Goal: Information Seeking & Learning: Find specific fact

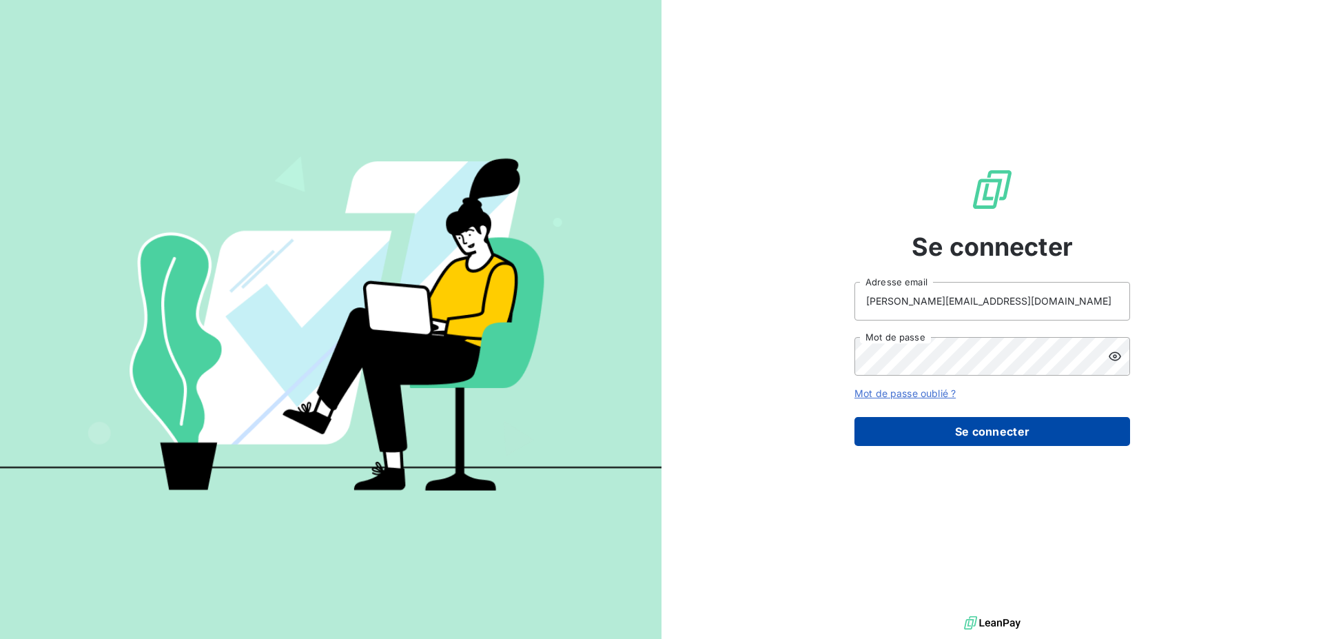
click at [1056, 430] on button "Se connecter" at bounding box center [993, 431] width 276 height 29
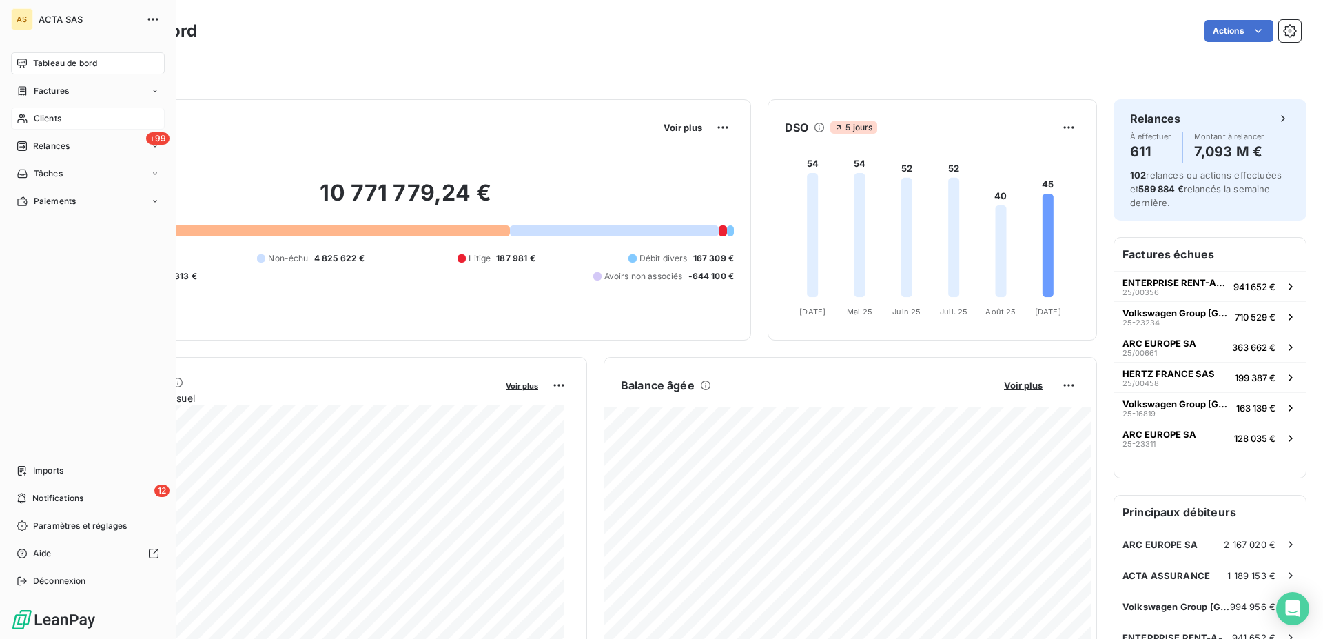
click at [22, 117] on icon at bounding box center [22, 118] width 10 height 9
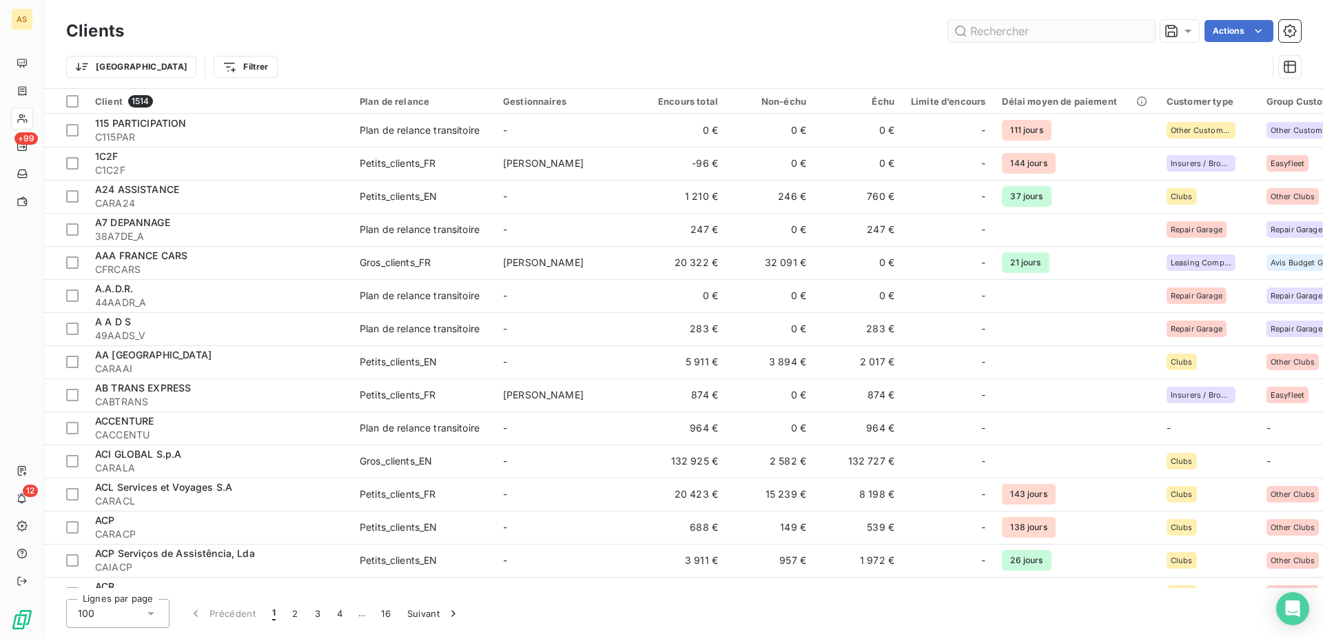
click at [1033, 25] on input "text" at bounding box center [1051, 31] width 207 height 22
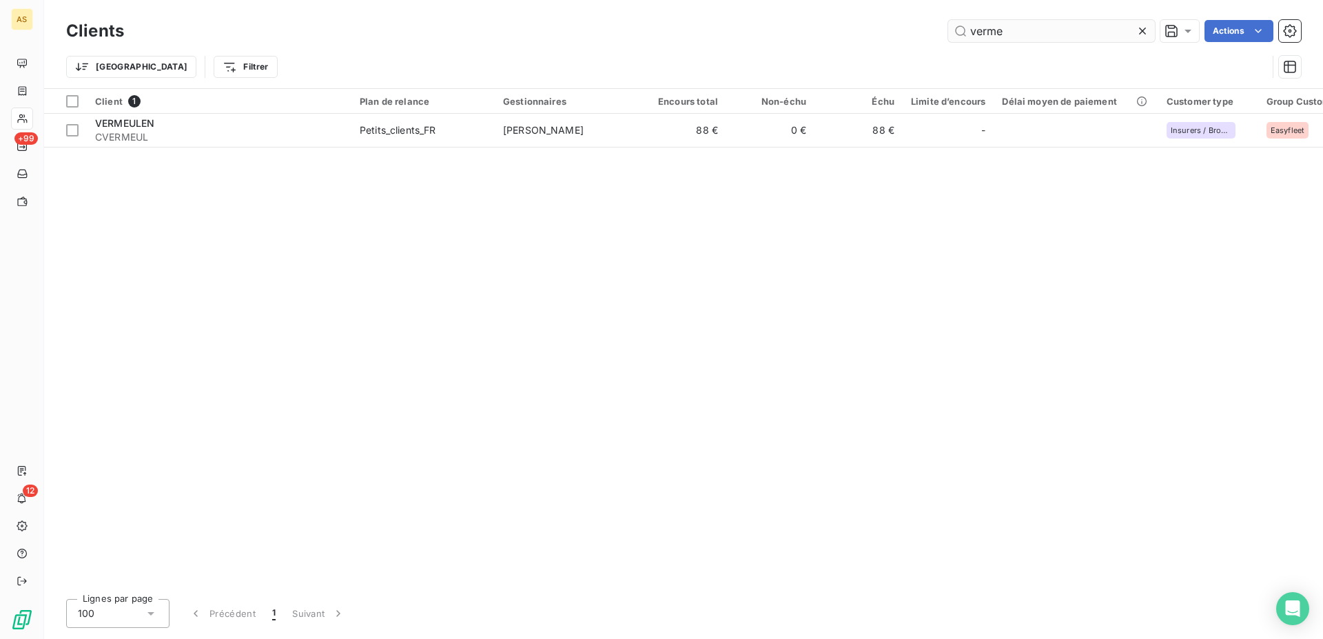
drag, startPoint x: 1021, startPoint y: 25, endPoint x: 935, endPoint y: 26, distance: 85.5
click at [948, 26] on input "verme" at bounding box center [1051, 31] width 207 height 22
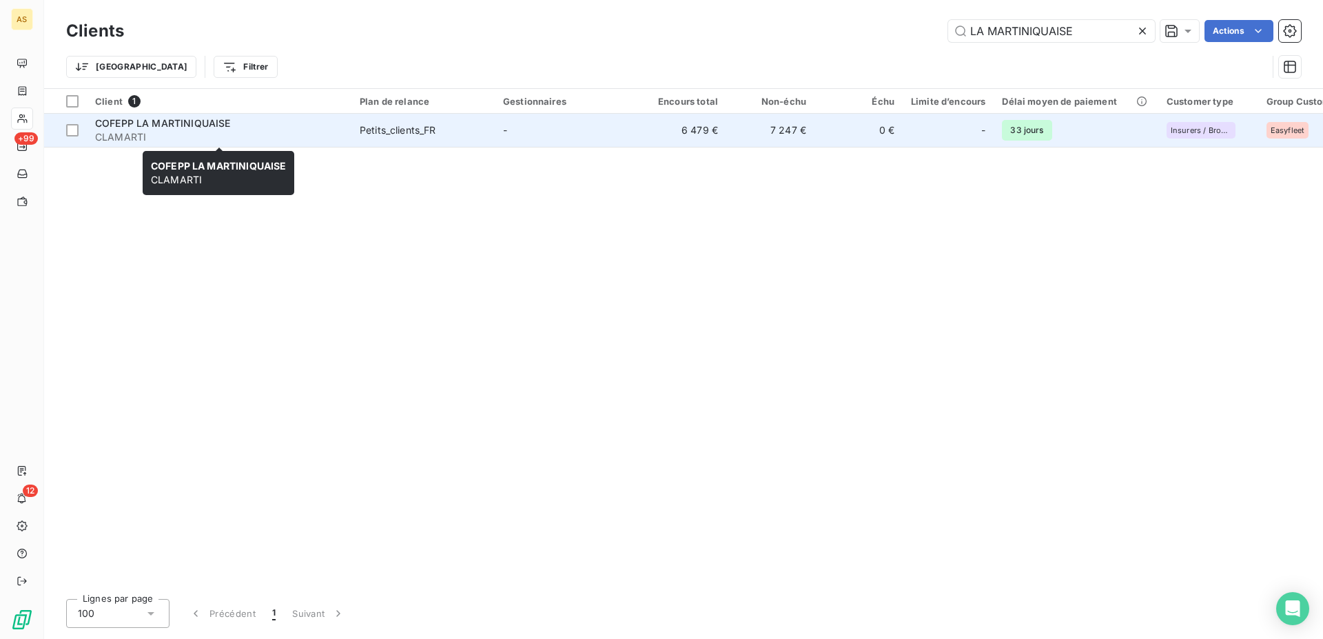
type input "LA MARTINIQUAISE"
click at [138, 132] on span "CLAMARTI" at bounding box center [219, 137] width 248 height 14
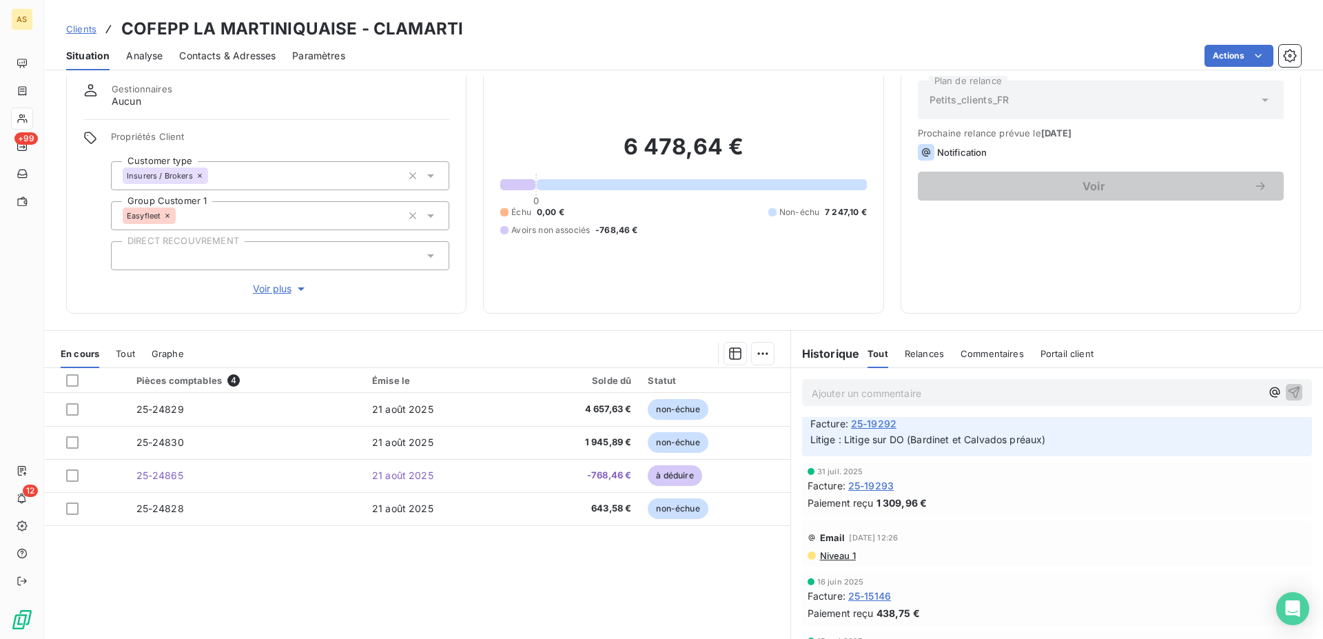
scroll to position [70, 0]
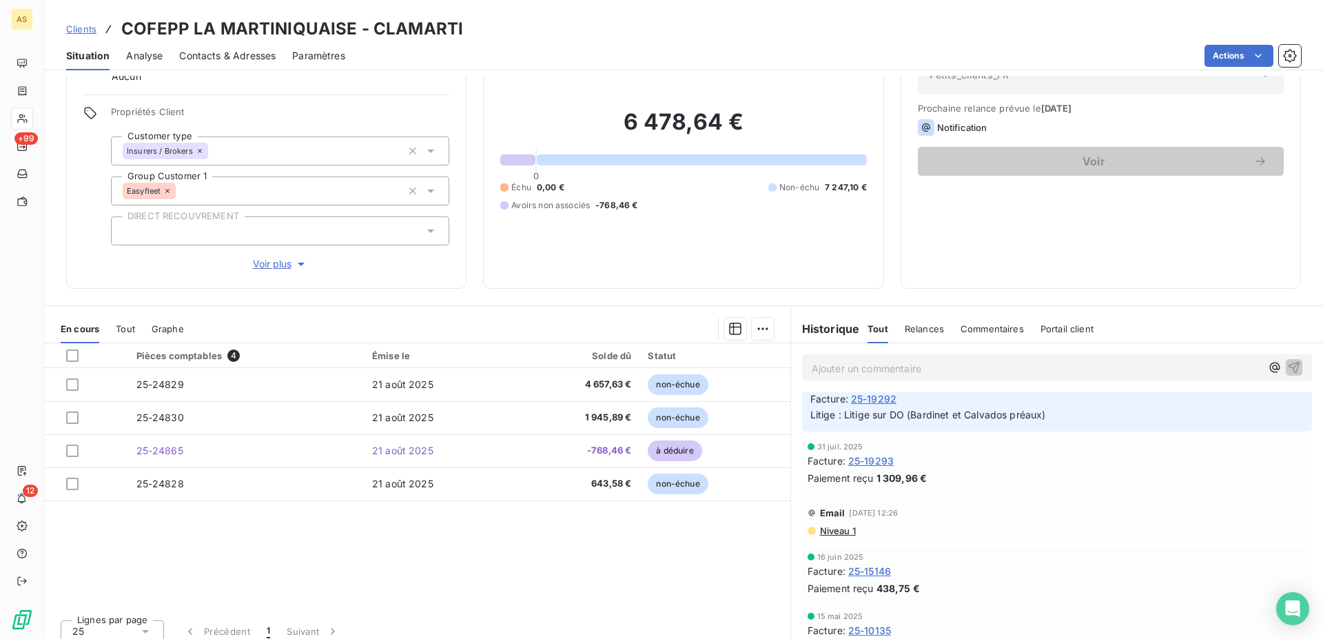
click at [84, 28] on span "Clients" at bounding box center [81, 28] width 30 height 11
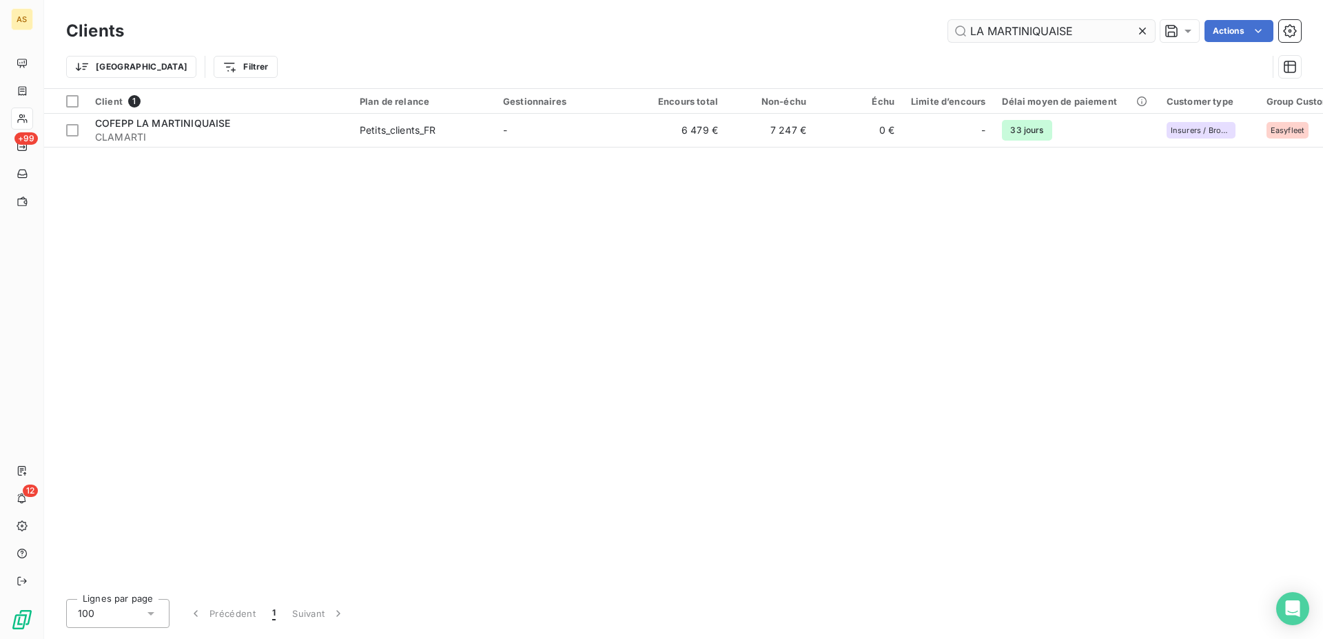
drag, startPoint x: 1093, startPoint y: 33, endPoint x: 846, endPoint y: -3, distance: 250.0
click at [948, 20] on input "LA MARTINIQUAISE" at bounding box center [1051, 31] width 207 height 22
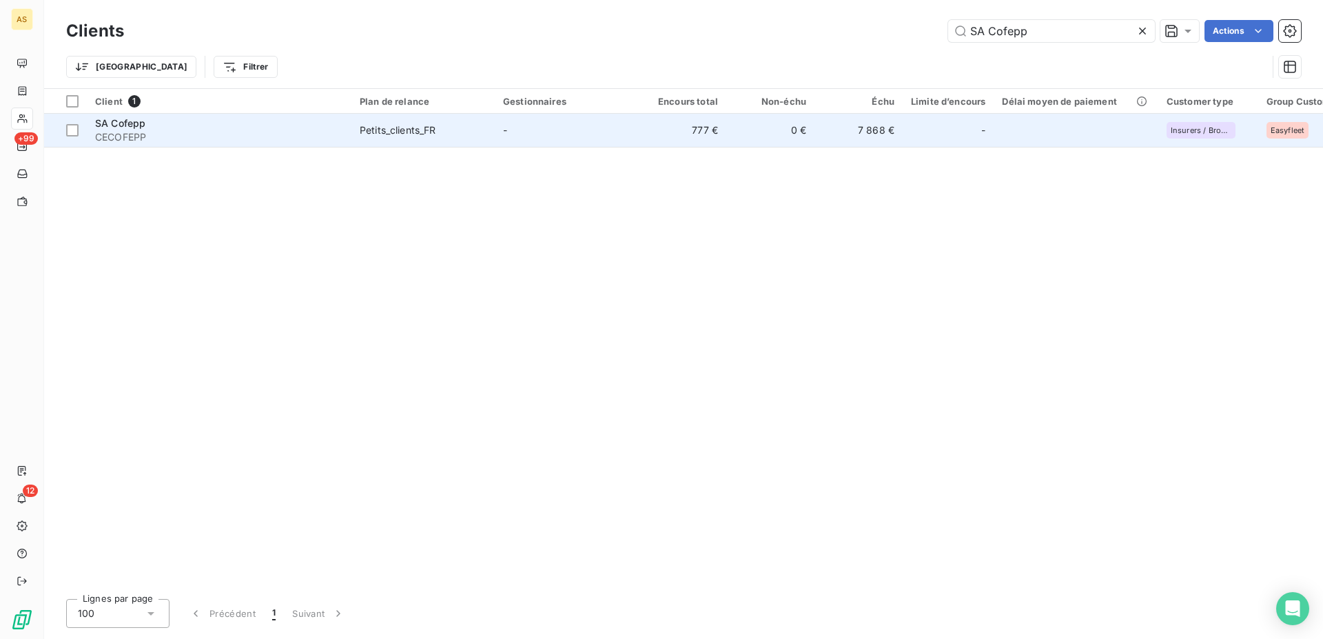
type input "SA Cofepp"
click at [133, 128] on span "SA Cofepp" at bounding box center [120, 123] width 50 height 12
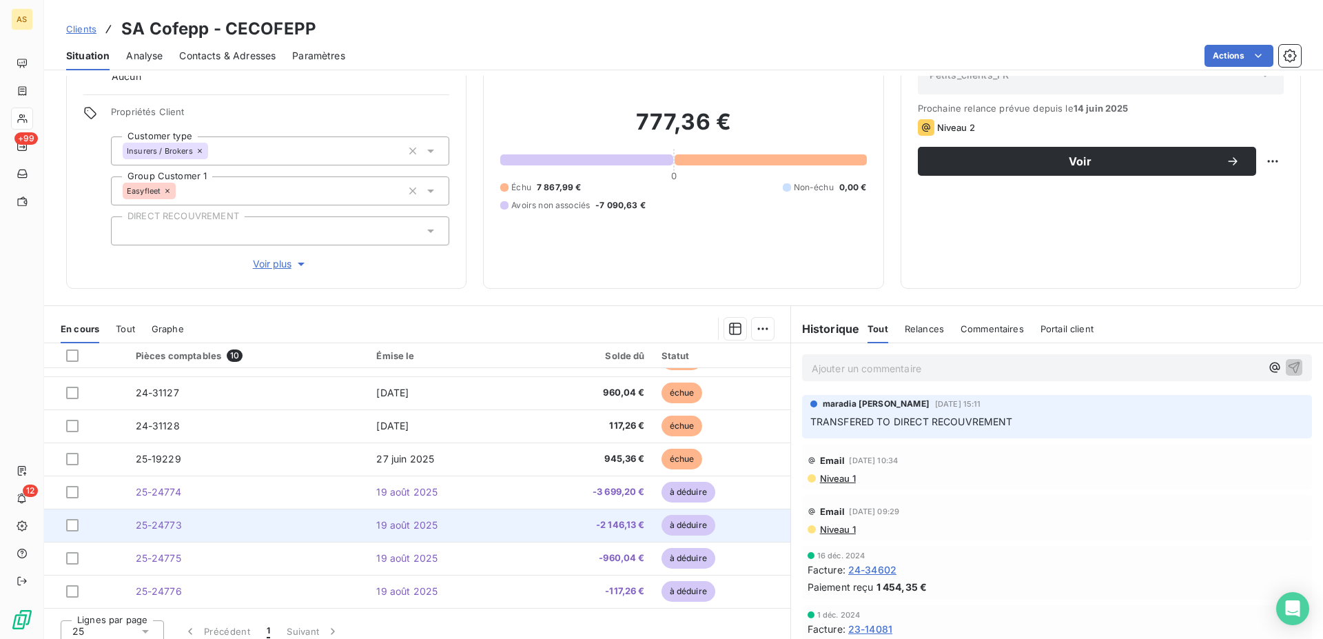
scroll to position [81, 0]
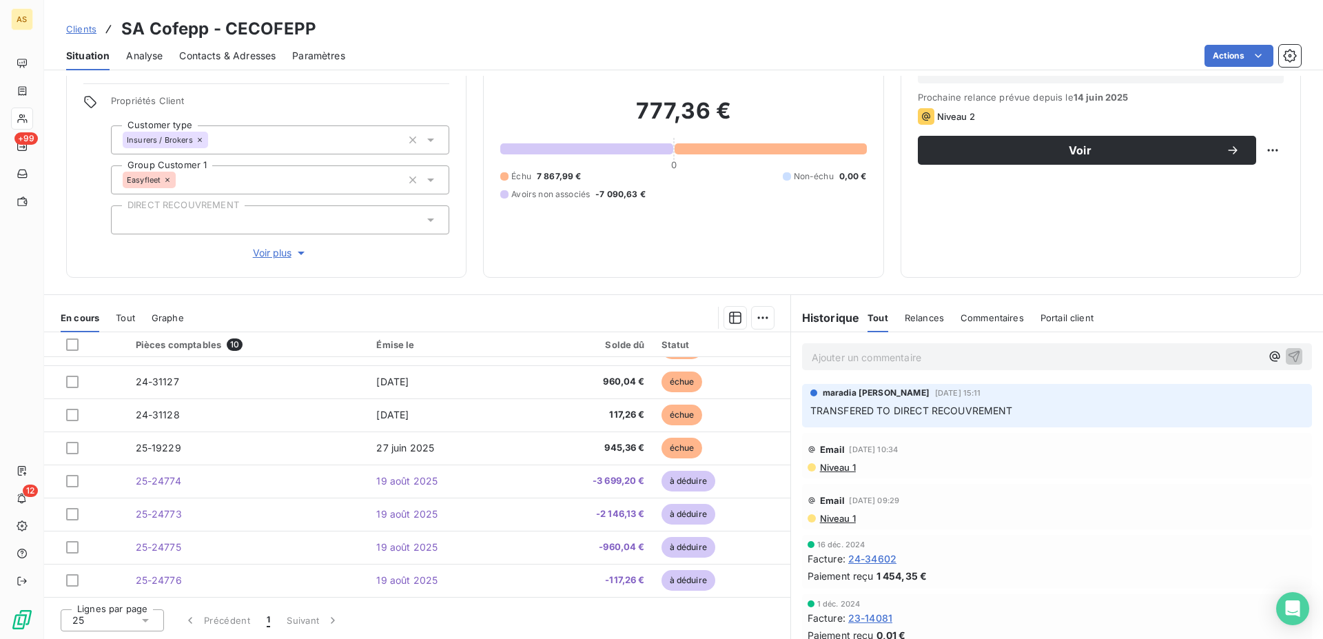
click at [124, 315] on span "Tout" at bounding box center [125, 317] width 19 height 11
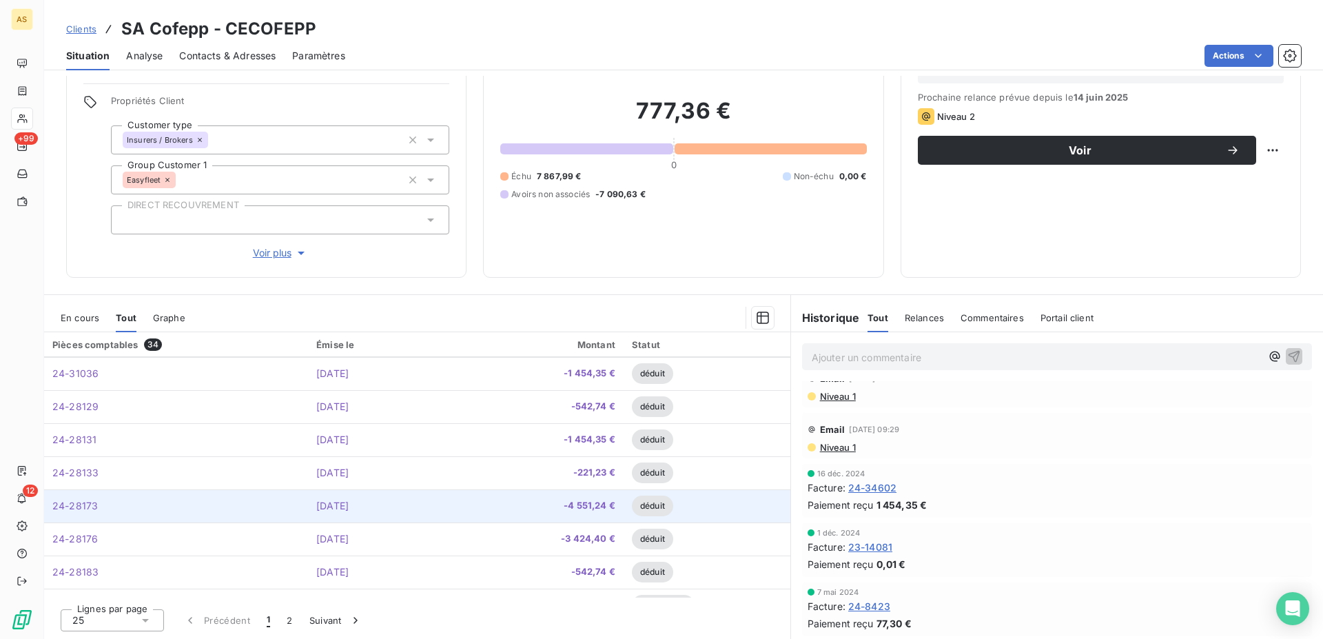
scroll to position [587, 0]
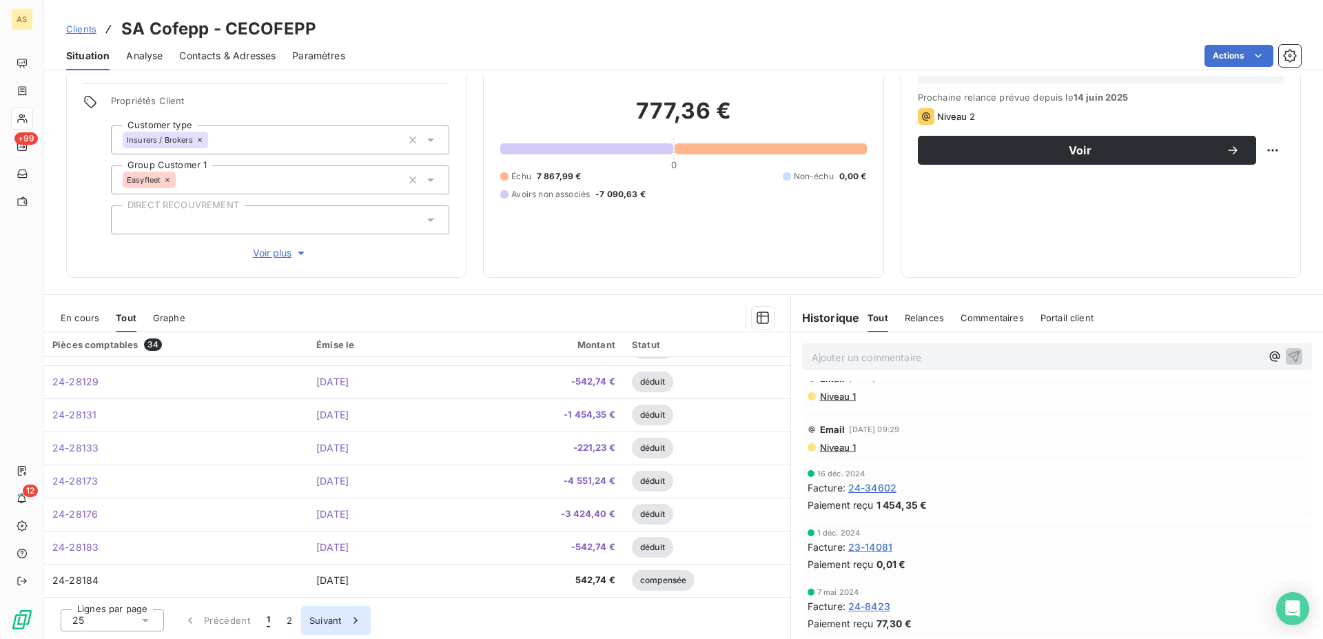
click at [326, 618] on button "Suivant" at bounding box center [336, 620] width 70 height 29
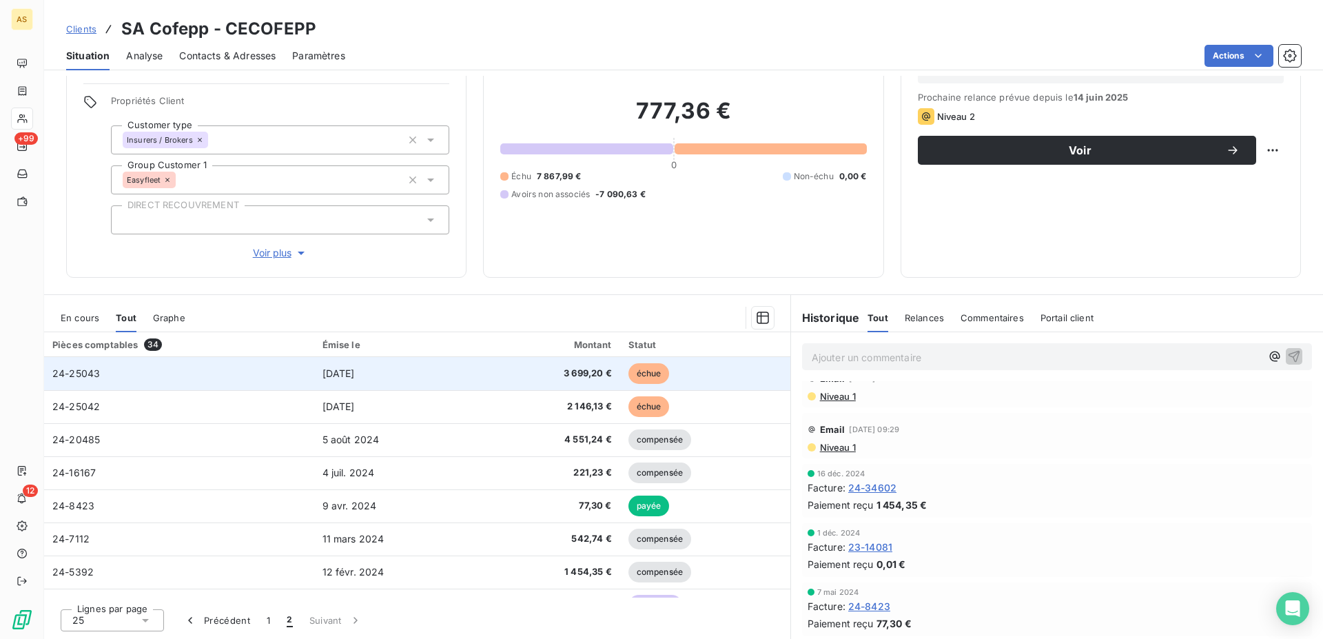
click at [213, 376] on td "24-25043" at bounding box center [179, 373] width 270 height 33
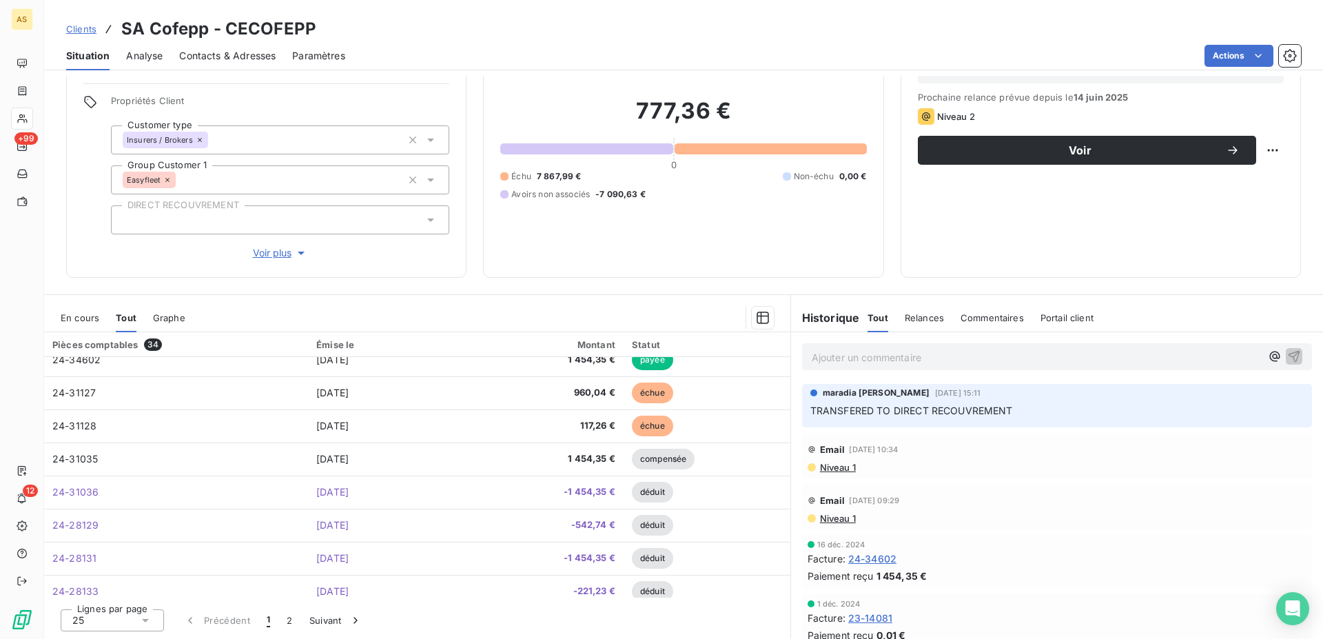
scroll to position [562, 0]
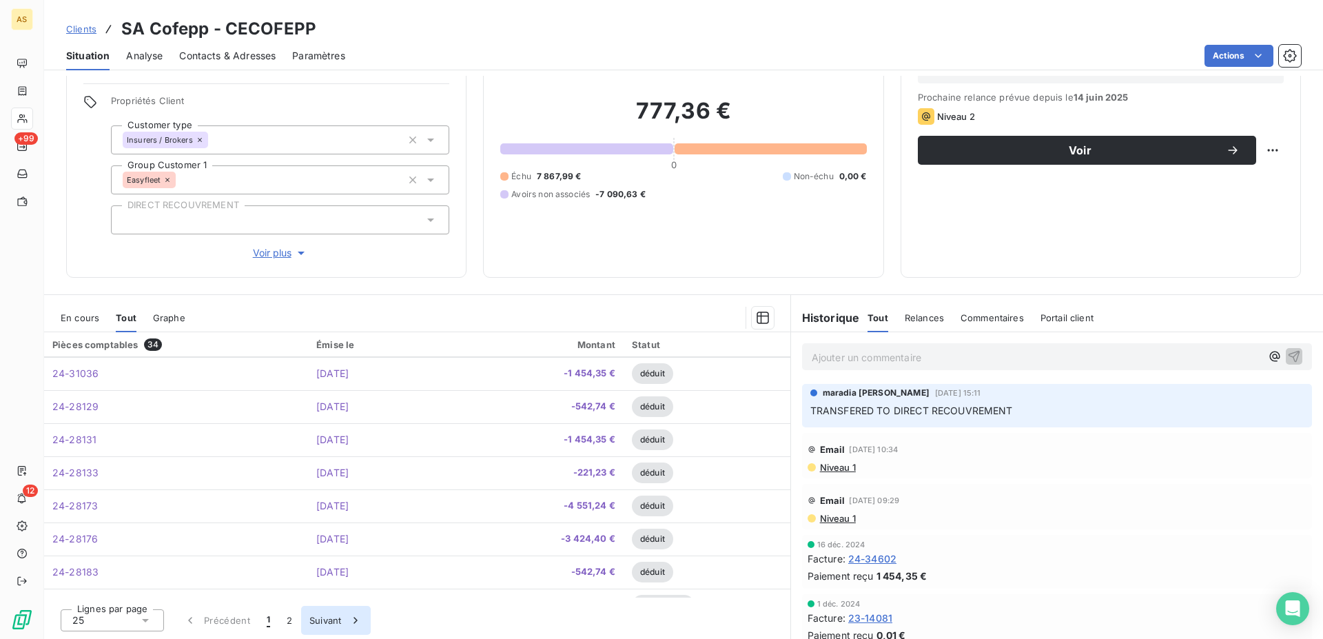
click at [323, 621] on button "Suivant" at bounding box center [336, 620] width 70 height 29
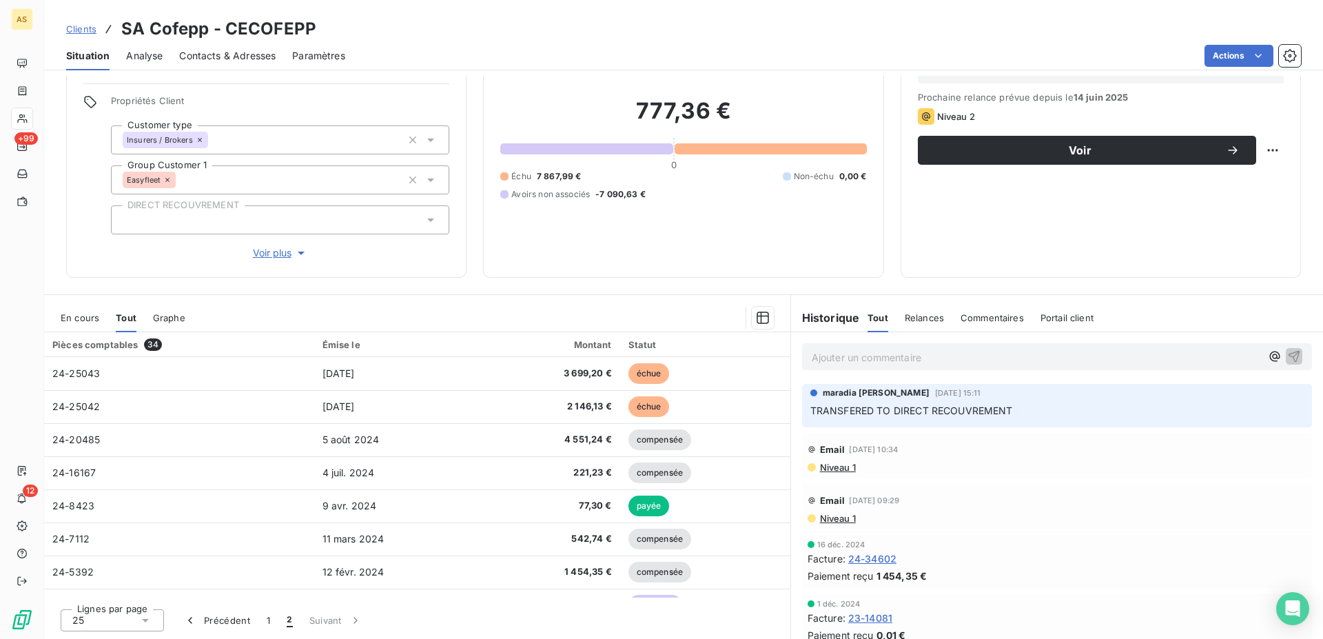
click at [86, 323] on div "En cours" at bounding box center [80, 317] width 39 height 29
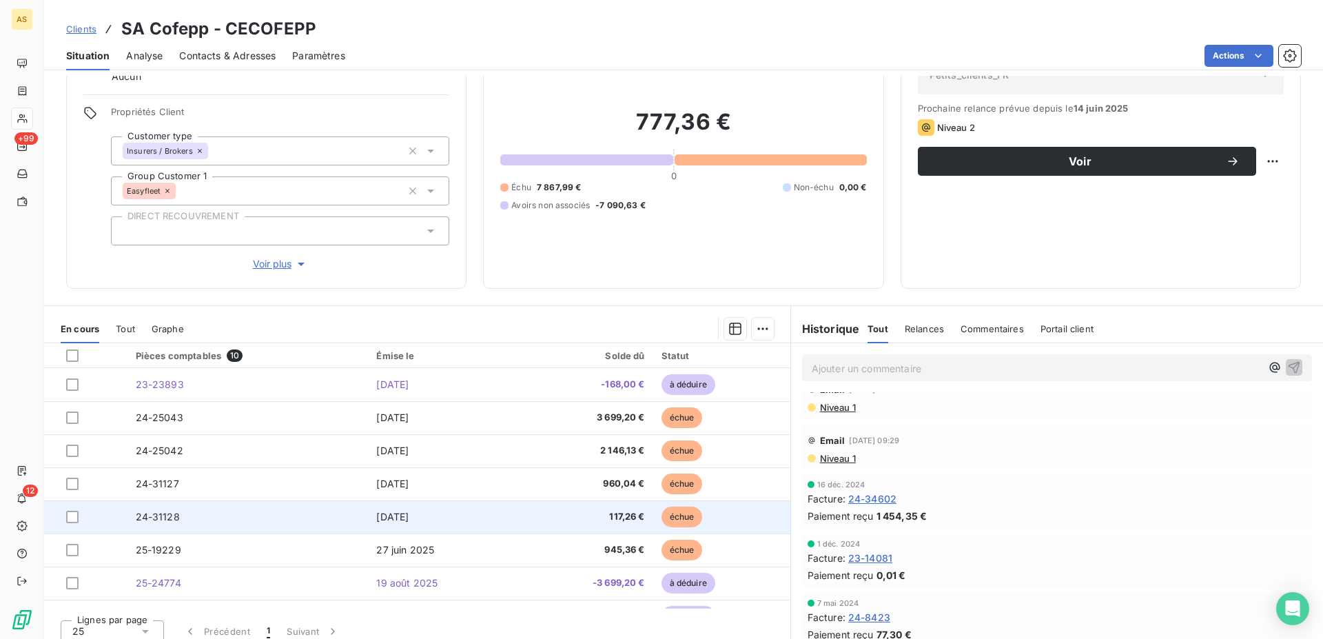
scroll to position [91, 0]
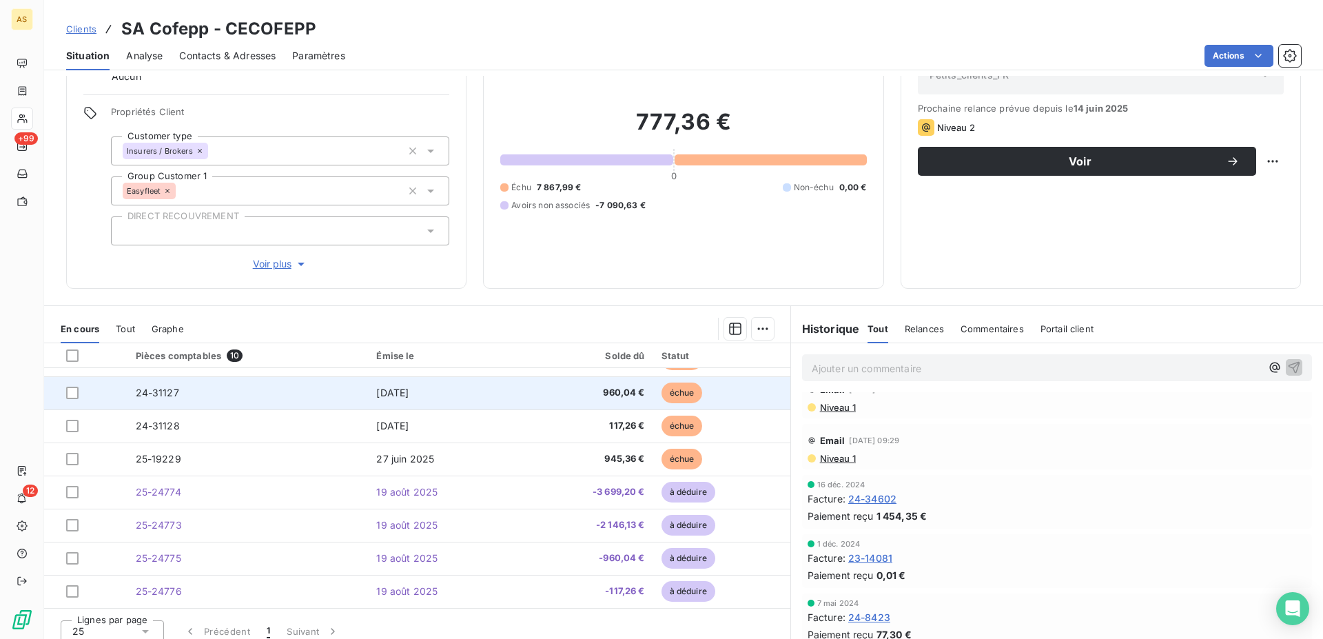
click at [314, 396] on td "24-31127" at bounding box center [248, 392] width 241 height 33
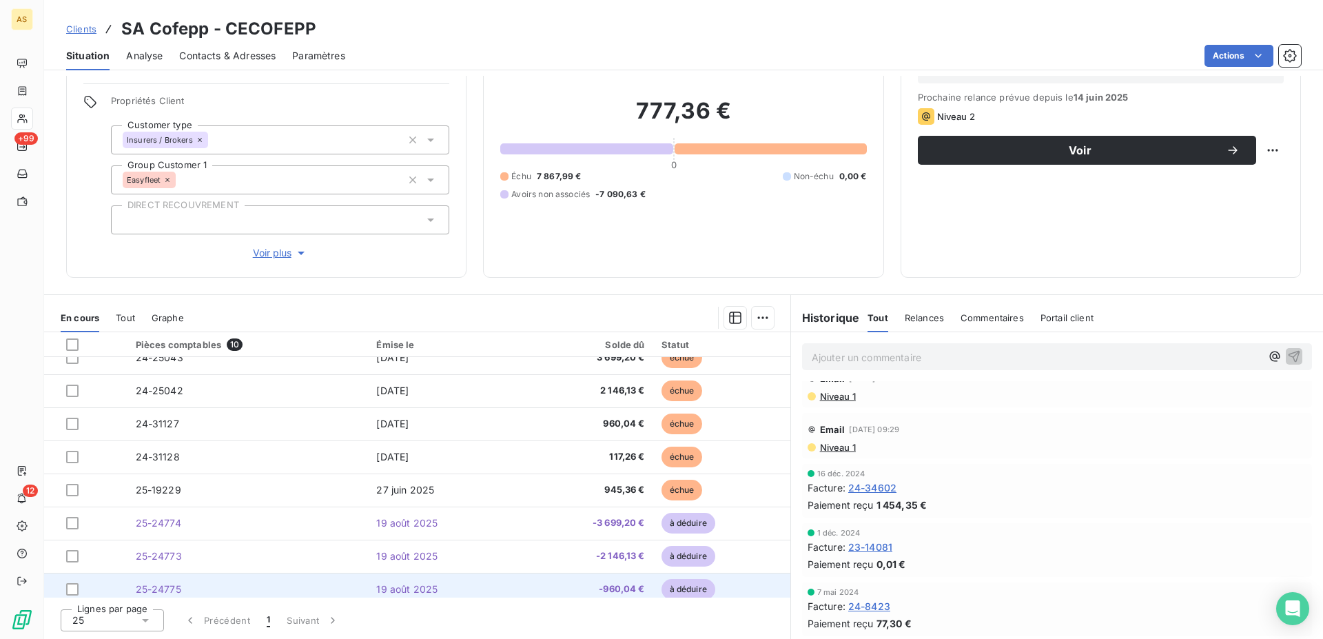
scroll to position [91, 0]
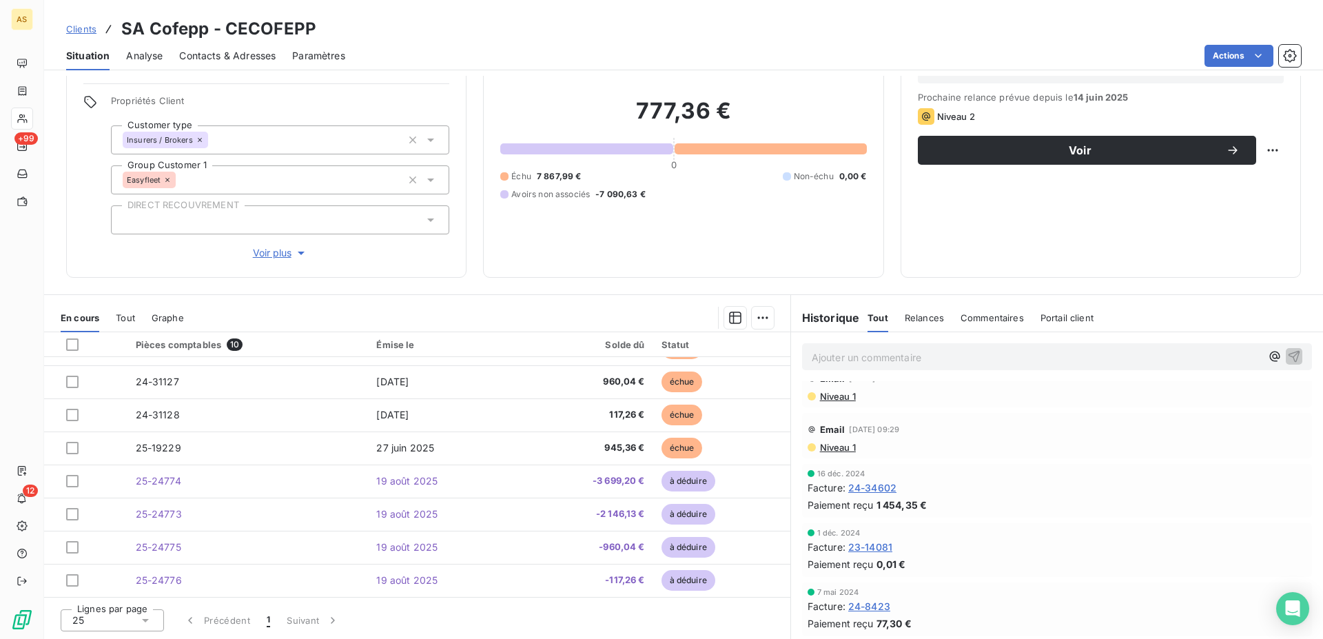
click at [130, 320] on span "Tout" at bounding box center [125, 317] width 19 height 11
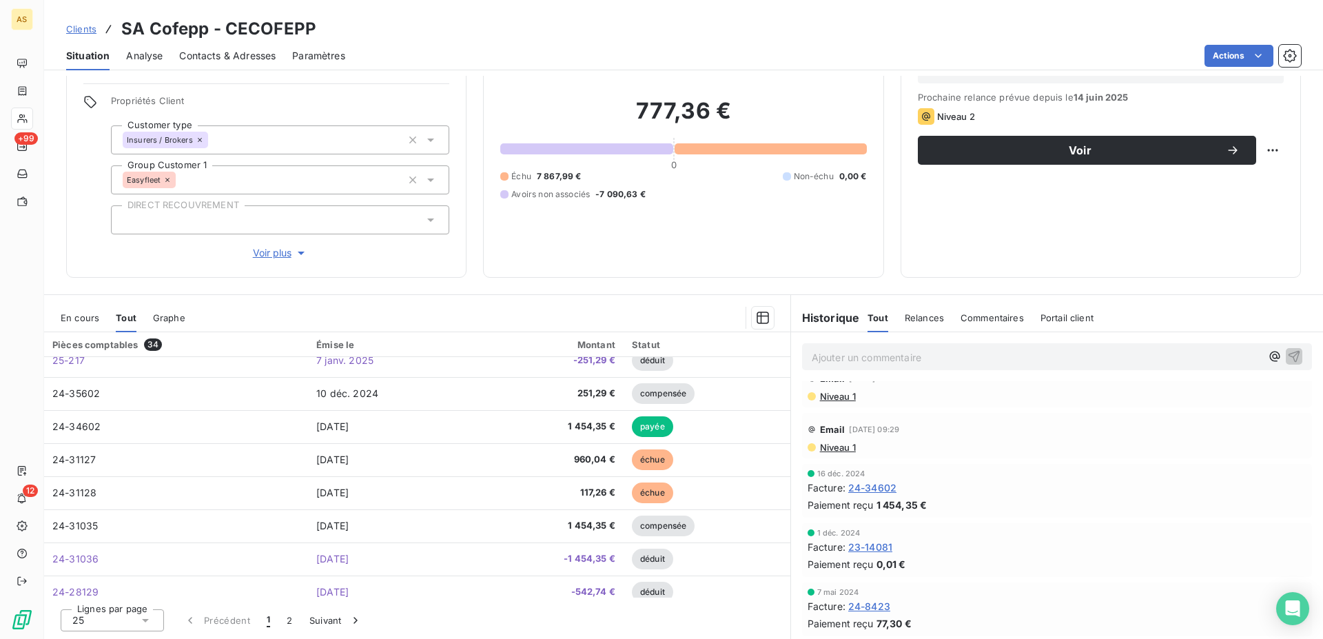
scroll to position [492, 0]
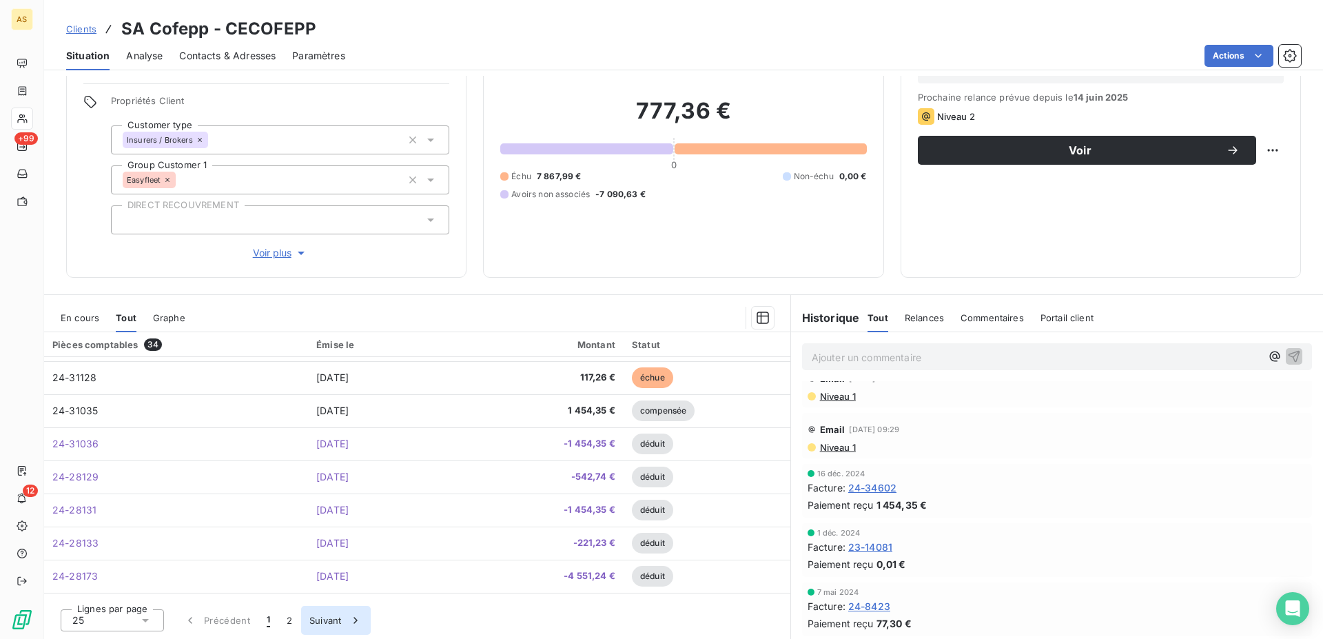
click at [339, 616] on button "Suivant" at bounding box center [336, 620] width 70 height 29
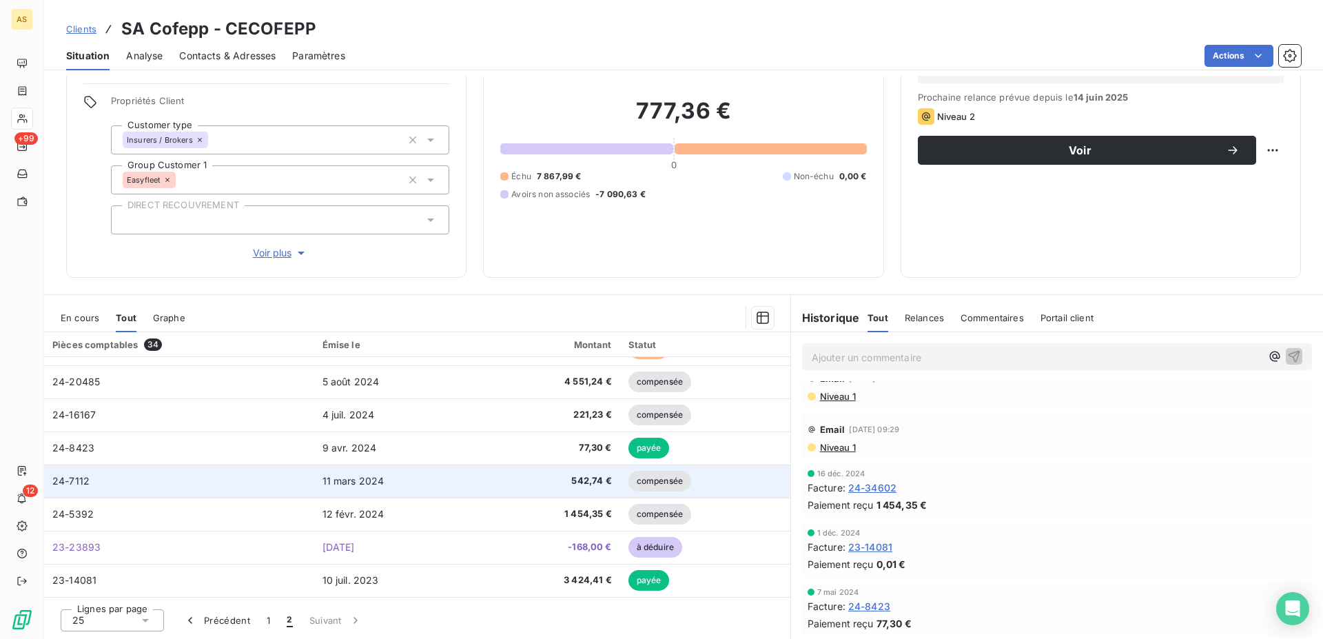
scroll to position [0, 0]
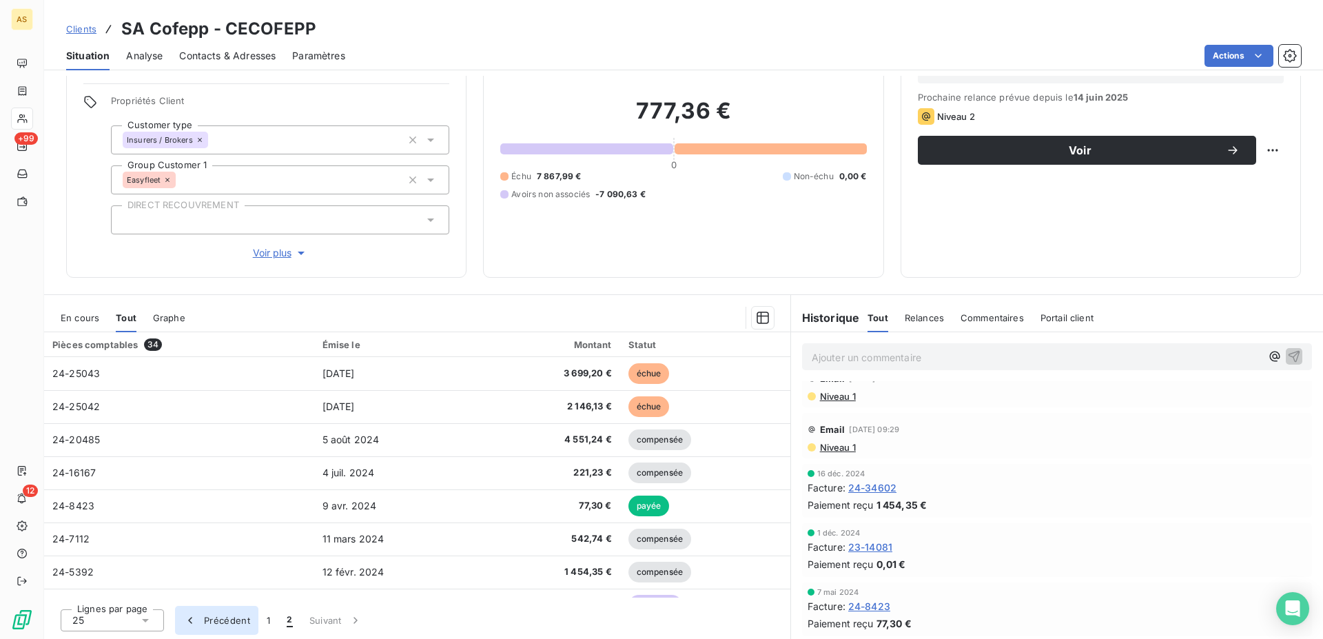
click at [230, 618] on button "Précédent" at bounding box center [216, 620] width 83 height 29
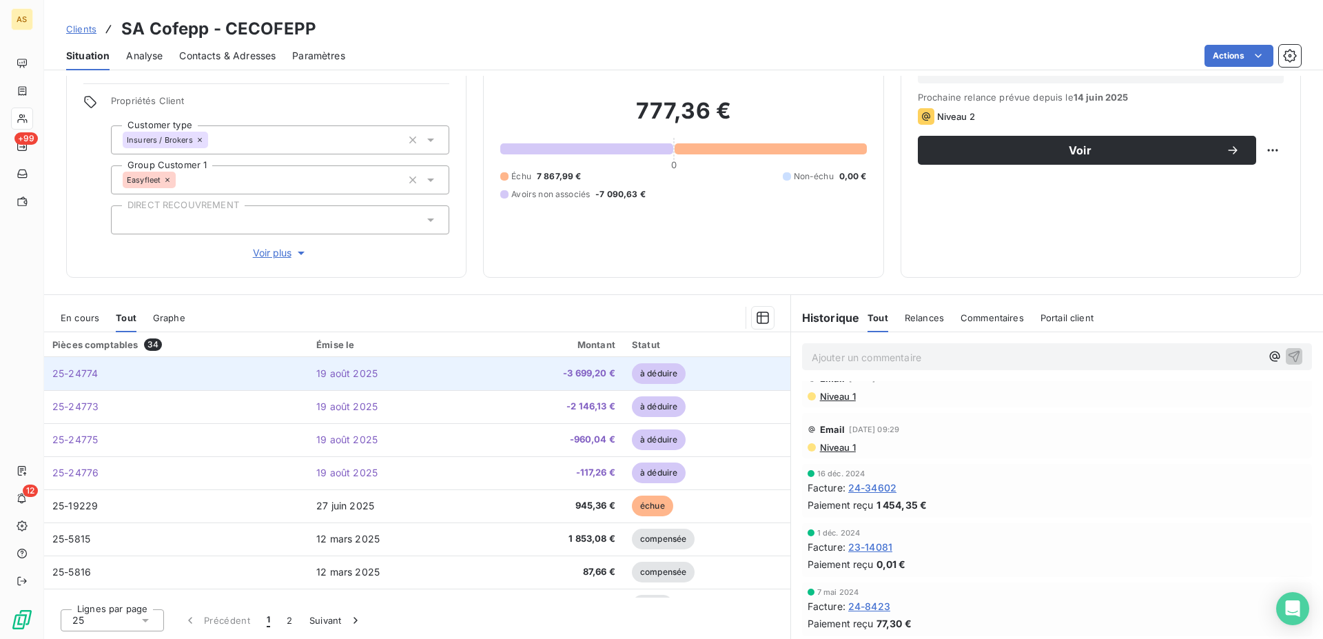
click at [425, 374] on td "19 août 2025" at bounding box center [392, 373] width 168 height 33
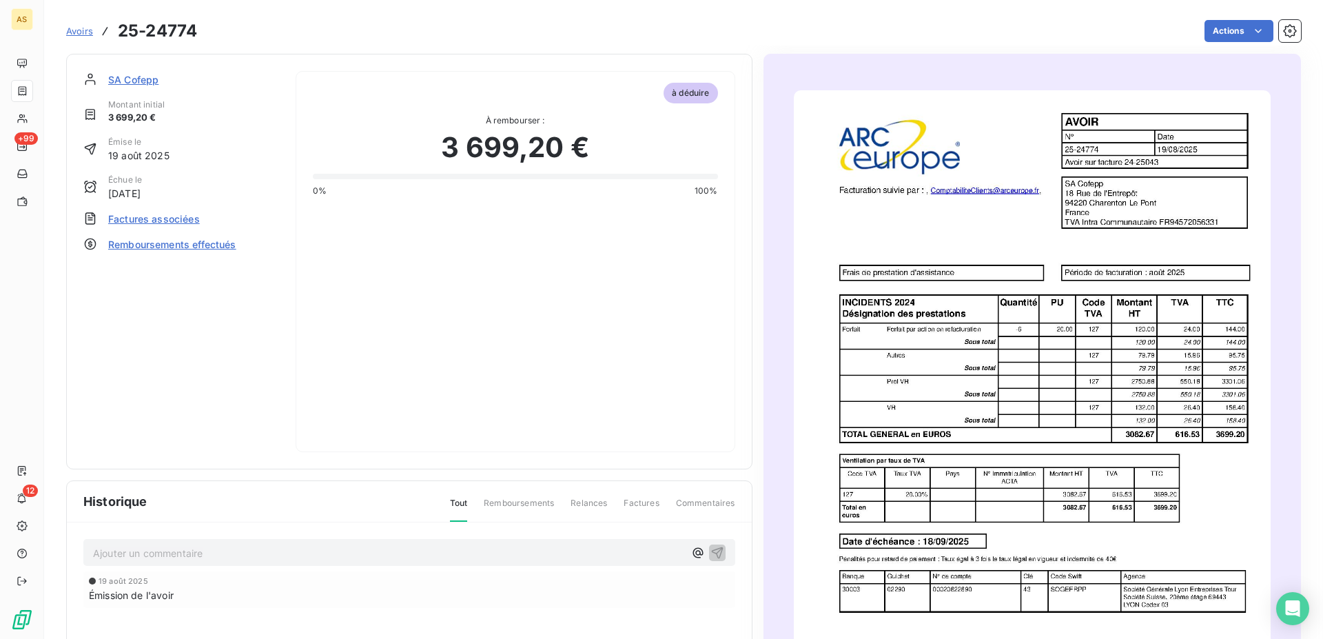
click at [1036, 377] on img "button" at bounding box center [1032, 427] width 477 height 674
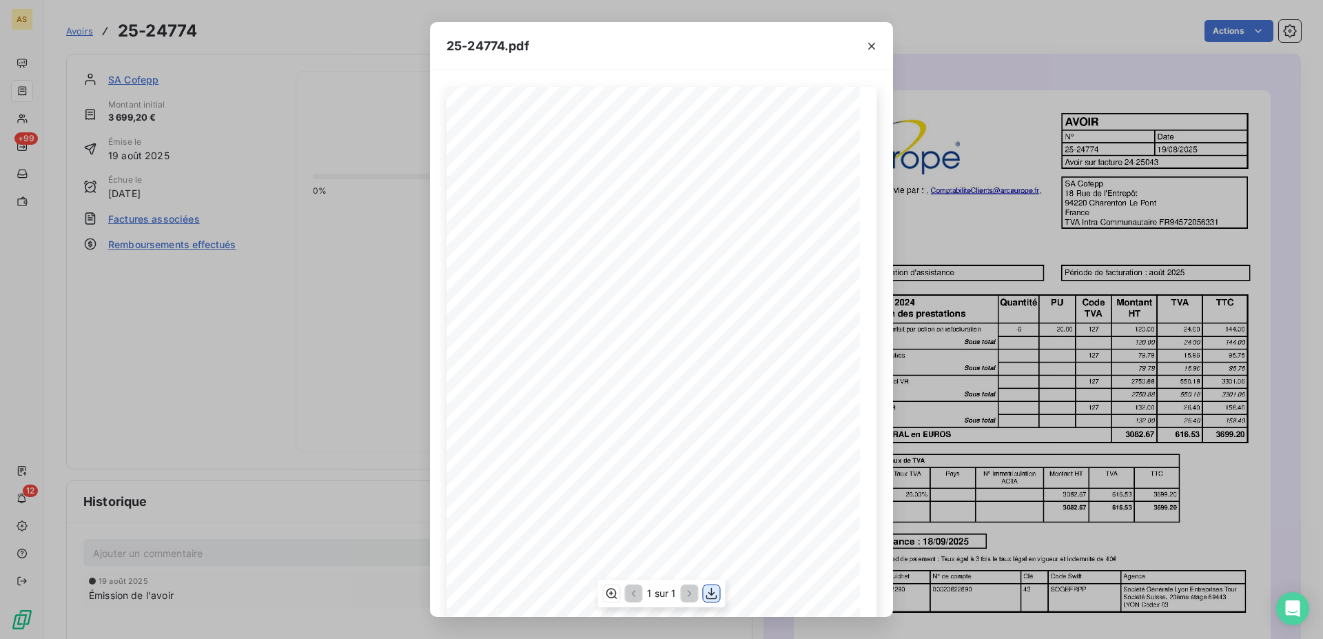
click at [711, 592] on icon "button" at bounding box center [712, 594] width 14 height 14
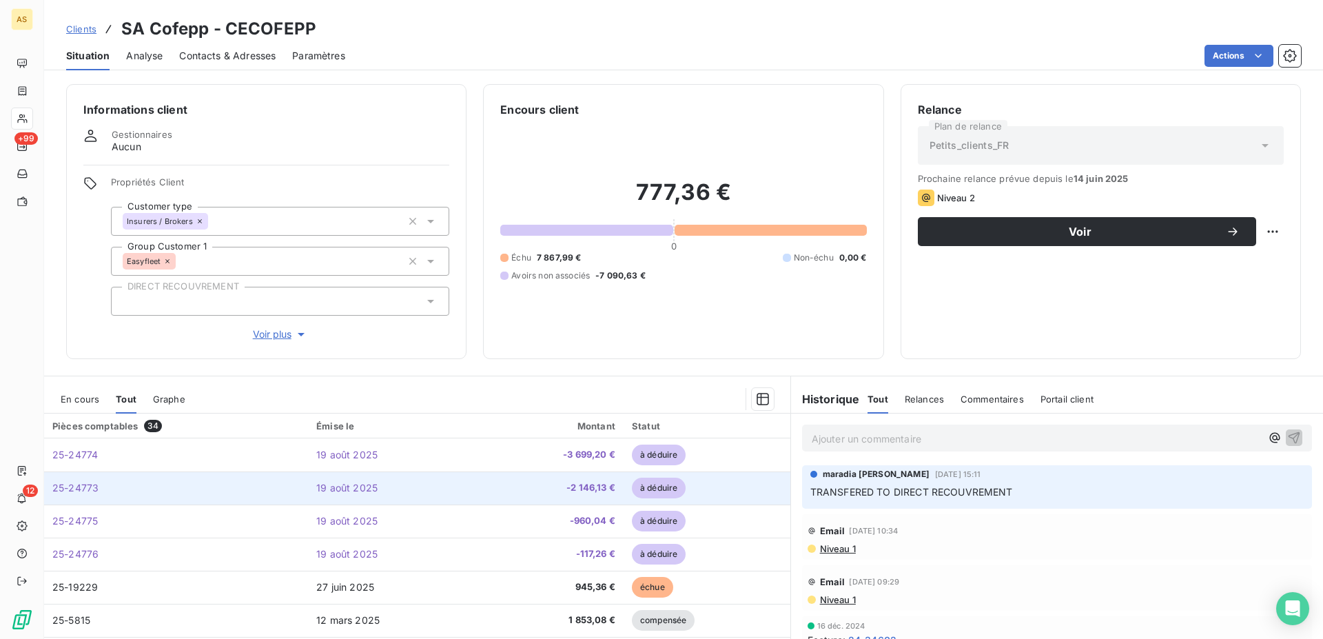
click at [561, 490] on span "-2 146,13 €" at bounding box center [550, 488] width 132 height 14
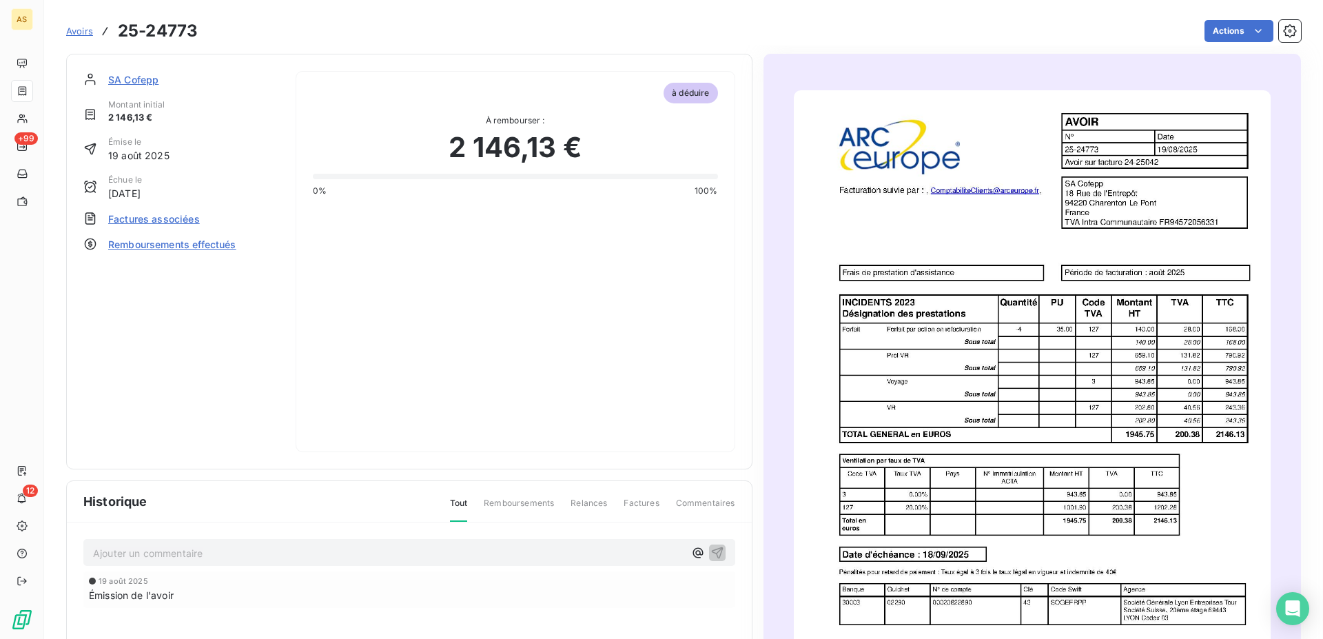
click at [981, 428] on img "button" at bounding box center [1032, 427] width 477 height 674
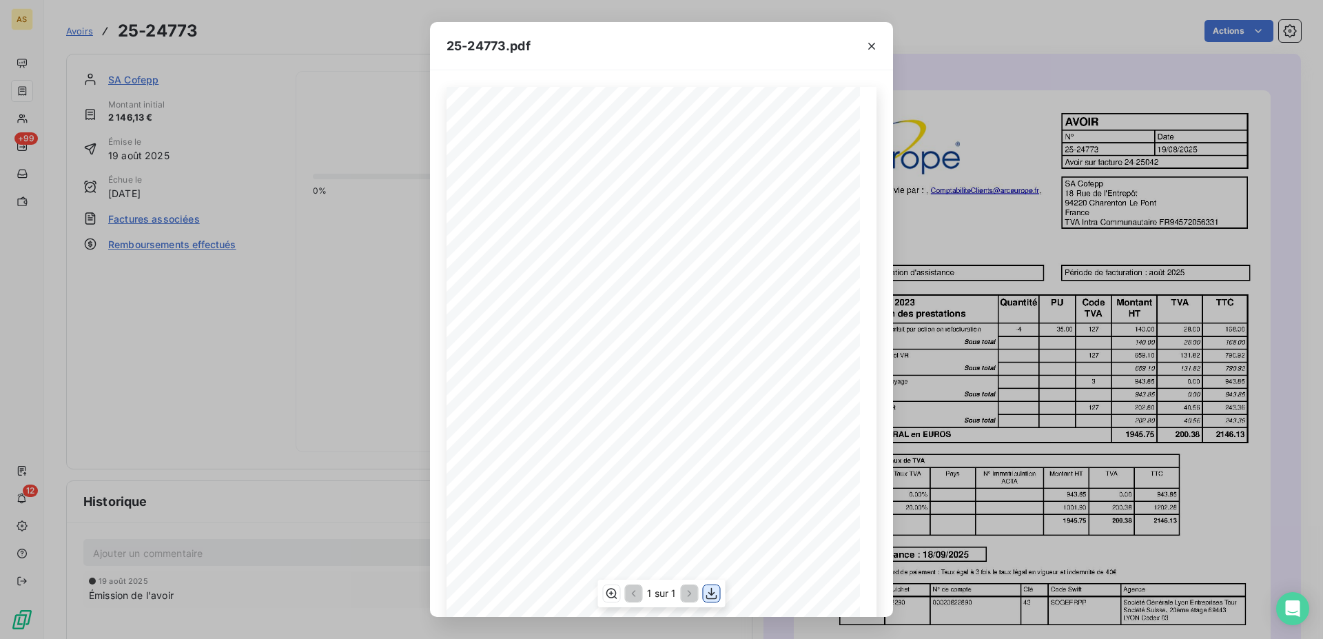
click at [714, 596] on icon "button" at bounding box center [712, 594] width 14 height 14
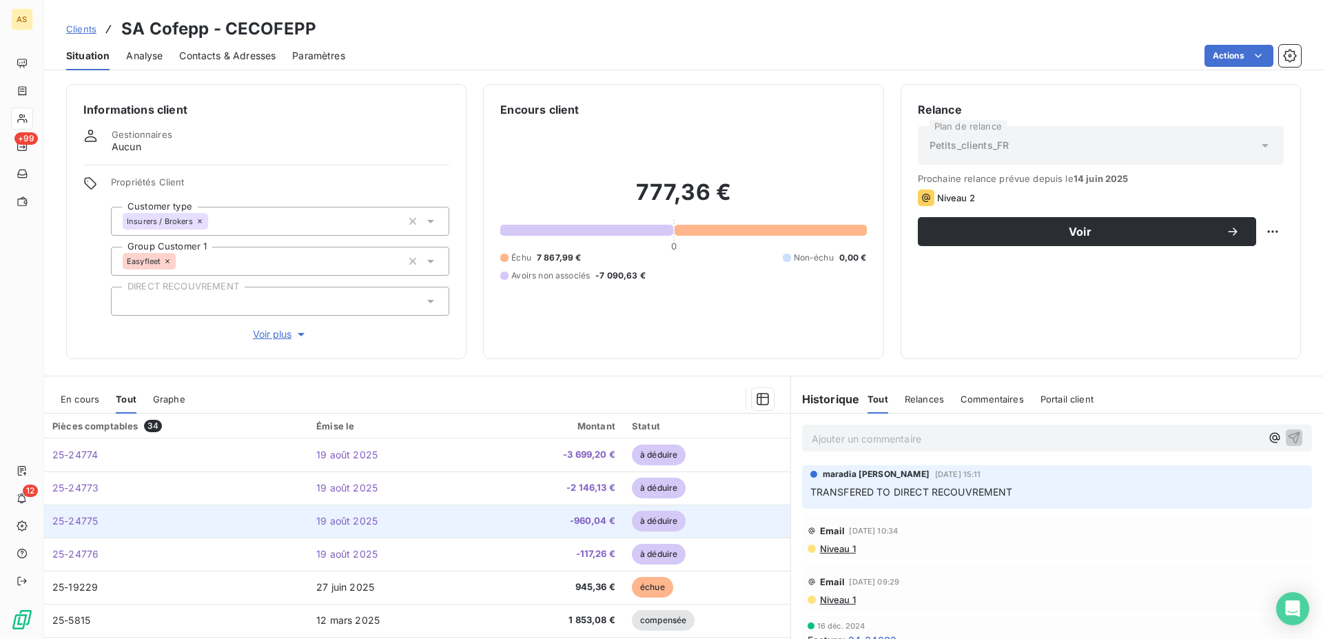
click at [564, 517] on span "-960,04 €" at bounding box center [550, 521] width 132 height 14
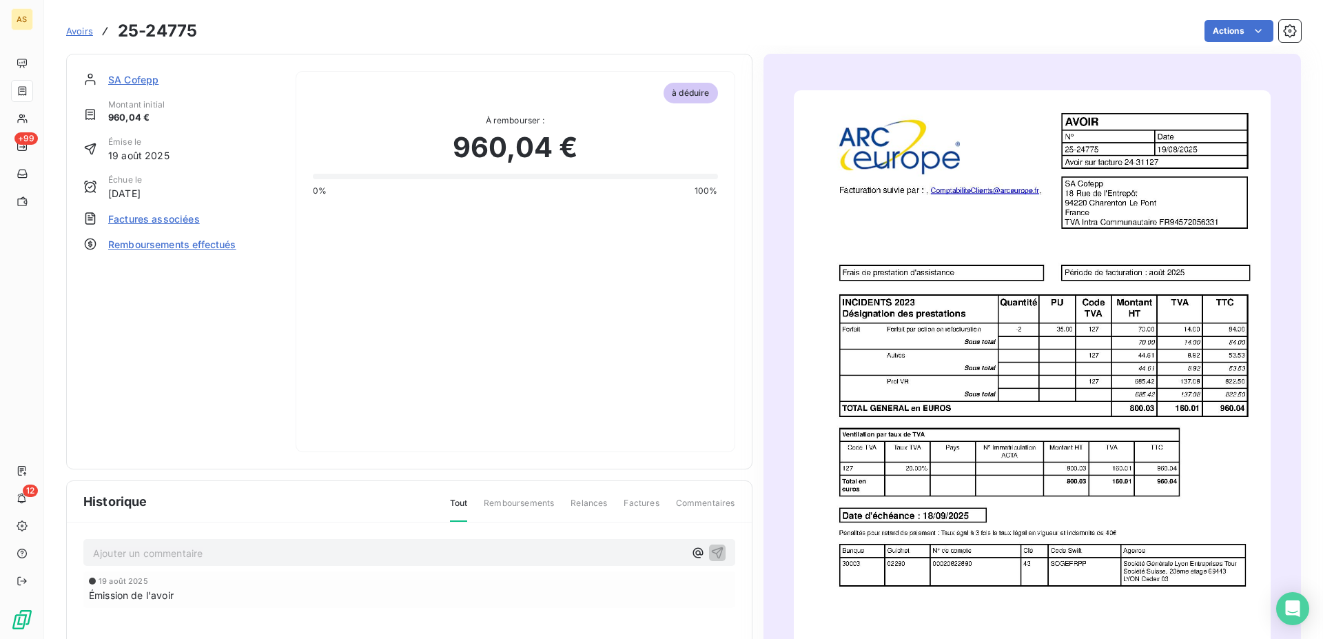
click at [953, 463] on img "button" at bounding box center [1032, 427] width 477 height 674
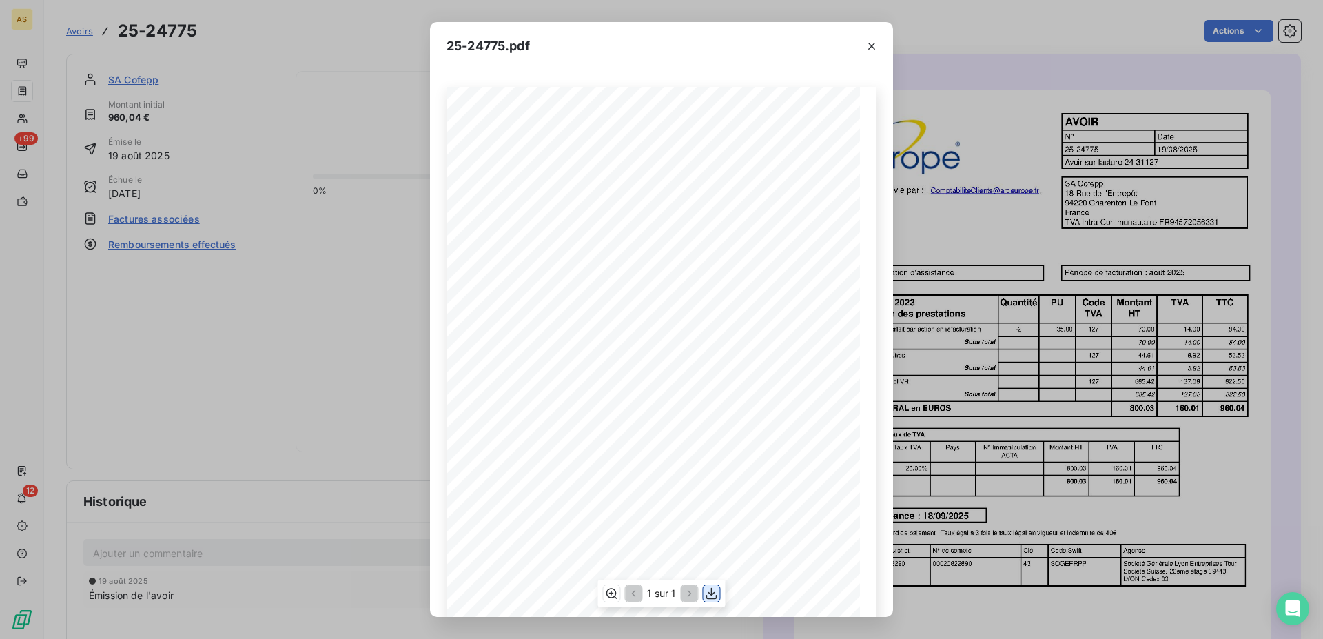
click at [715, 592] on icon "button" at bounding box center [712, 594] width 14 height 14
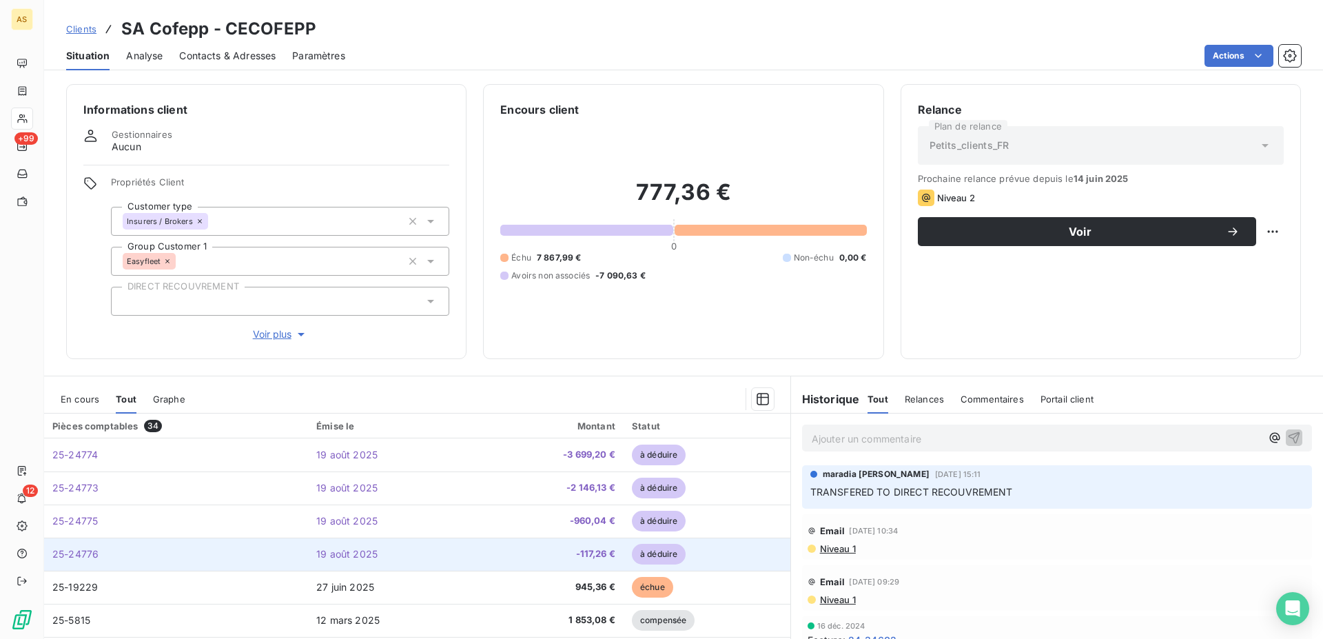
click at [587, 549] on span "-117,26 €" at bounding box center [550, 554] width 132 height 14
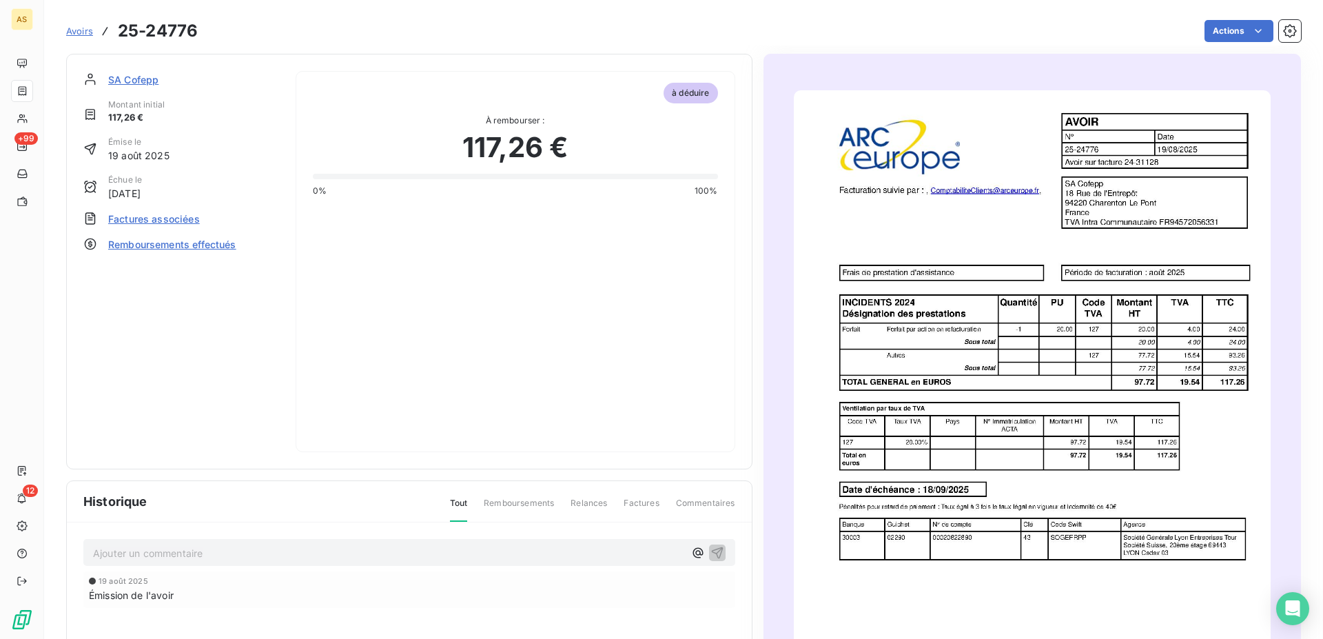
click at [986, 392] on img "button" at bounding box center [1032, 427] width 477 height 674
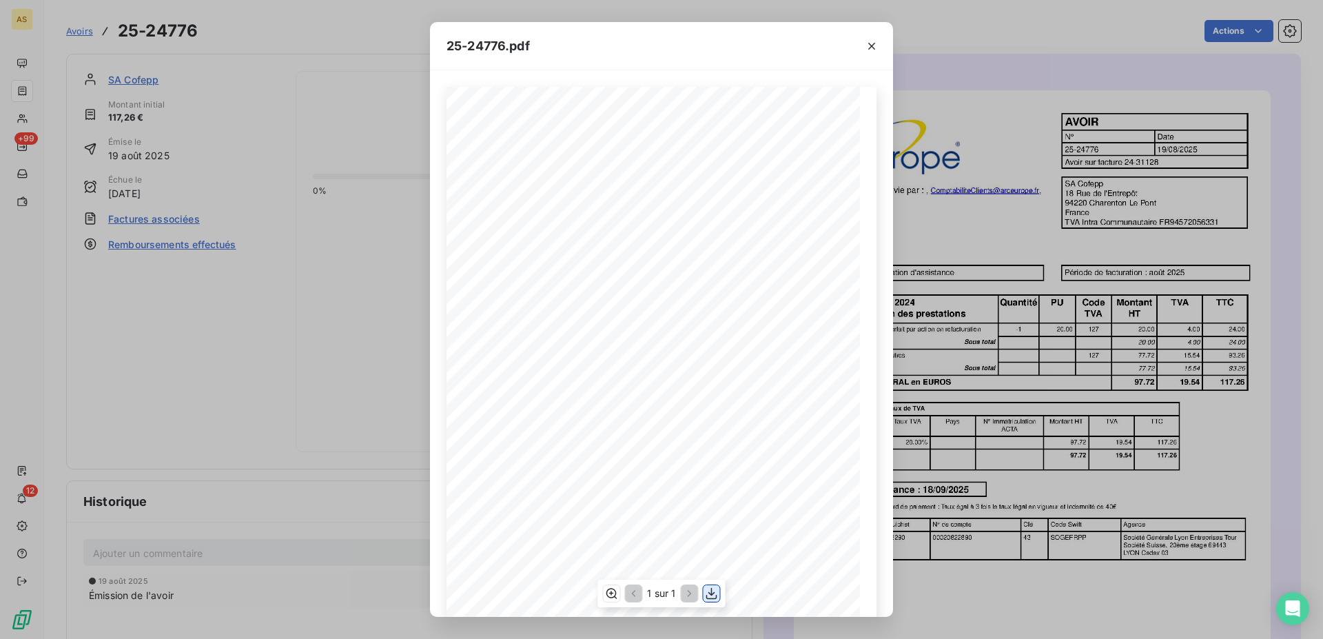
click at [710, 597] on icon "button" at bounding box center [712, 594] width 14 height 14
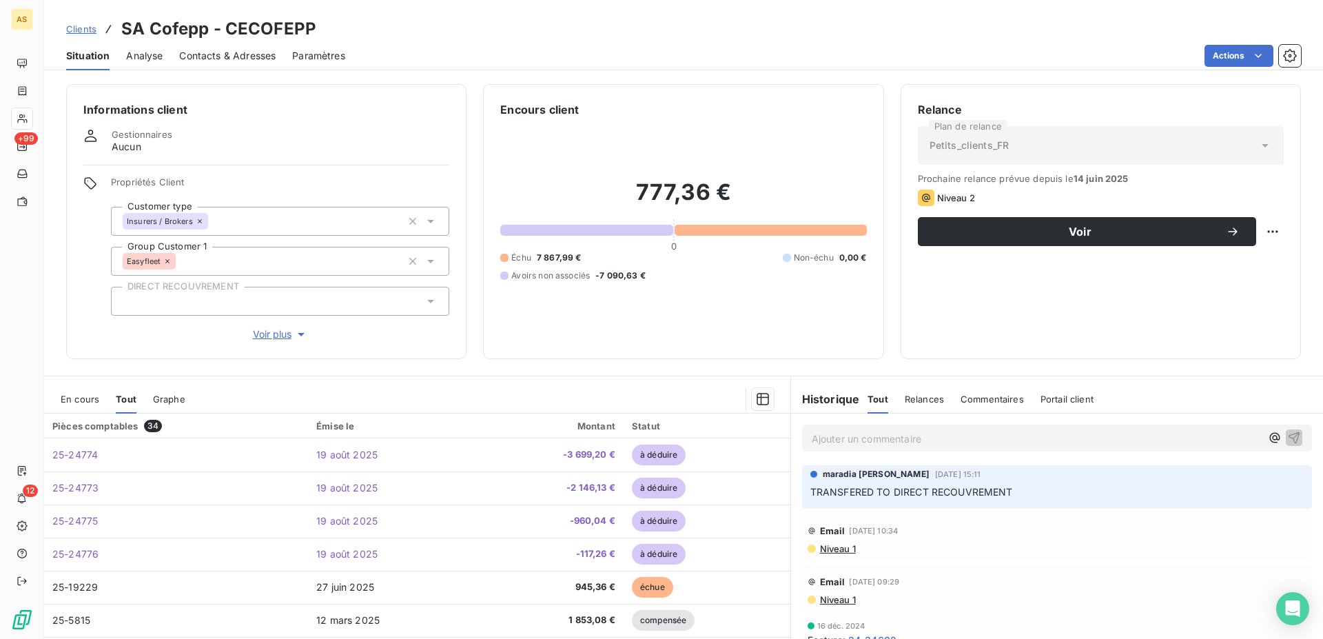
click at [77, 21] on div "Clients SA Cofepp - CECOFEPP" at bounding box center [191, 29] width 250 height 25
click at [74, 26] on span "Clients" at bounding box center [81, 28] width 30 height 11
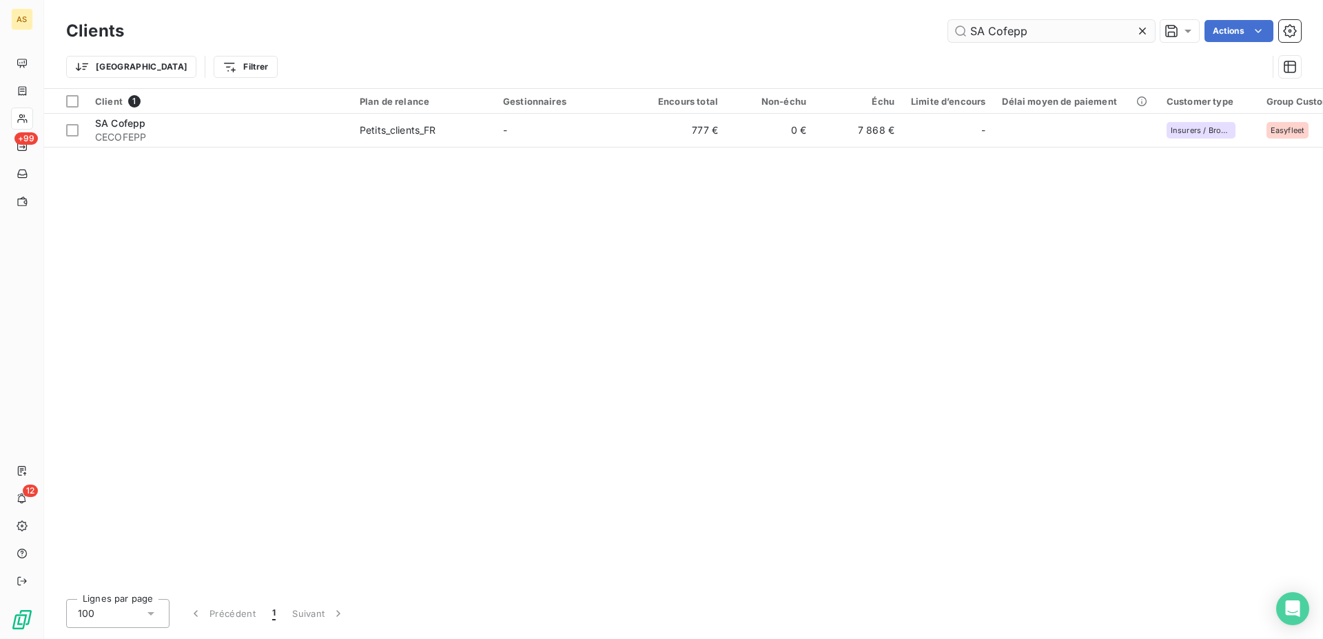
click at [1016, 24] on input "SA Cofepp" at bounding box center [1051, 31] width 207 height 22
drag, startPoint x: 1049, startPoint y: 34, endPoint x: 862, endPoint y: 16, distance: 187.7
click at [948, 20] on input "SA Cofepp" at bounding box center [1051, 31] width 207 height 22
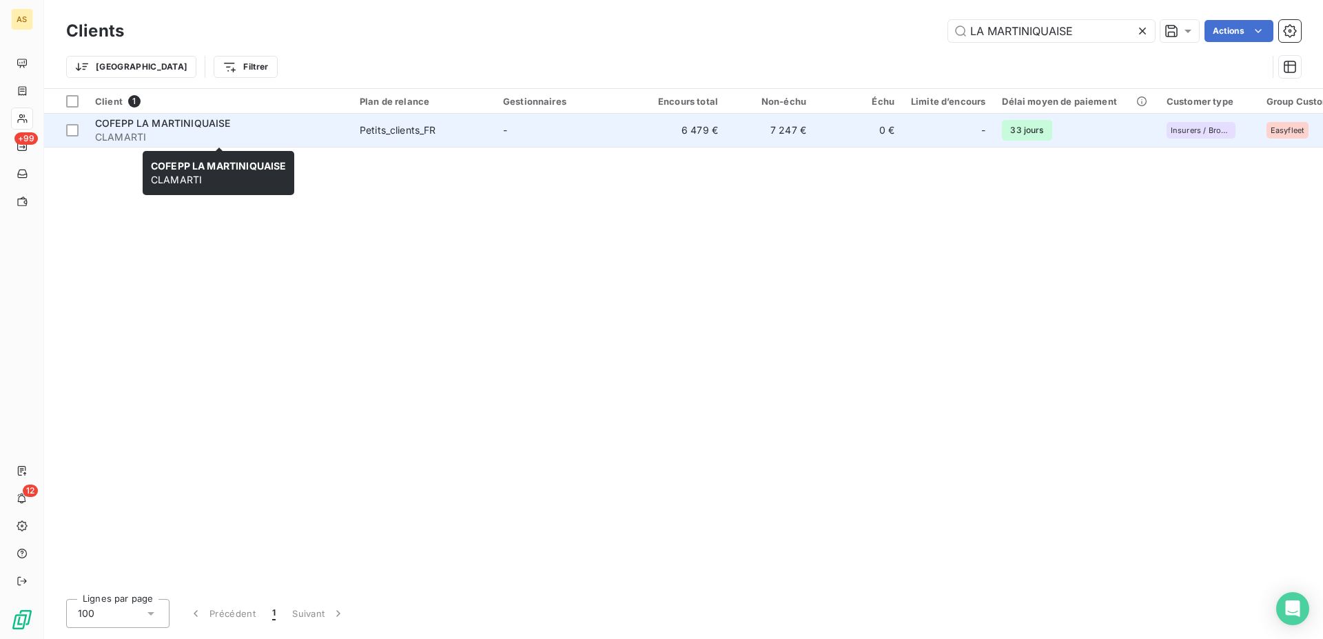
type input "LA MARTINIQUAISE"
click at [181, 121] on span "COFEPP LA MARTINIQUAISE" at bounding box center [162, 123] width 135 height 12
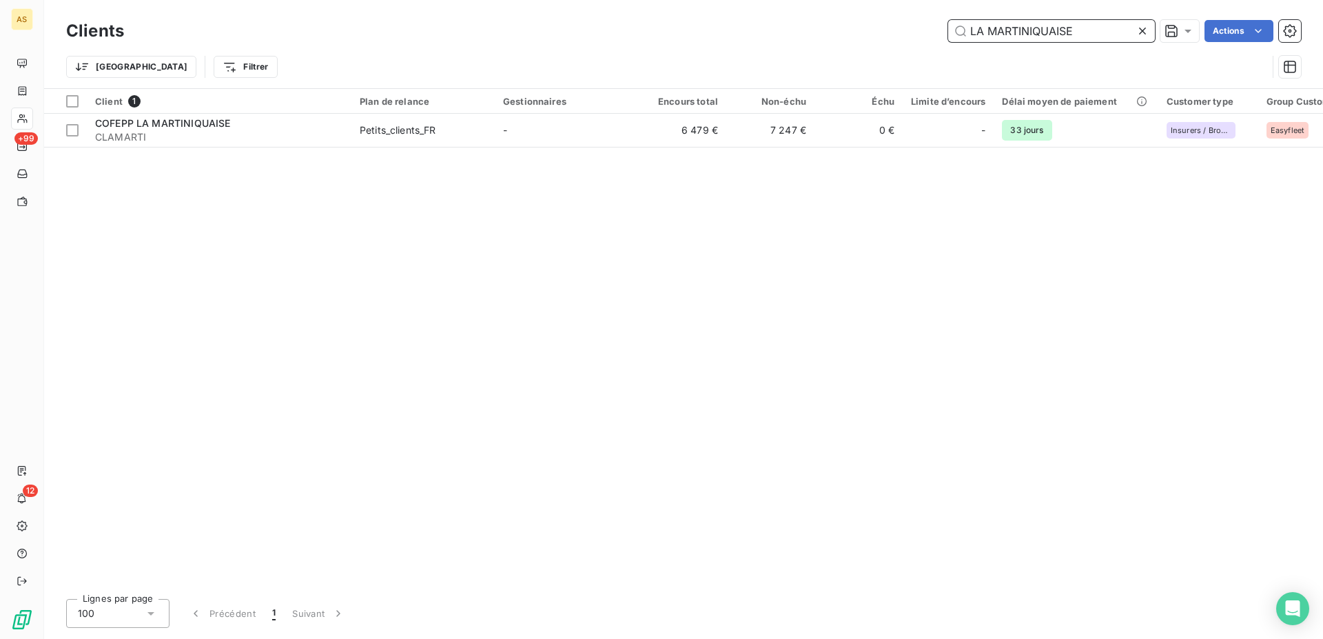
drag, startPoint x: 1084, startPoint y: 34, endPoint x: 822, endPoint y: 30, distance: 262.0
click at [948, 30] on input "LA MARTINIQUAISE" at bounding box center [1051, 31] width 207 height 22
paste input "SA Cofepp"
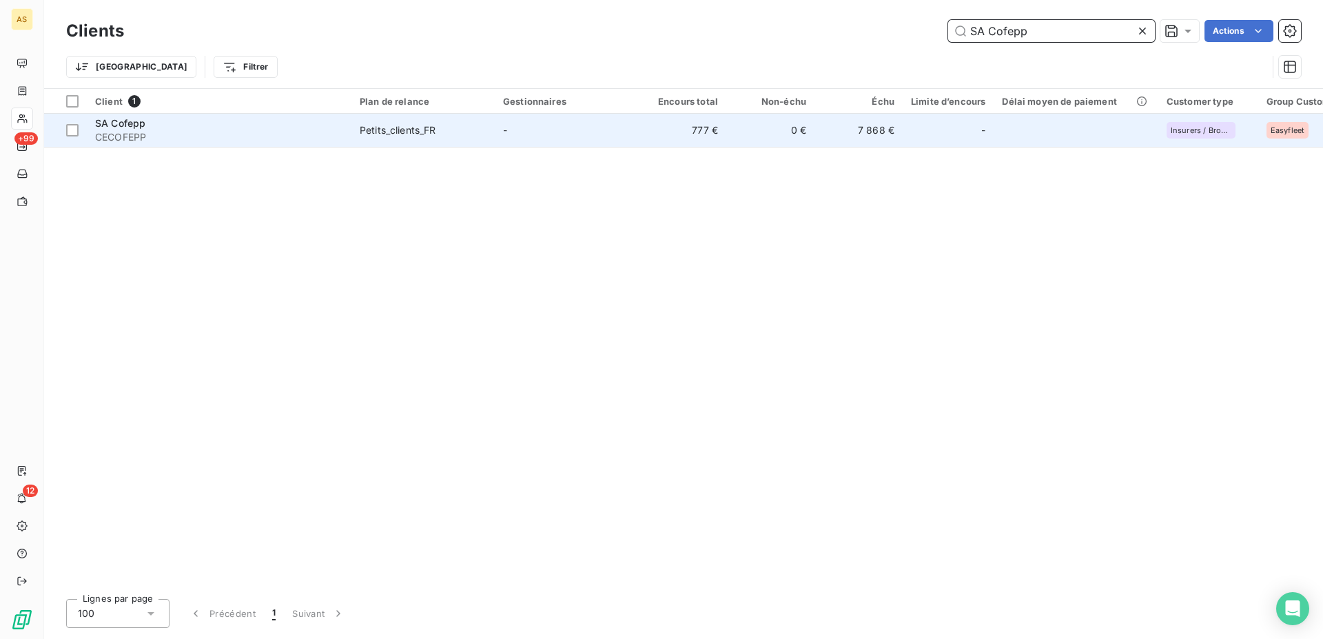
type input "SA Cofepp"
click at [141, 125] on span "SA Cofepp" at bounding box center [120, 123] width 50 height 12
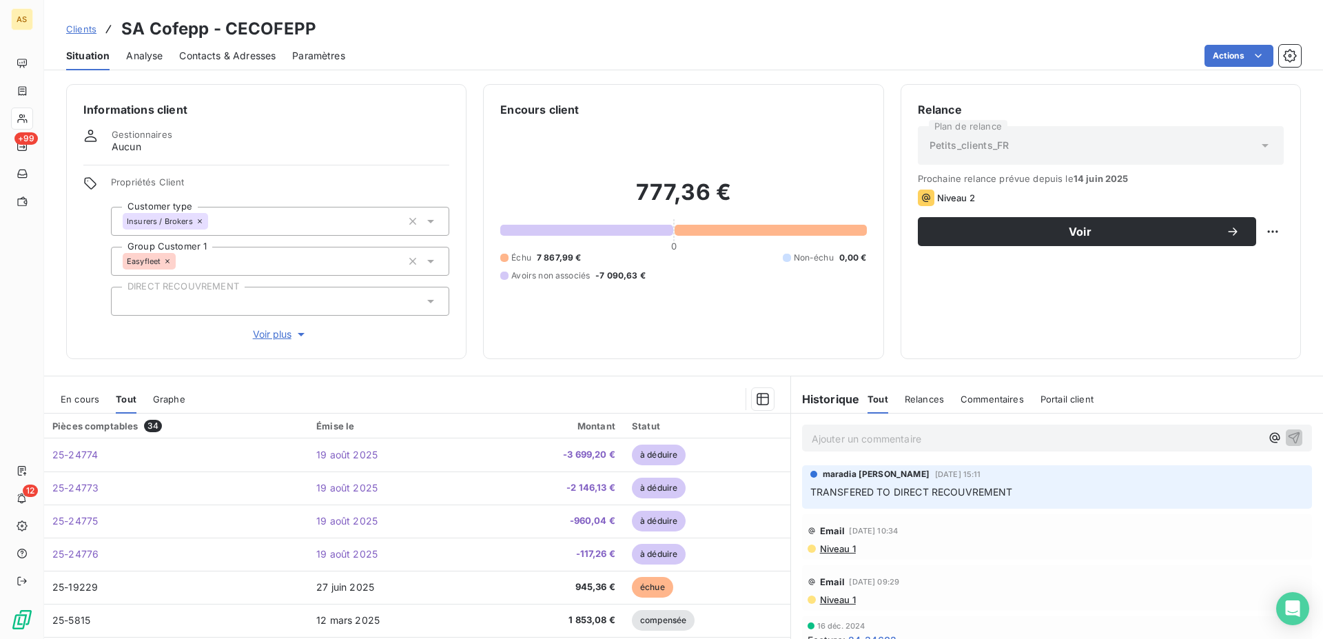
click at [77, 31] on span "Clients" at bounding box center [81, 28] width 30 height 11
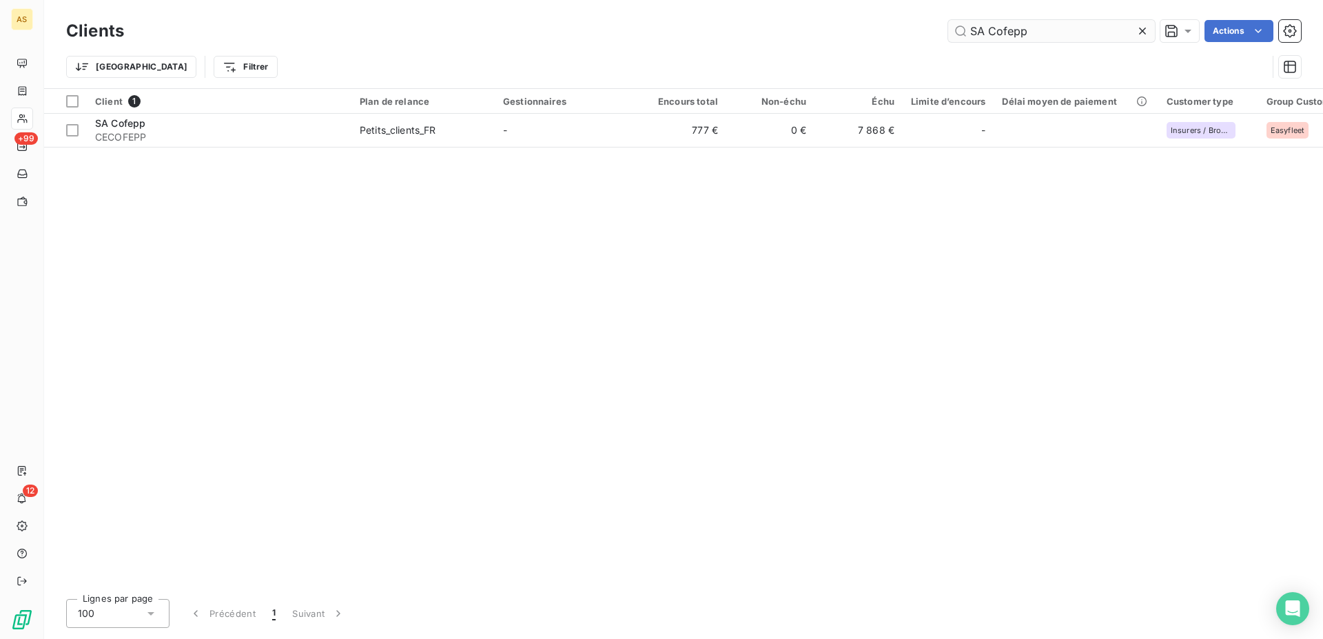
drag, startPoint x: 1044, startPoint y: 36, endPoint x: 806, endPoint y: 28, distance: 237.9
click at [948, 28] on input "SA Cofepp" at bounding box center [1051, 31] width 207 height 22
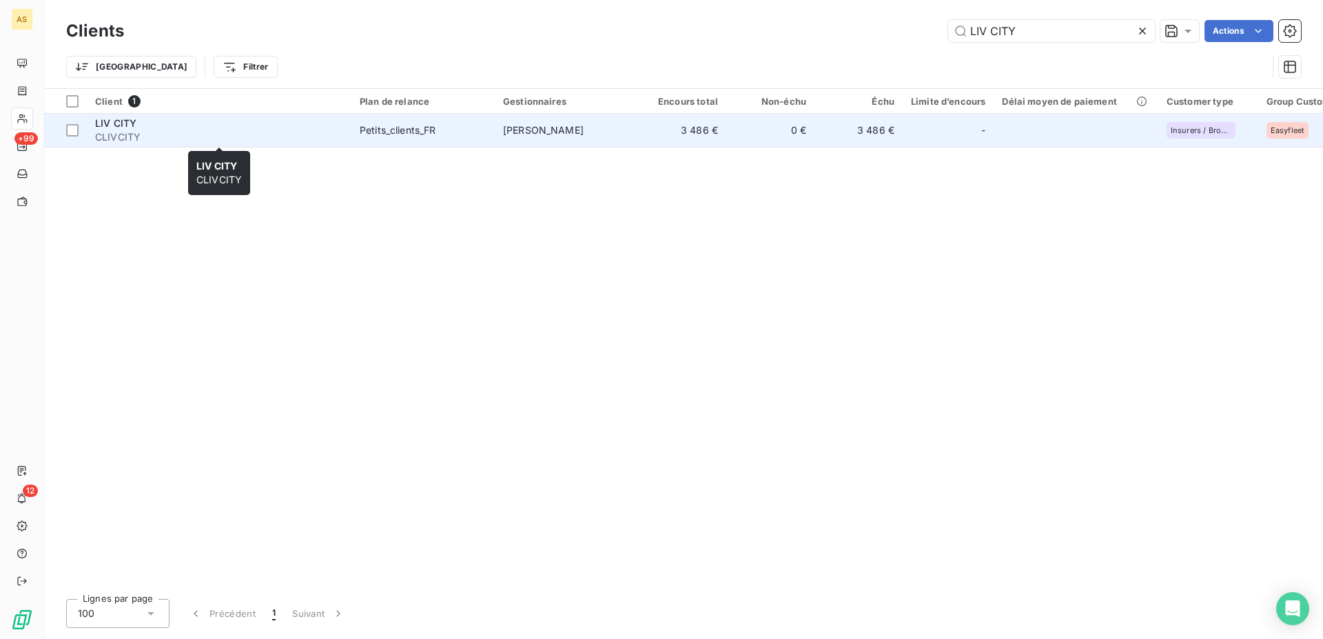
type input "LIV CITY"
click at [141, 127] on div "LIV CITY" at bounding box center [219, 123] width 248 height 14
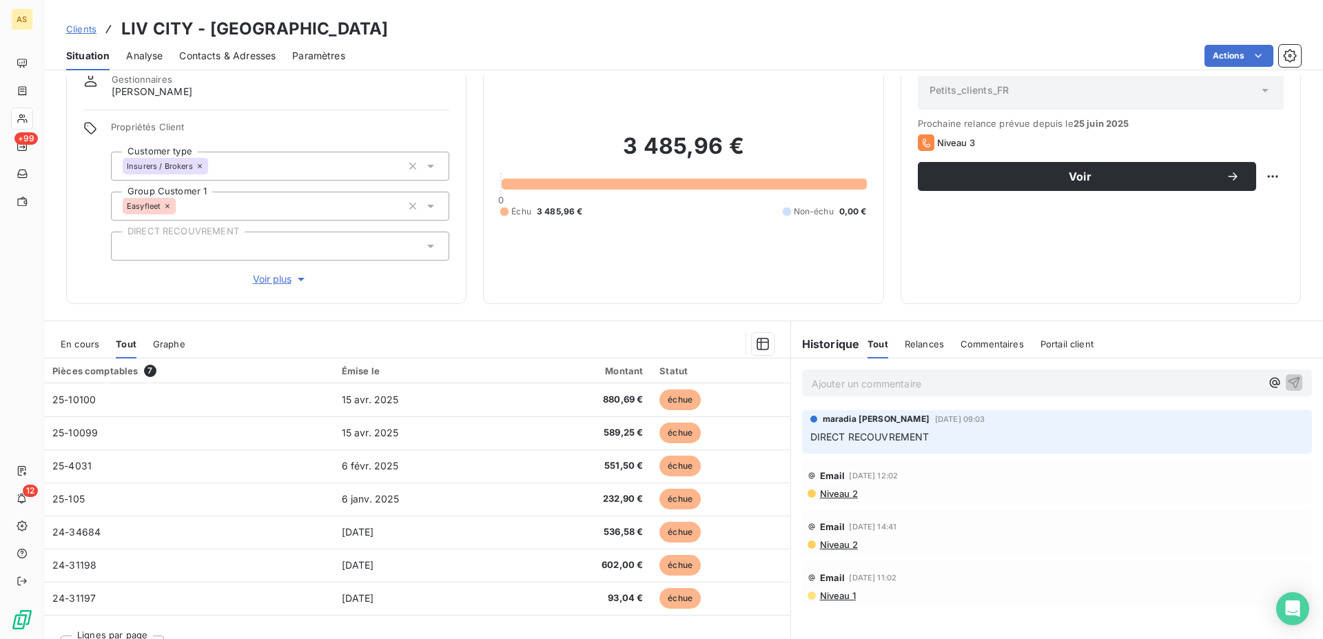
scroll to position [81, 0]
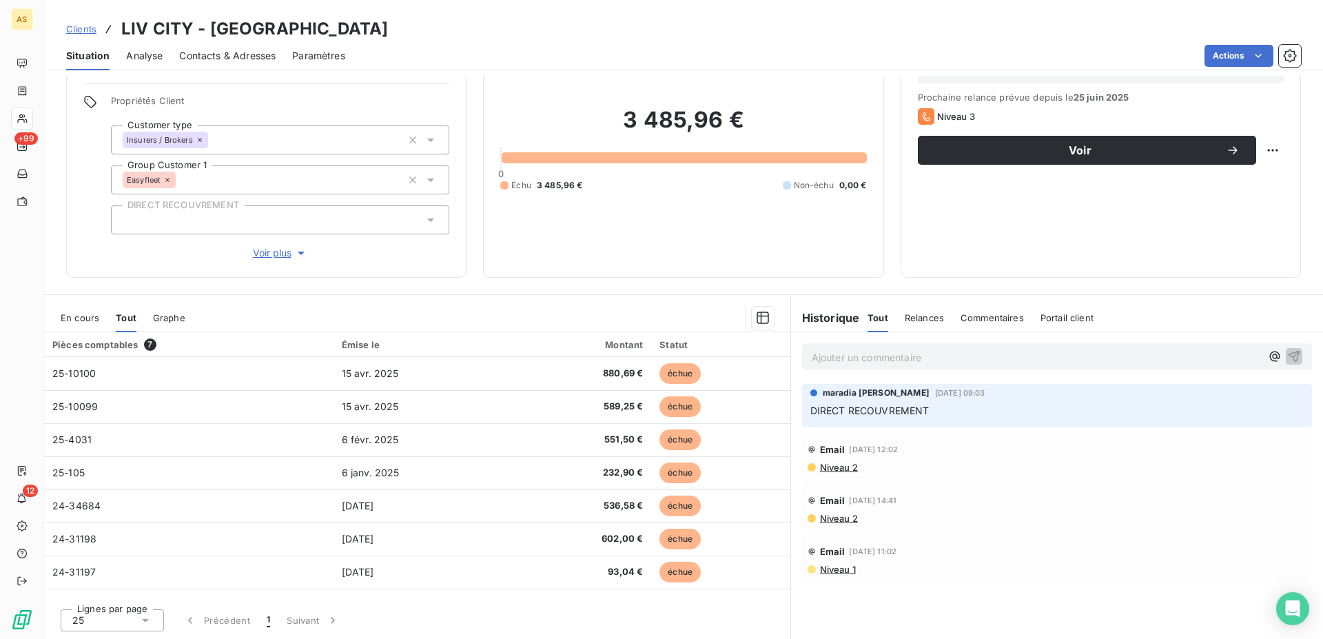
click at [187, 56] on span "Contacts & Adresses" at bounding box center [227, 56] width 97 height 14
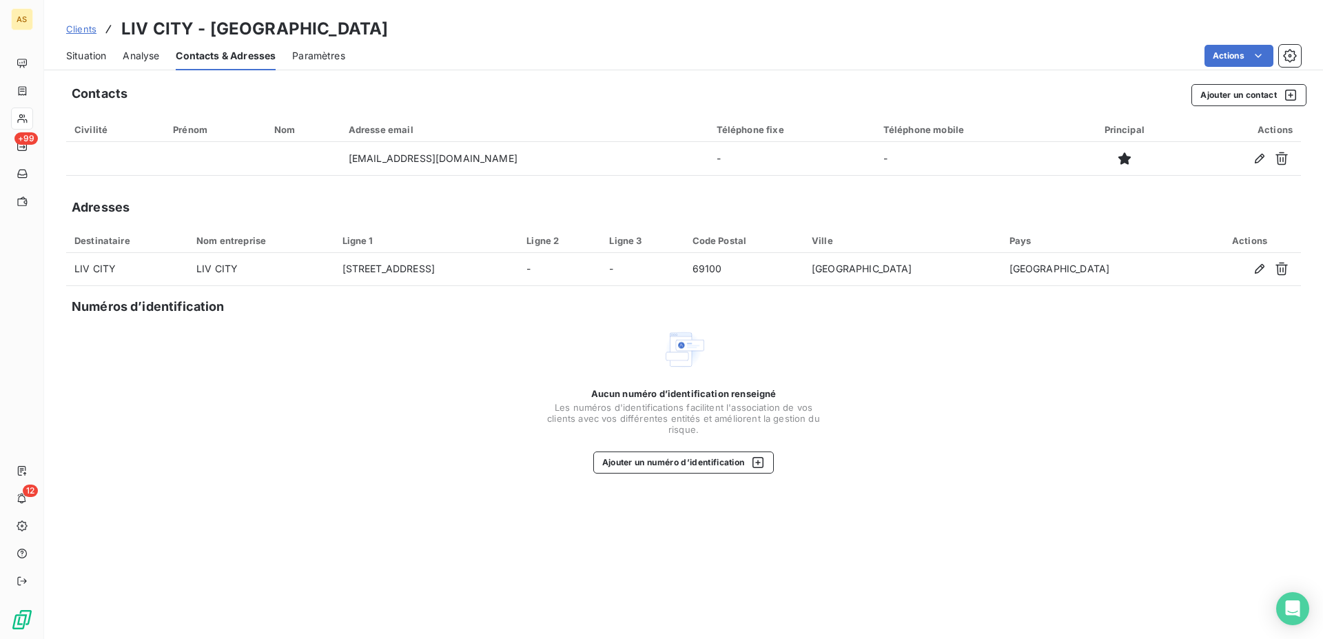
click at [70, 26] on span "Clients" at bounding box center [81, 28] width 30 height 11
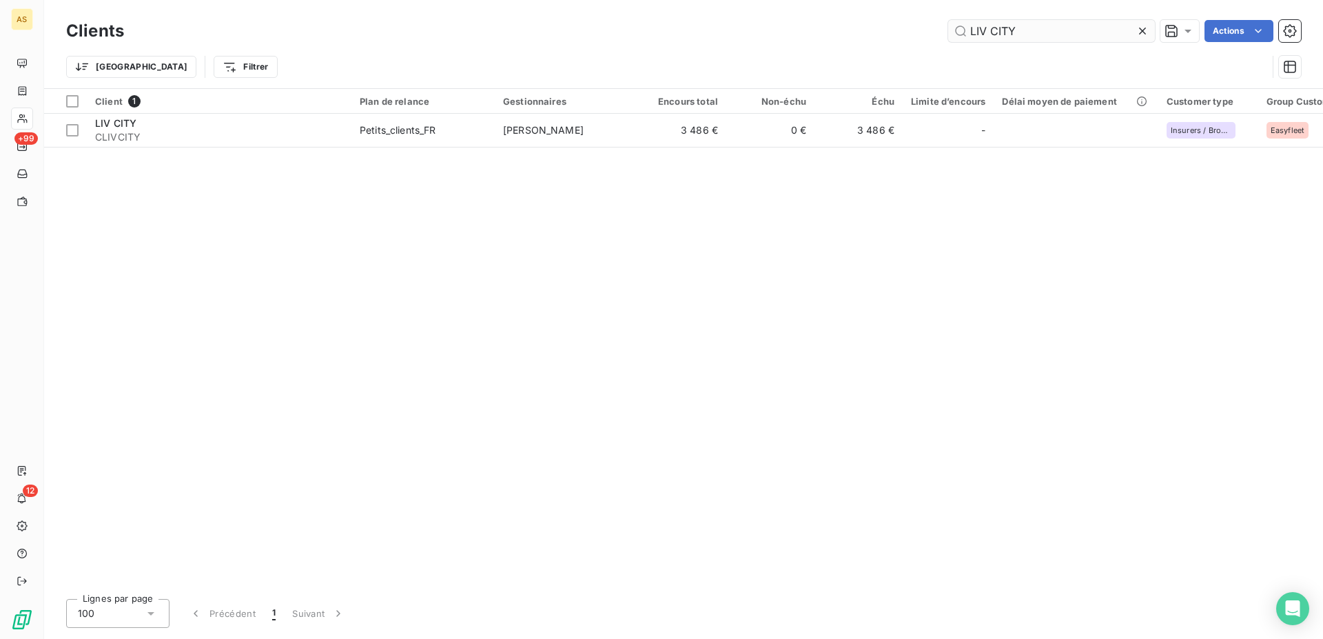
drag, startPoint x: 1042, startPoint y: 35, endPoint x: 843, endPoint y: 3, distance: 201.0
click at [948, 20] on input "LIV CITY" at bounding box center [1051, 31] width 207 height 22
type input "GAIA"
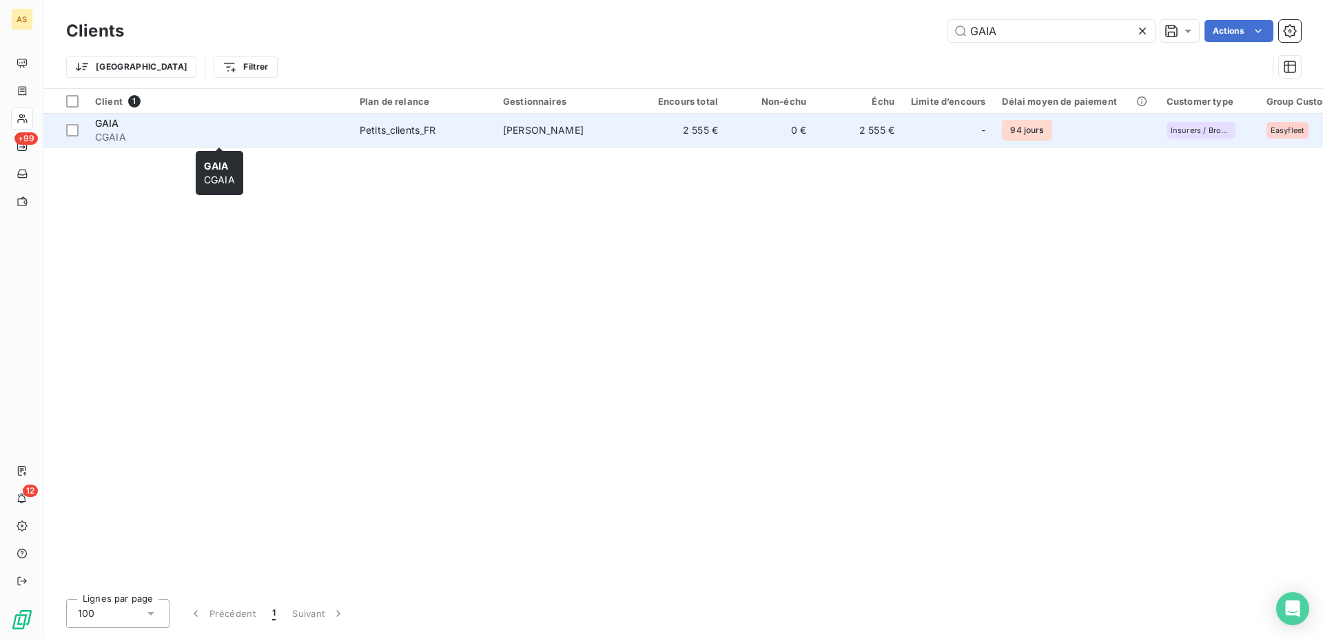
click at [106, 132] on span "CGAIA" at bounding box center [219, 137] width 248 height 14
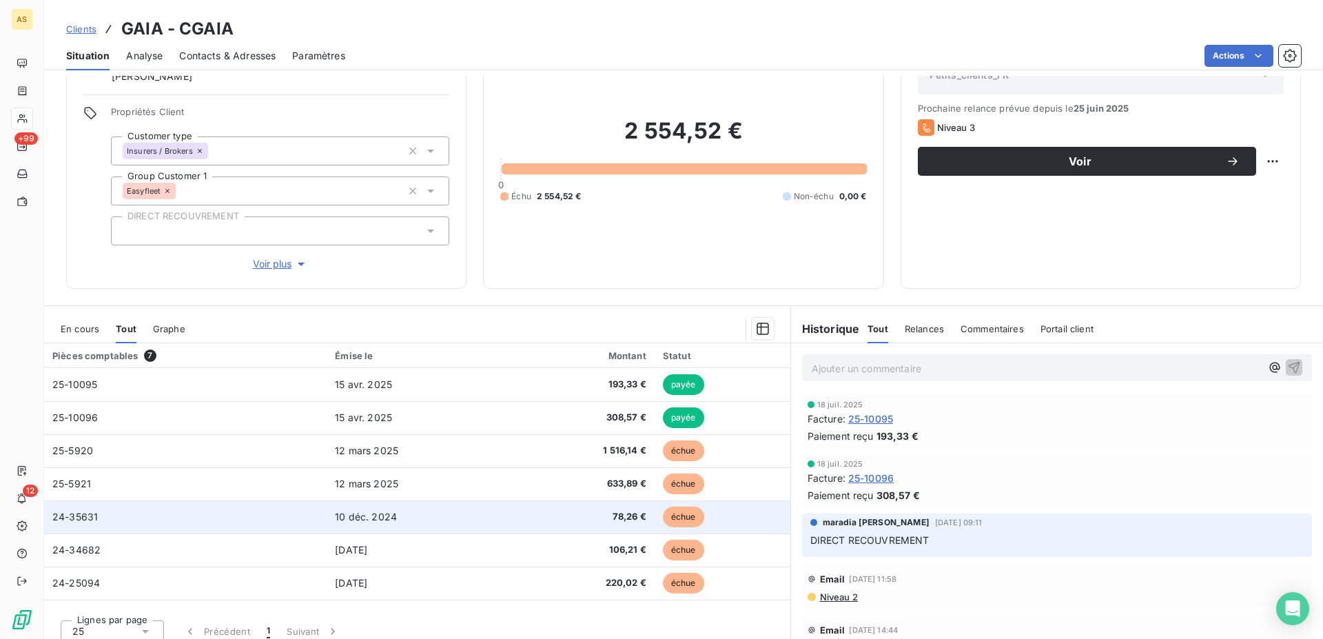
scroll to position [81, 0]
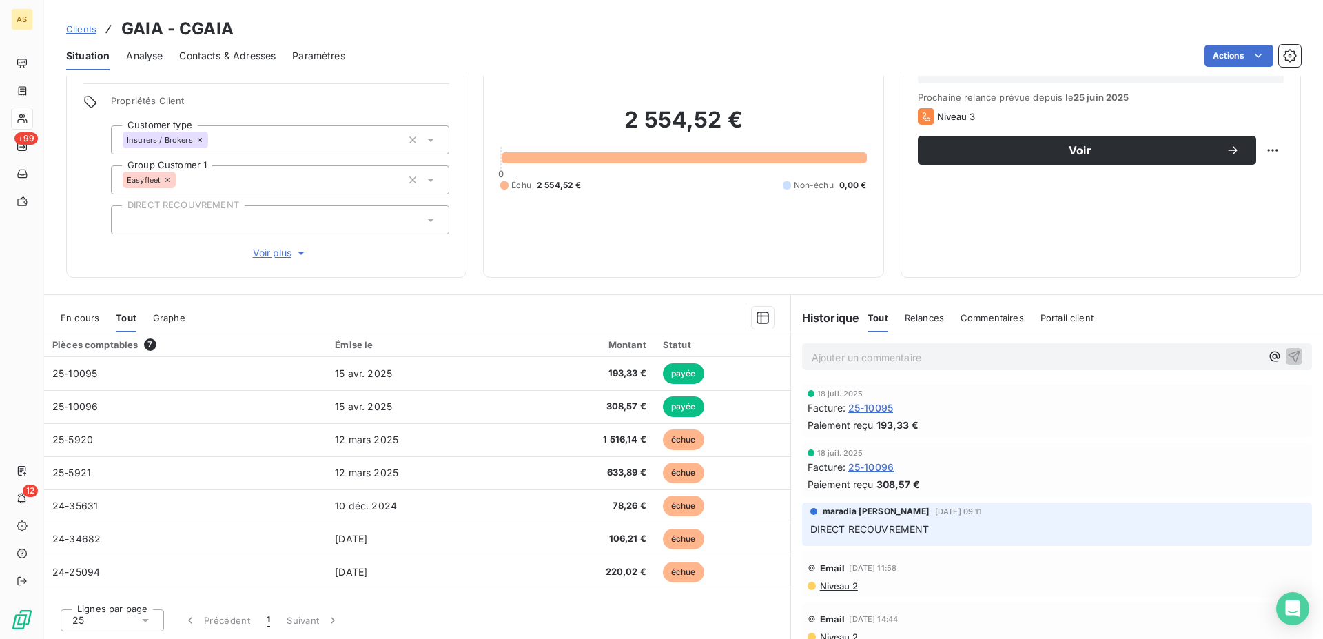
click at [224, 47] on div "Contacts & Adresses" at bounding box center [227, 55] width 97 height 29
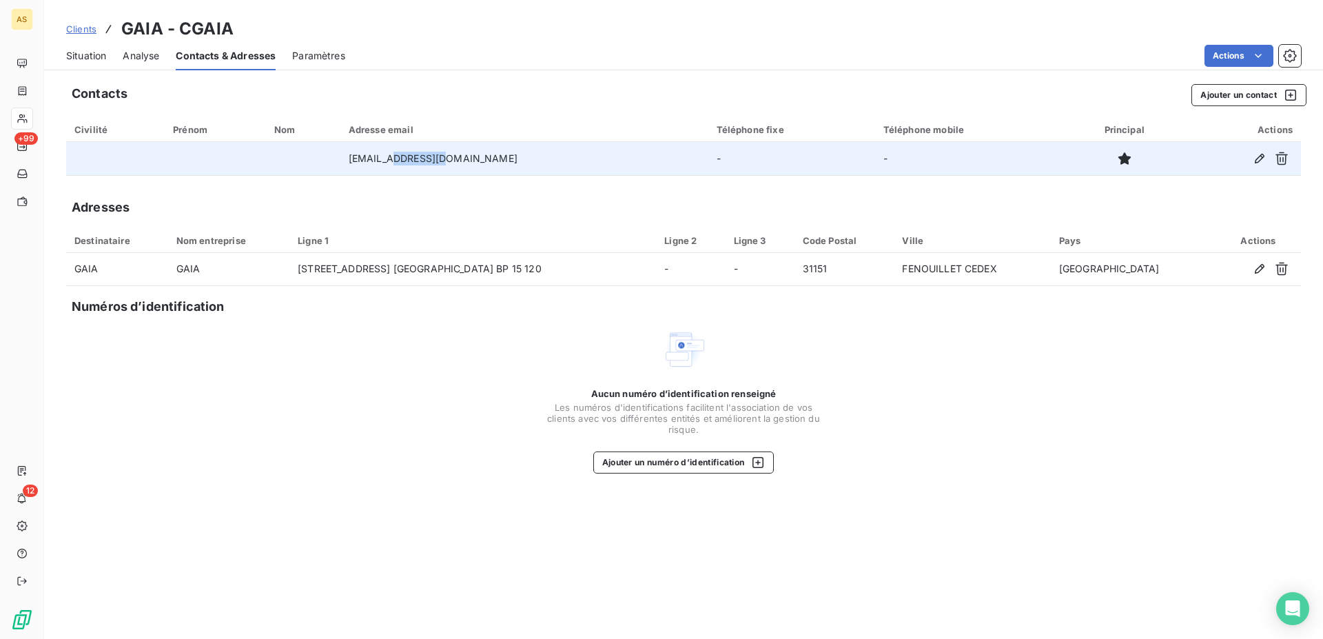
drag, startPoint x: 483, startPoint y: 157, endPoint x: 437, endPoint y: 163, distance: 46.5
click at [437, 163] on td "[EMAIL_ADDRESS][DOMAIN_NAME]" at bounding box center [525, 158] width 368 height 33
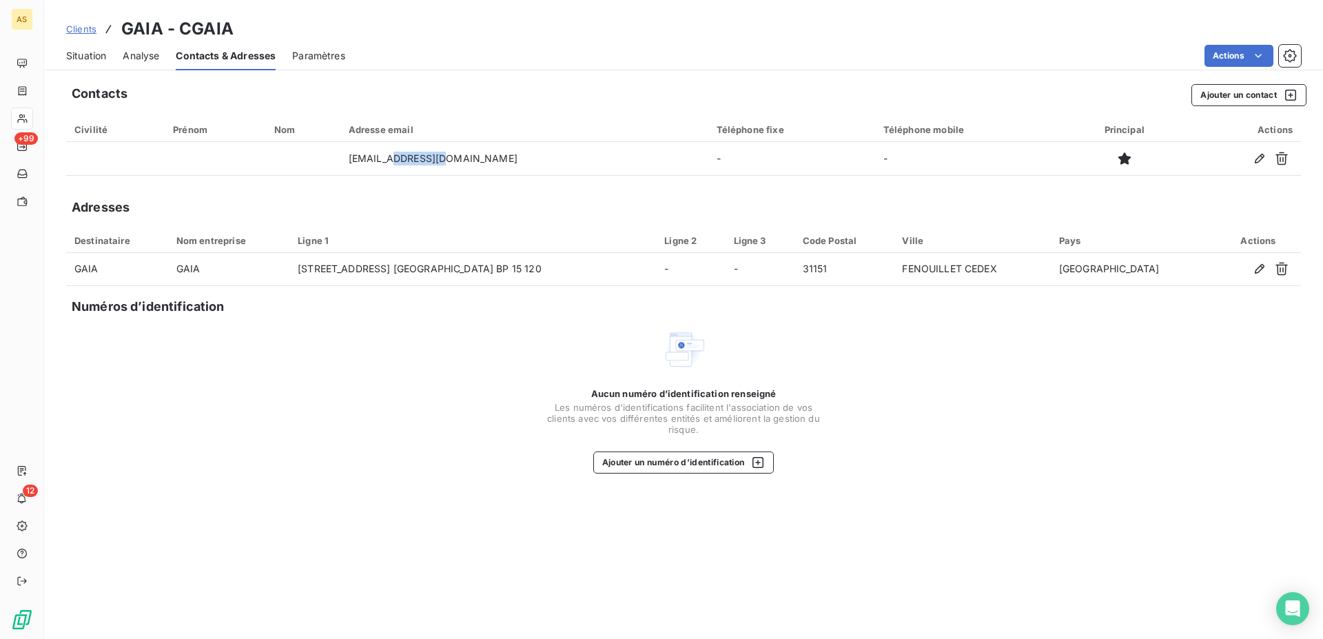
copy td "[DOMAIN_NAME]"
click at [93, 48] on div "Situation" at bounding box center [86, 55] width 40 height 29
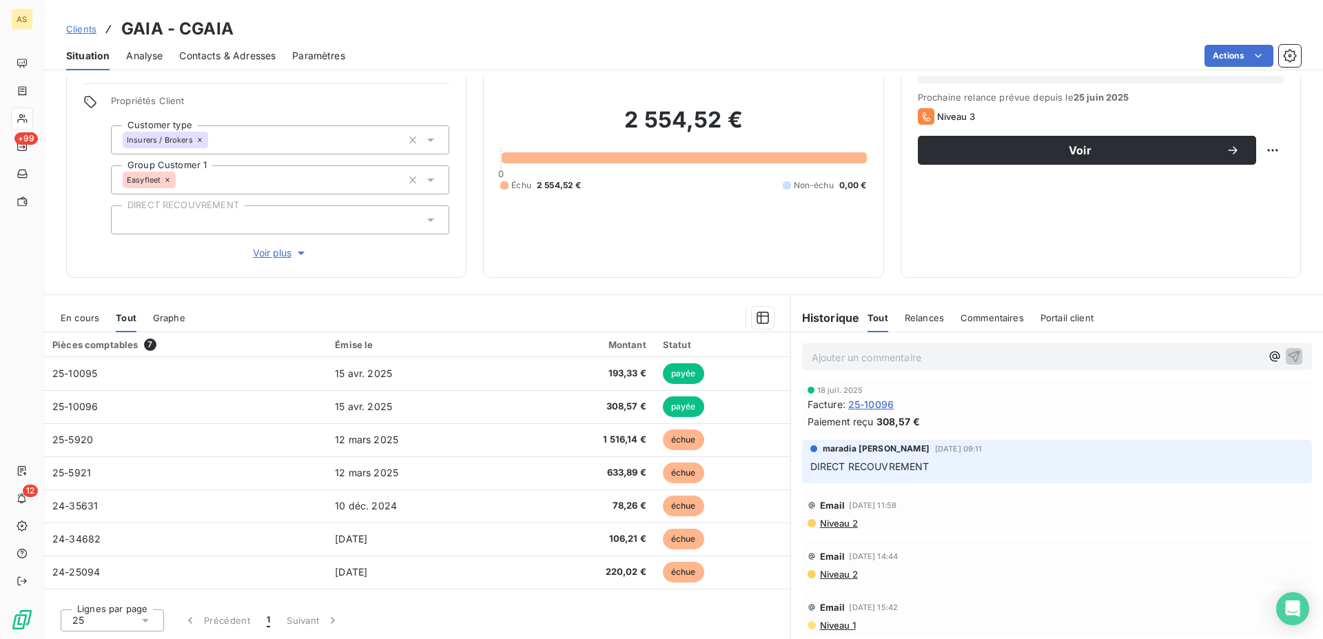
click at [831, 521] on span "Niveau 2" at bounding box center [838, 523] width 39 height 11
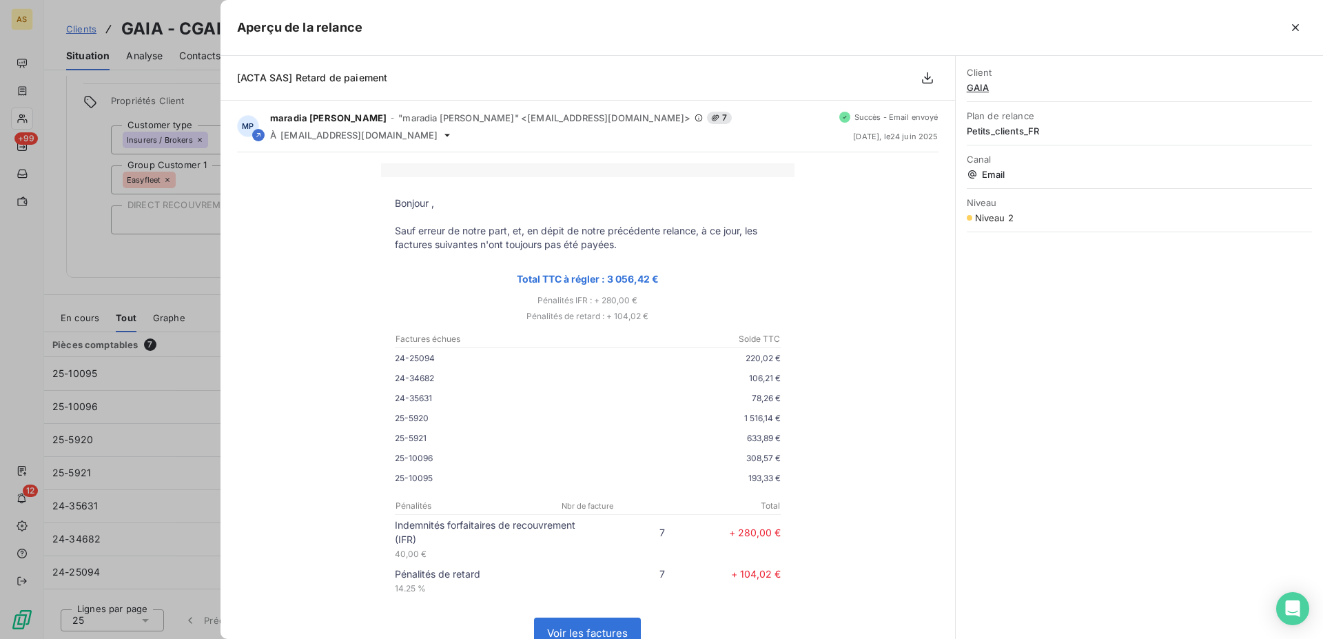
click at [198, 265] on div at bounding box center [661, 319] width 1323 height 639
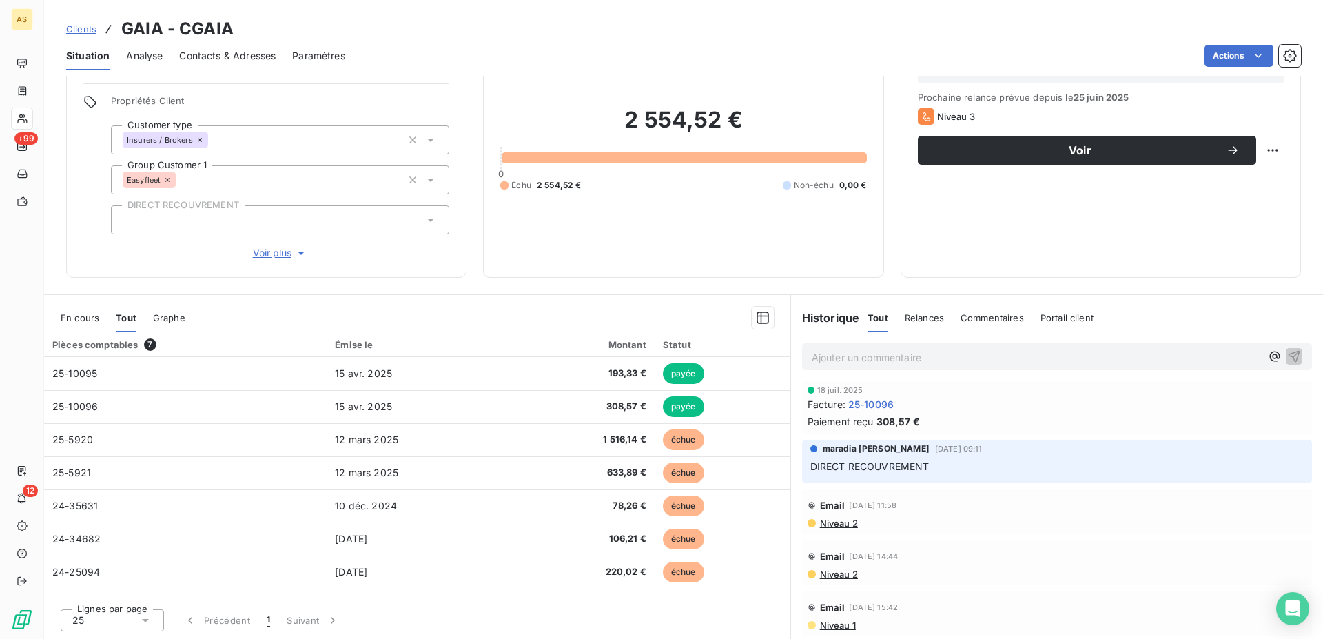
click at [193, 54] on span "Contacts & Adresses" at bounding box center [227, 56] width 97 height 14
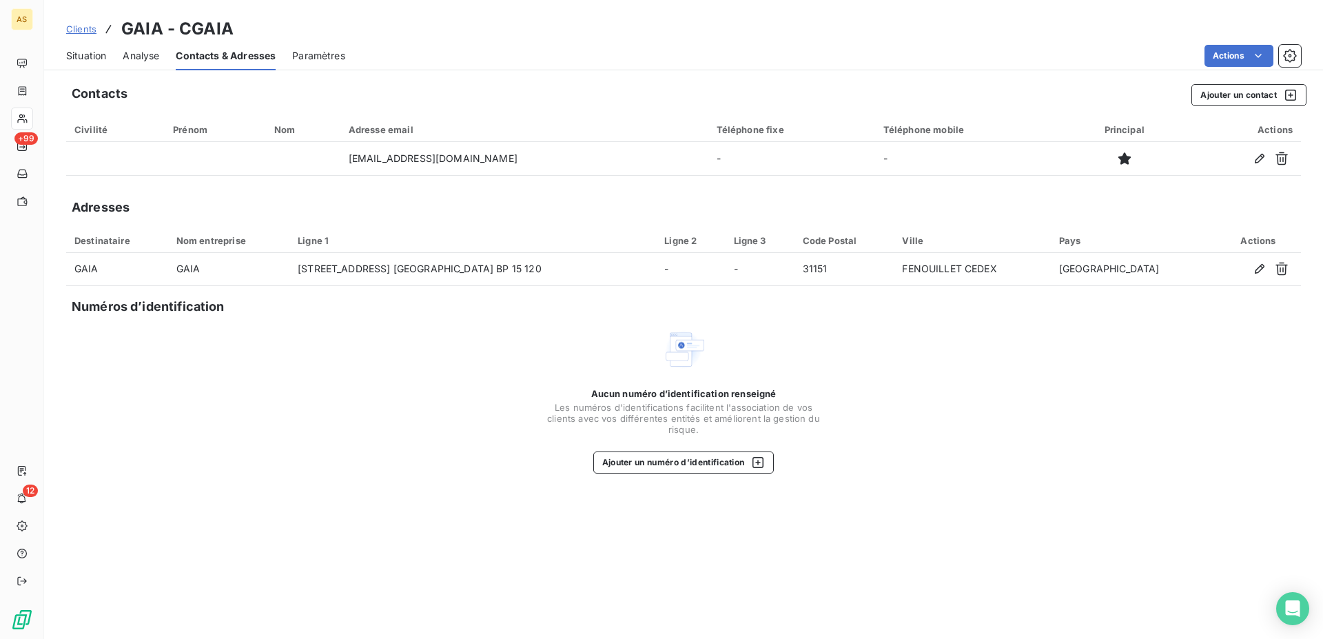
click at [79, 61] on span "Situation" at bounding box center [86, 56] width 40 height 14
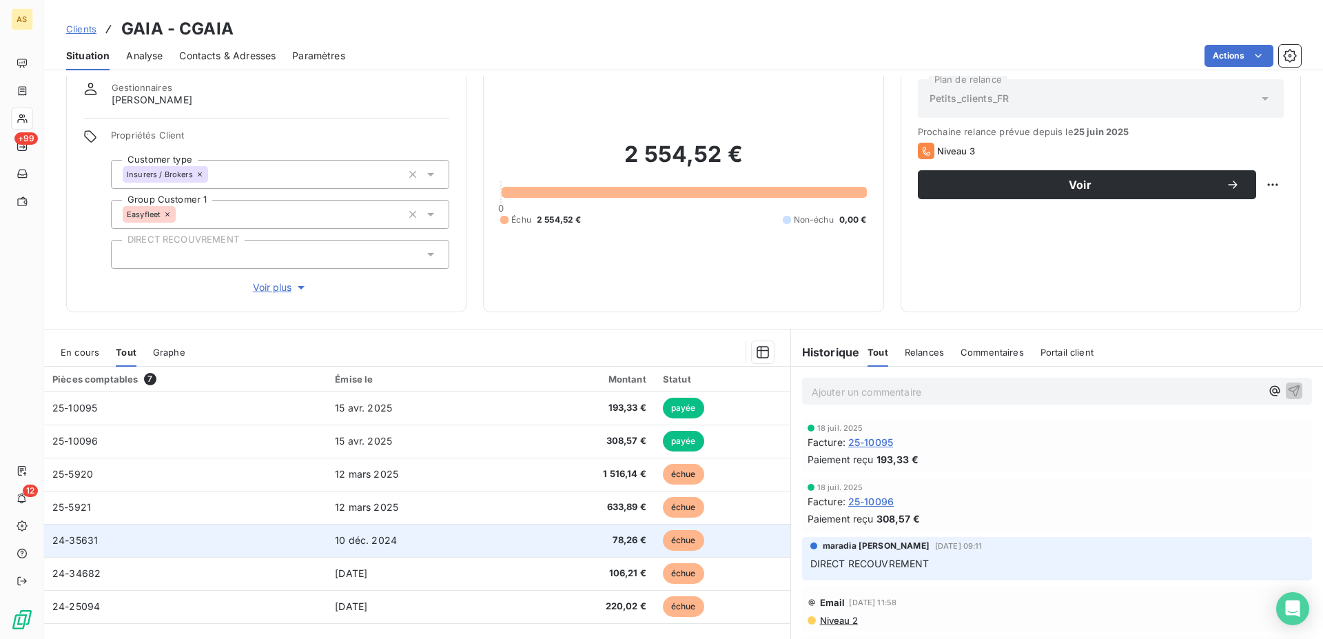
scroll to position [70, 0]
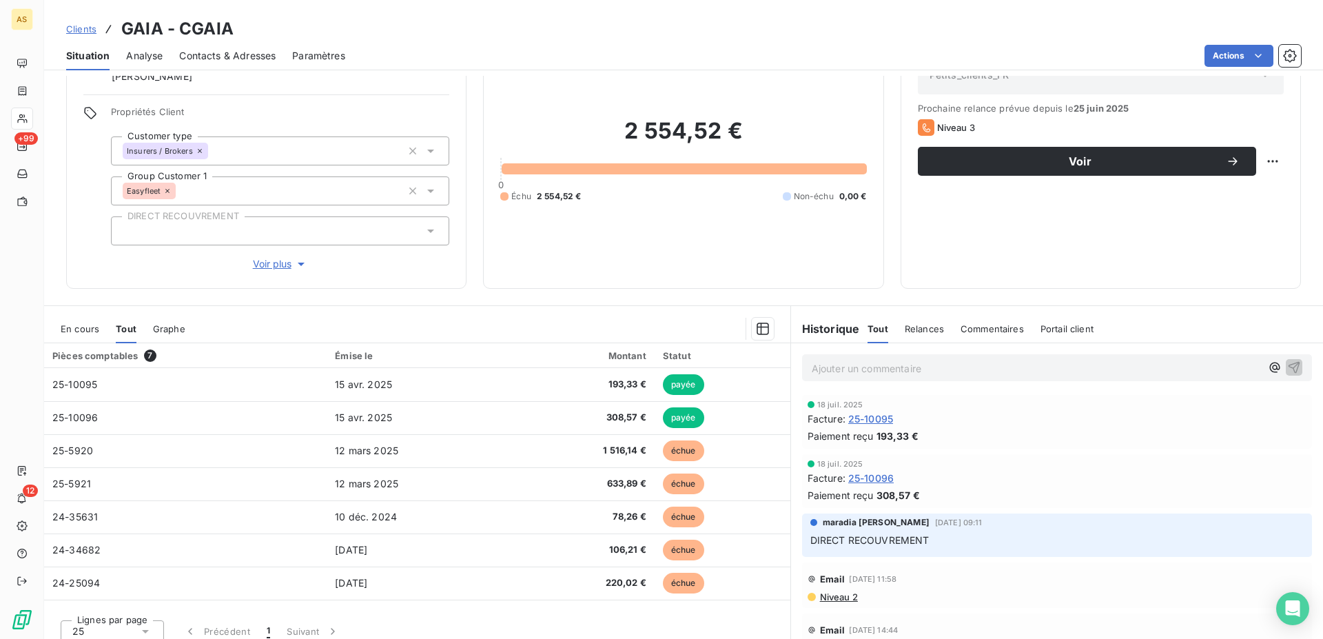
click at [205, 50] on span "Contacts & Adresses" at bounding box center [227, 56] width 97 height 14
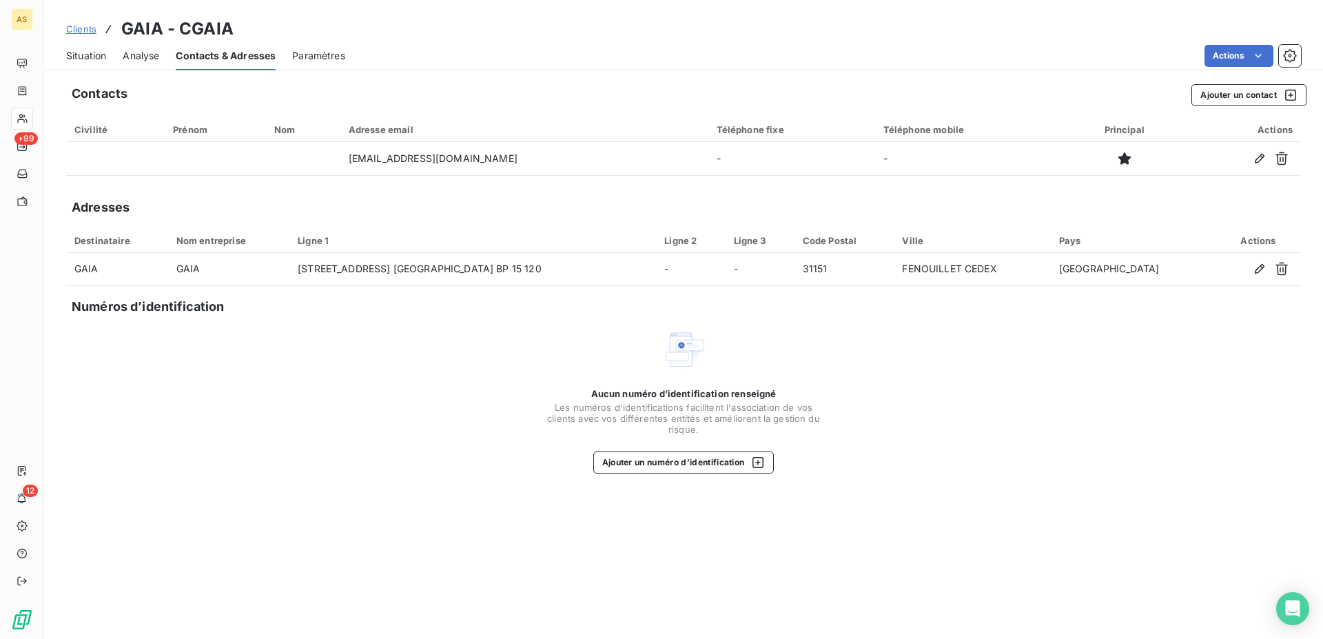
click at [81, 32] on span "Clients" at bounding box center [81, 28] width 30 height 11
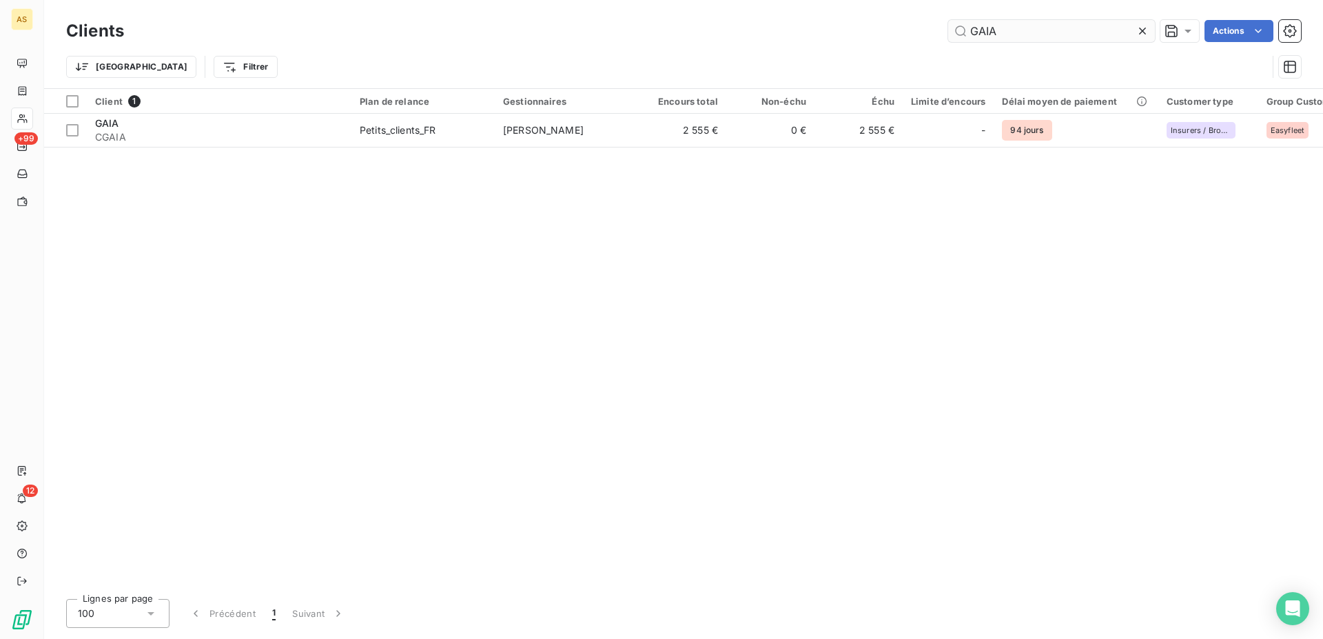
drag, startPoint x: 988, startPoint y: 31, endPoint x: 879, endPoint y: 26, distance: 109.0
click at [948, 26] on input "GAIA" at bounding box center [1051, 31] width 207 height 22
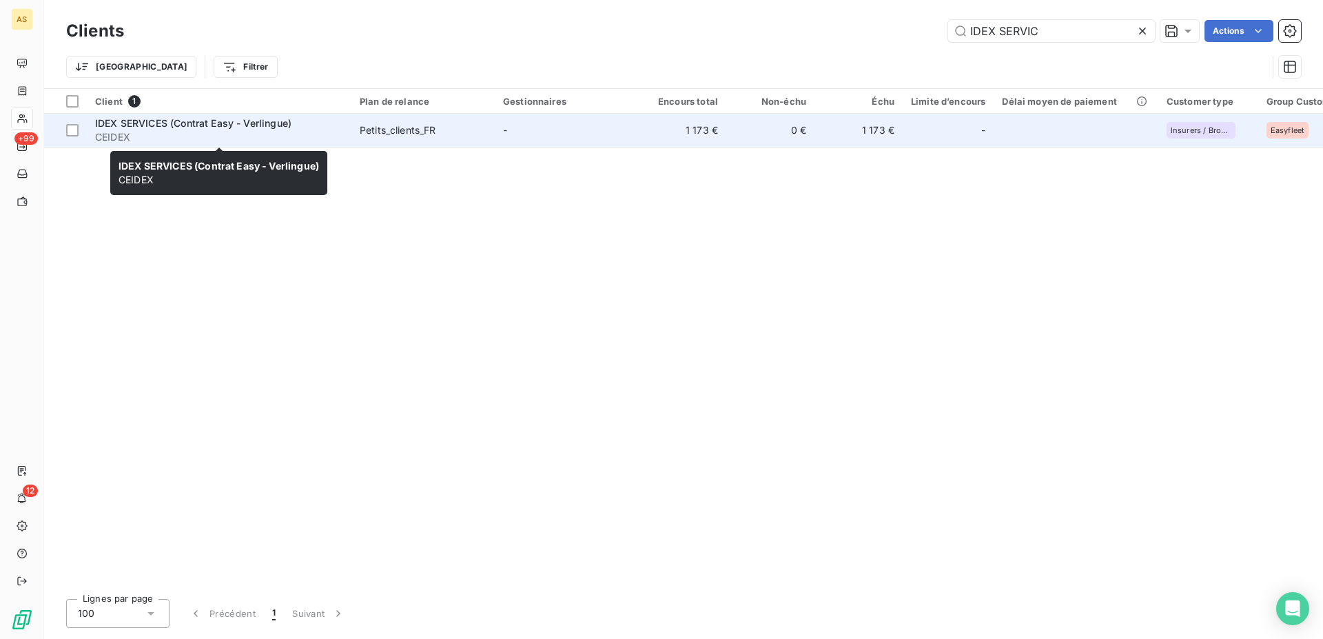
type input "IDEX SERVIC"
click at [154, 131] on span "CEIDEX" at bounding box center [219, 137] width 248 height 14
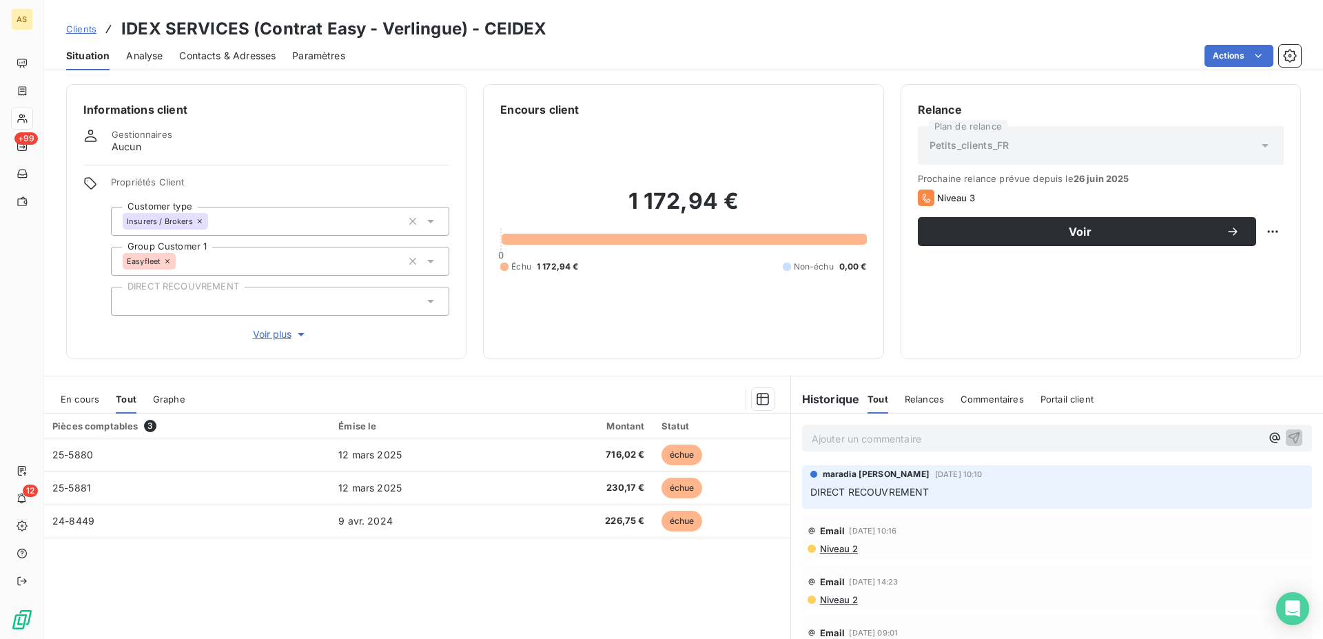
click at [218, 55] on span "Contacts & Adresses" at bounding box center [227, 56] width 97 height 14
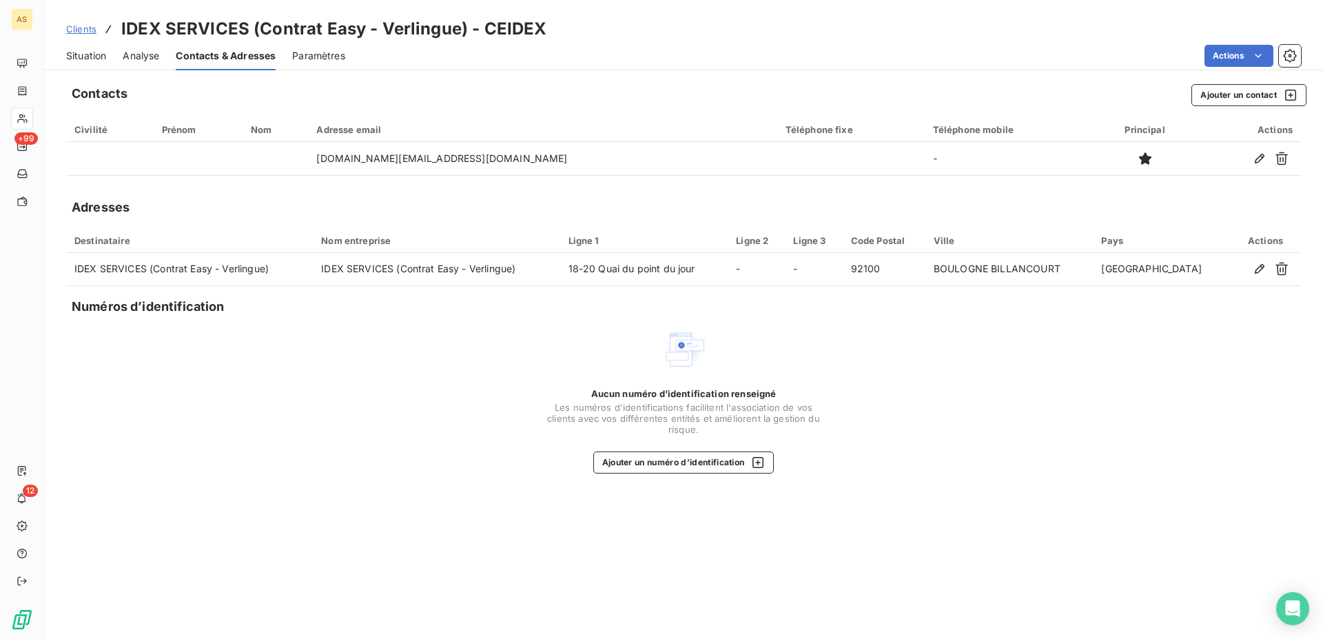
click at [83, 25] on span "Clients" at bounding box center [81, 28] width 30 height 11
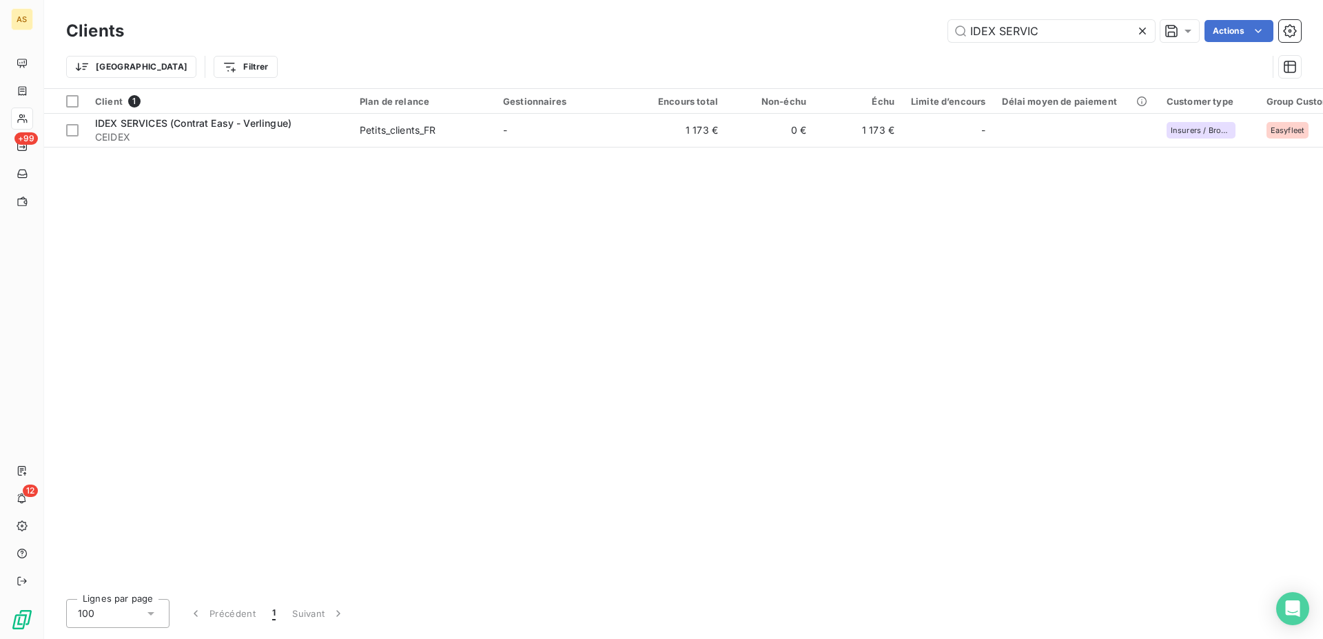
drag, startPoint x: 1046, startPoint y: 32, endPoint x: 945, endPoint y: 32, distance: 101.3
click at [948, 31] on input "IDEX SERVIC" at bounding box center [1051, 31] width 207 height 22
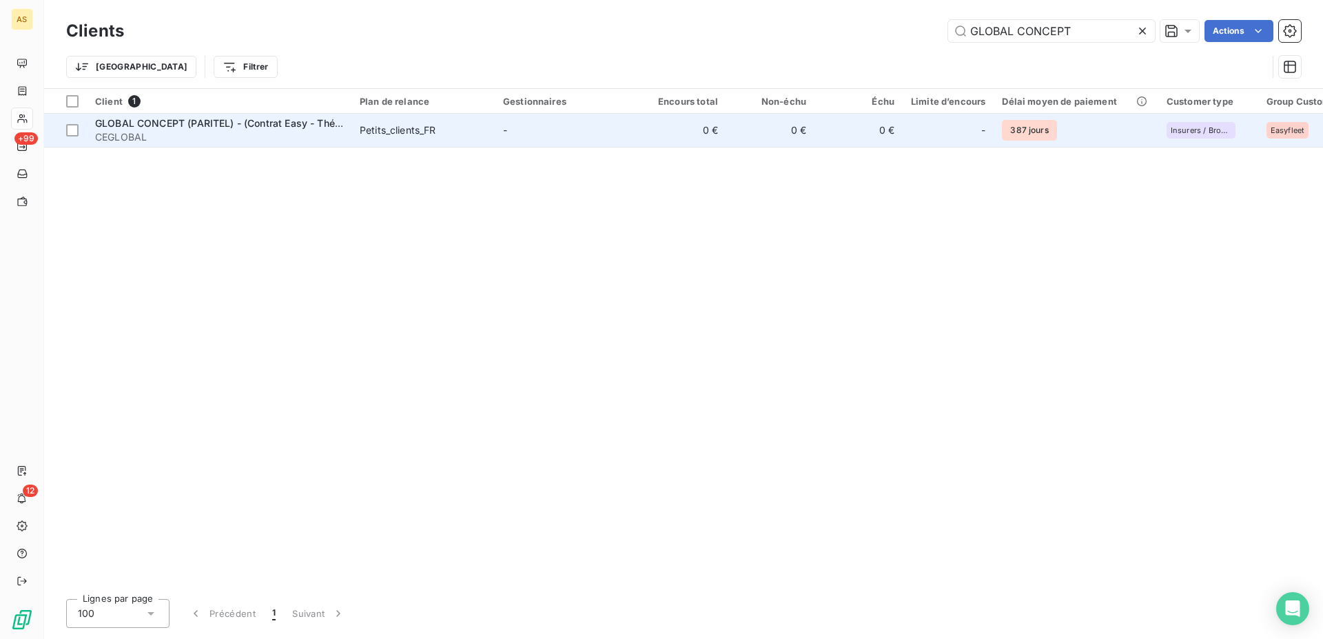
type input "GLOBAL CONCEPT"
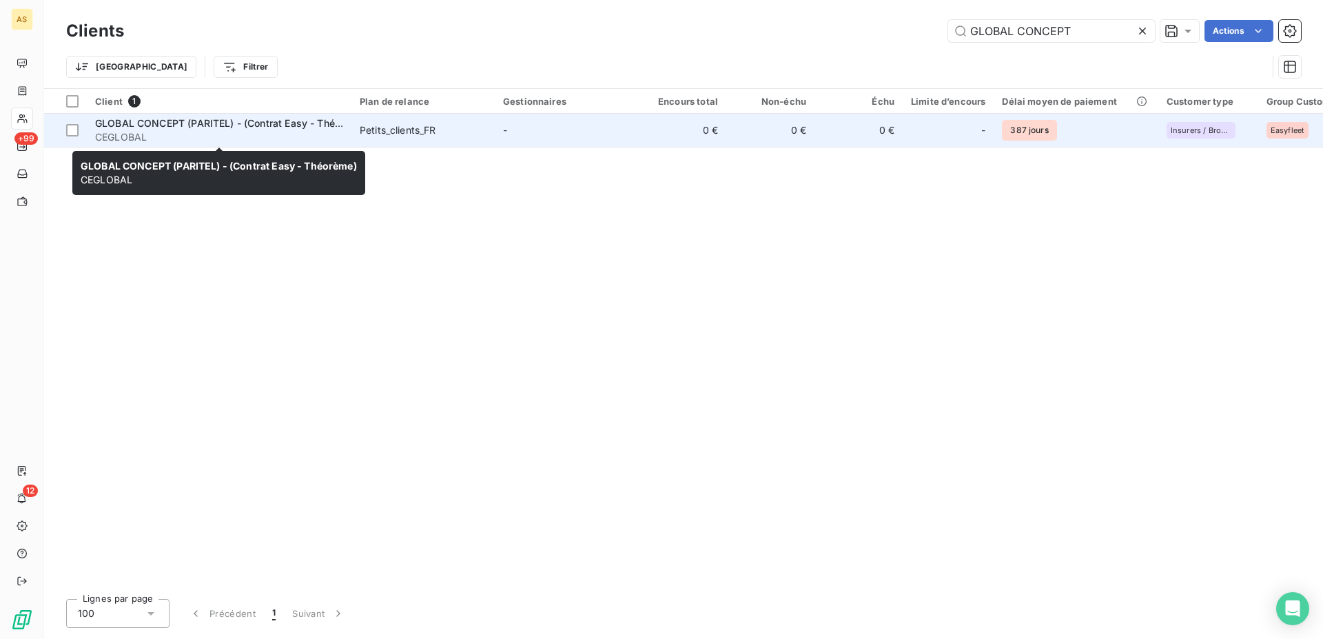
click at [156, 128] on span "GLOBAL CONCEPT (PARITEL) - (Contrat Easy - Théorème)" at bounding box center [231, 123] width 272 height 12
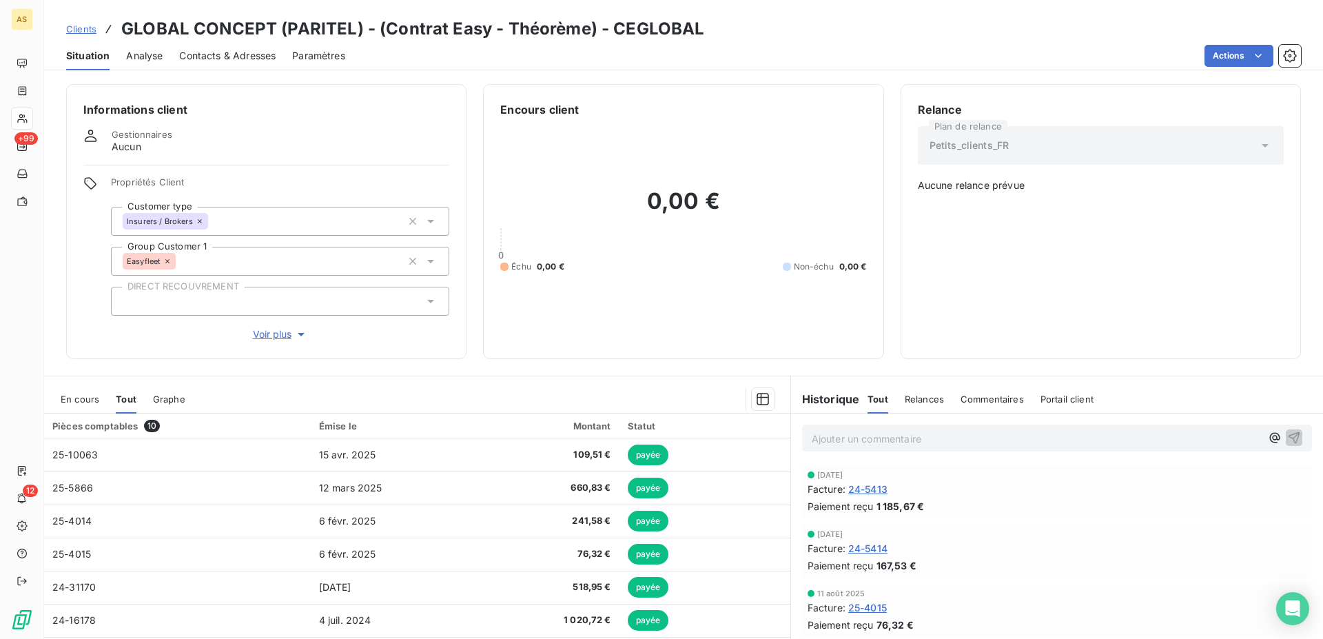
click at [72, 34] on span "Clients" at bounding box center [81, 28] width 30 height 11
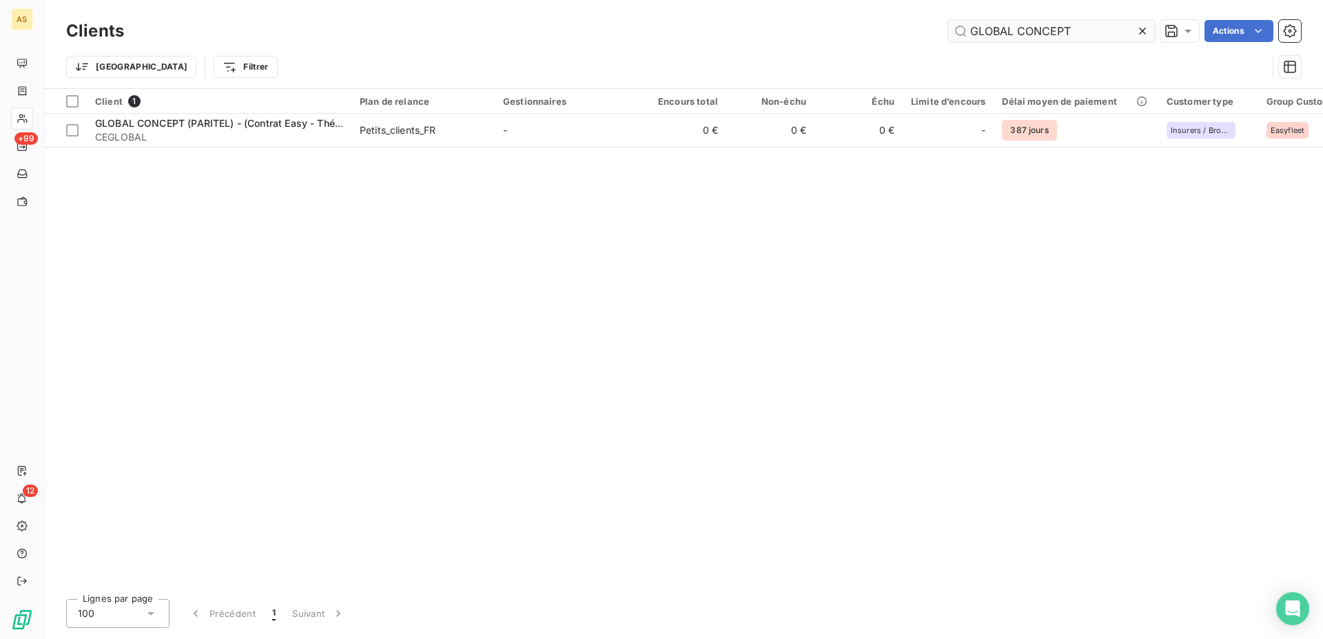
drag, startPoint x: 1071, startPoint y: 28, endPoint x: 724, endPoint y: 2, distance: 347.7
click at [948, 20] on input "GLOBAL CONCEPT" at bounding box center [1051, 31] width 207 height 22
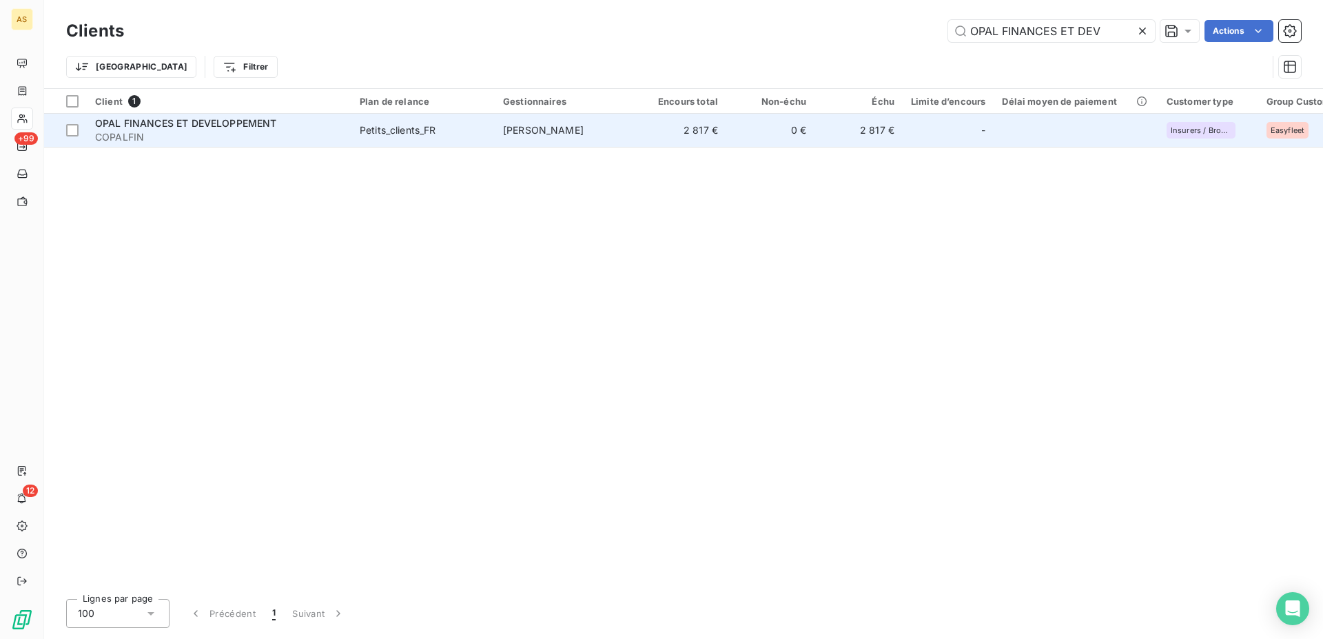
type input "OPAL FINANCES ET DEV"
click at [181, 121] on span "OPAL FINANCES ET DEVELOPPEMENT" at bounding box center [186, 123] width 182 height 12
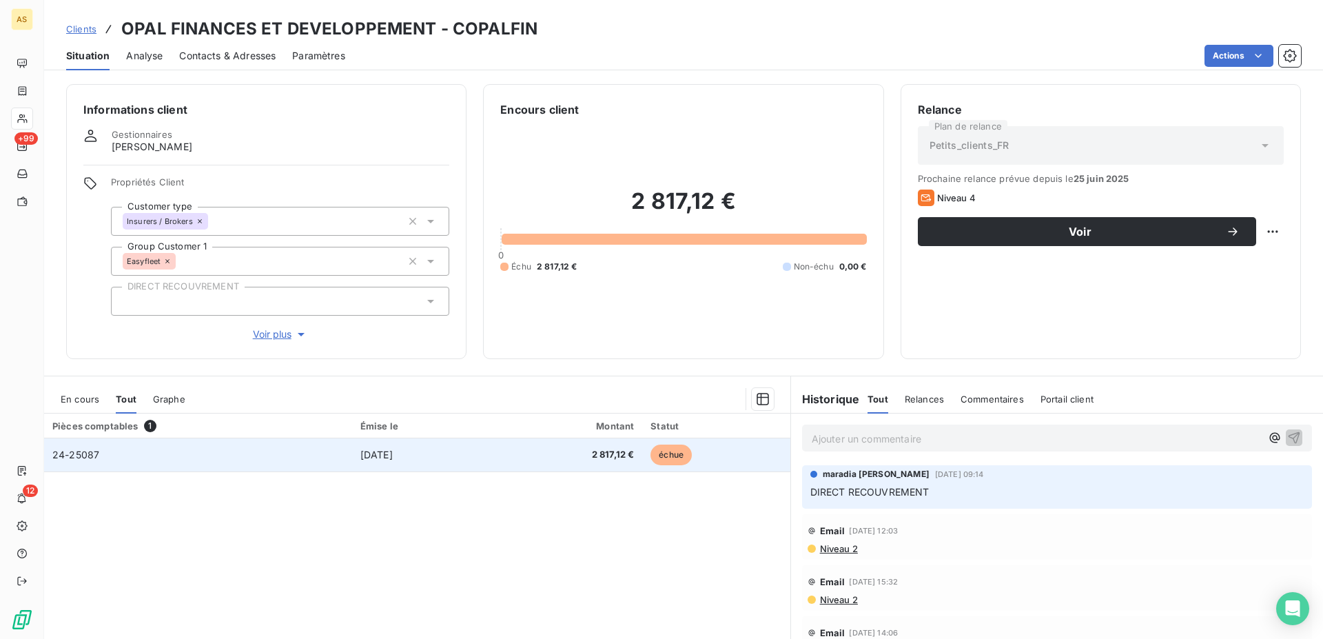
click at [272, 458] on td "24-25087" at bounding box center [198, 454] width 308 height 33
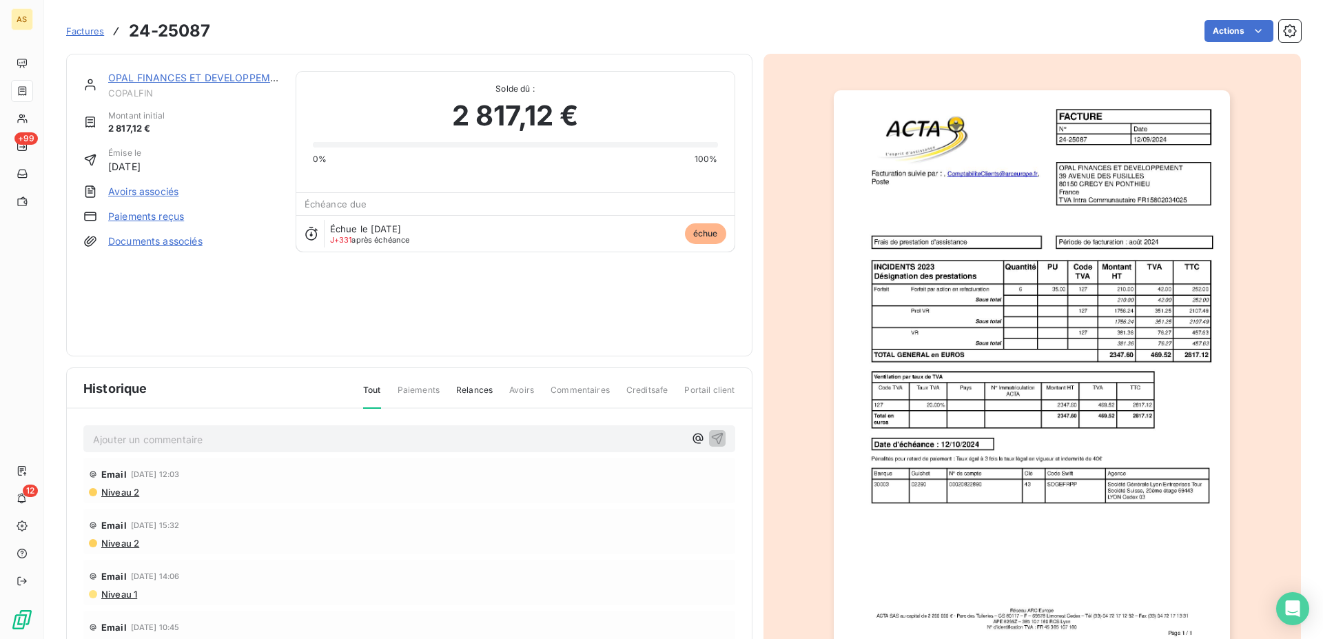
click at [1083, 472] on img "button" at bounding box center [1032, 370] width 396 height 561
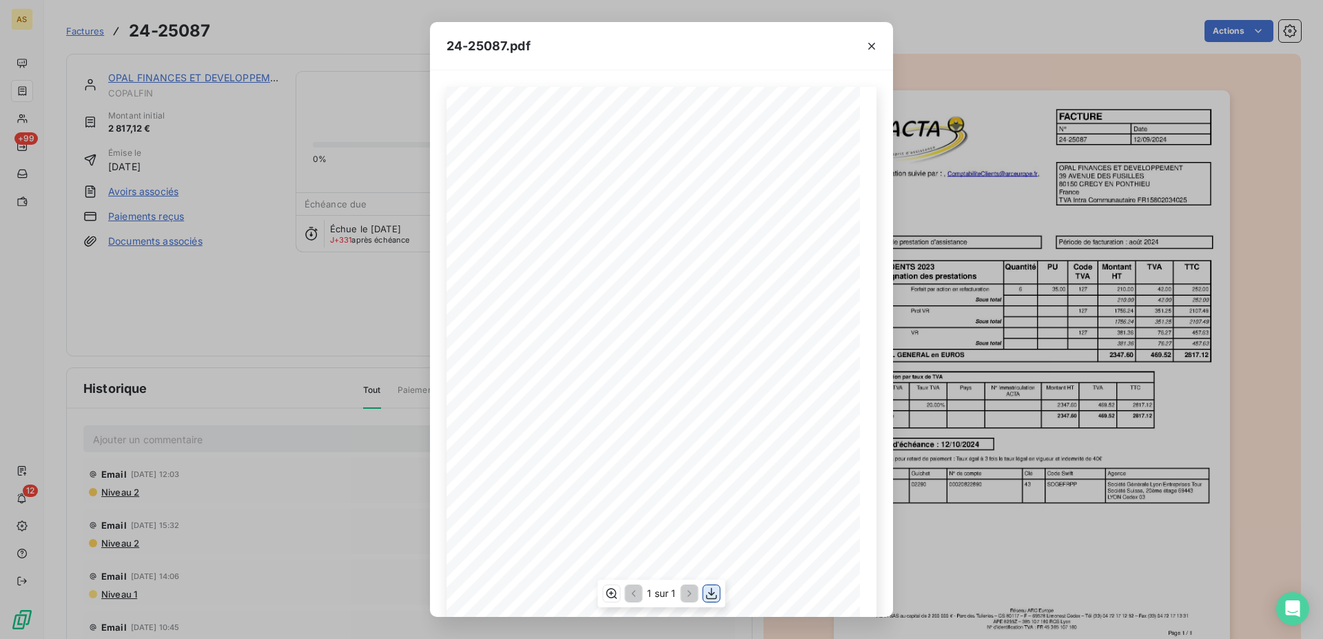
click at [710, 596] on icon "button" at bounding box center [712, 594] width 14 height 14
click at [873, 43] on icon "button" at bounding box center [872, 46] width 14 height 14
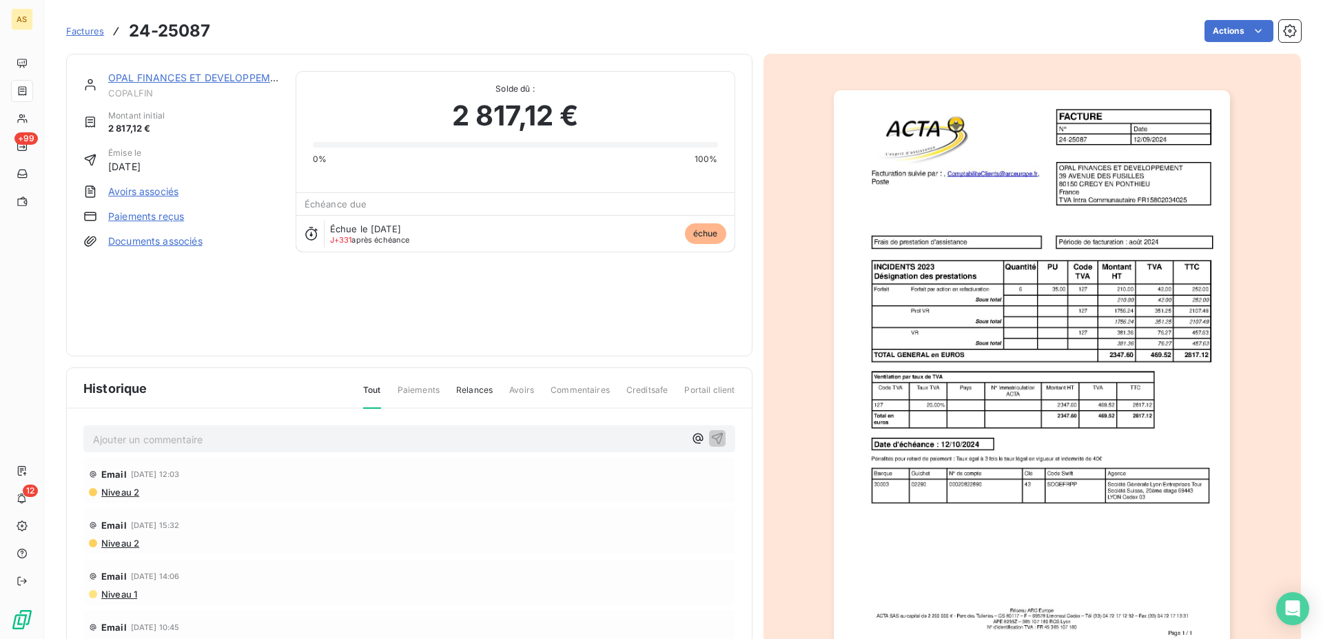
click at [86, 34] on span "Factures" at bounding box center [85, 31] width 38 height 11
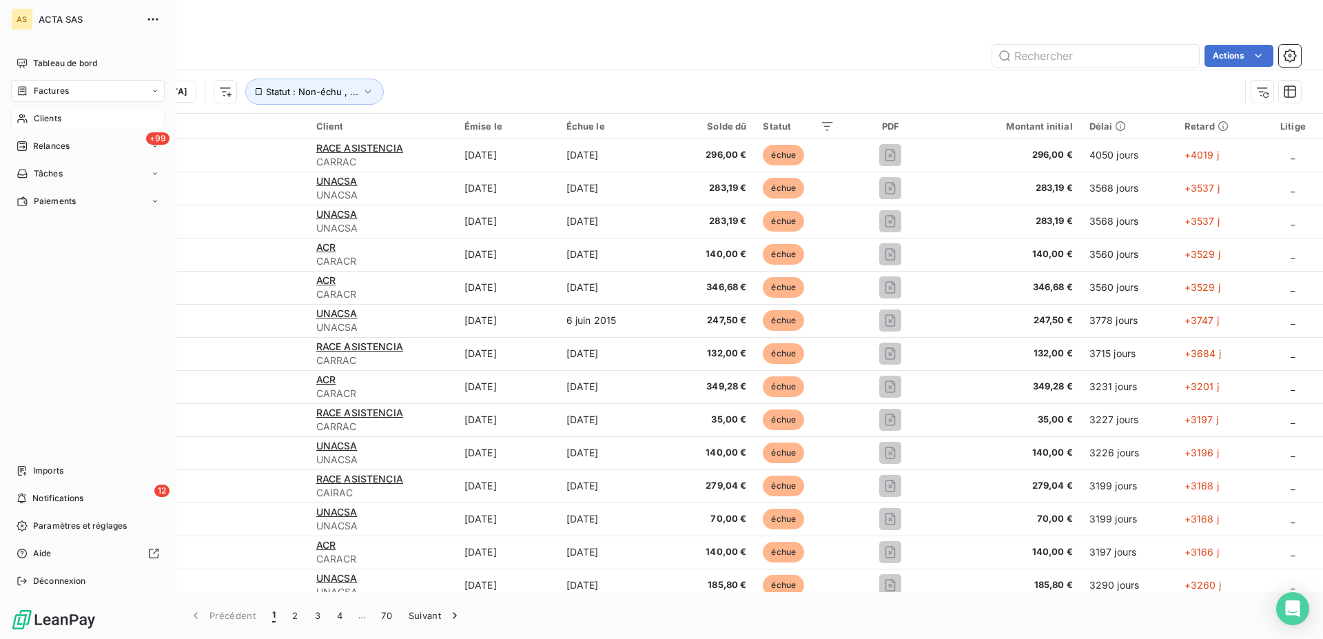
click at [36, 119] on span "Clients" at bounding box center [48, 118] width 28 height 12
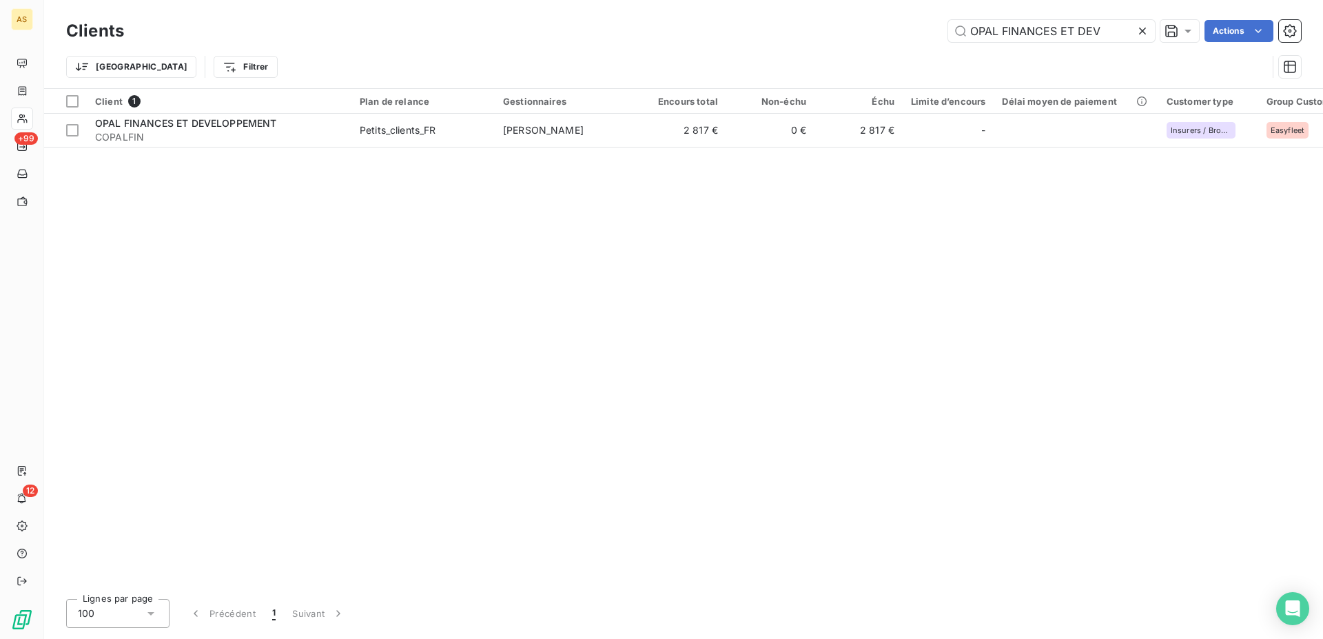
click at [96, 30] on h3 "Clients" at bounding box center [95, 31] width 58 height 25
click at [1138, 37] on icon at bounding box center [1143, 31] width 14 height 14
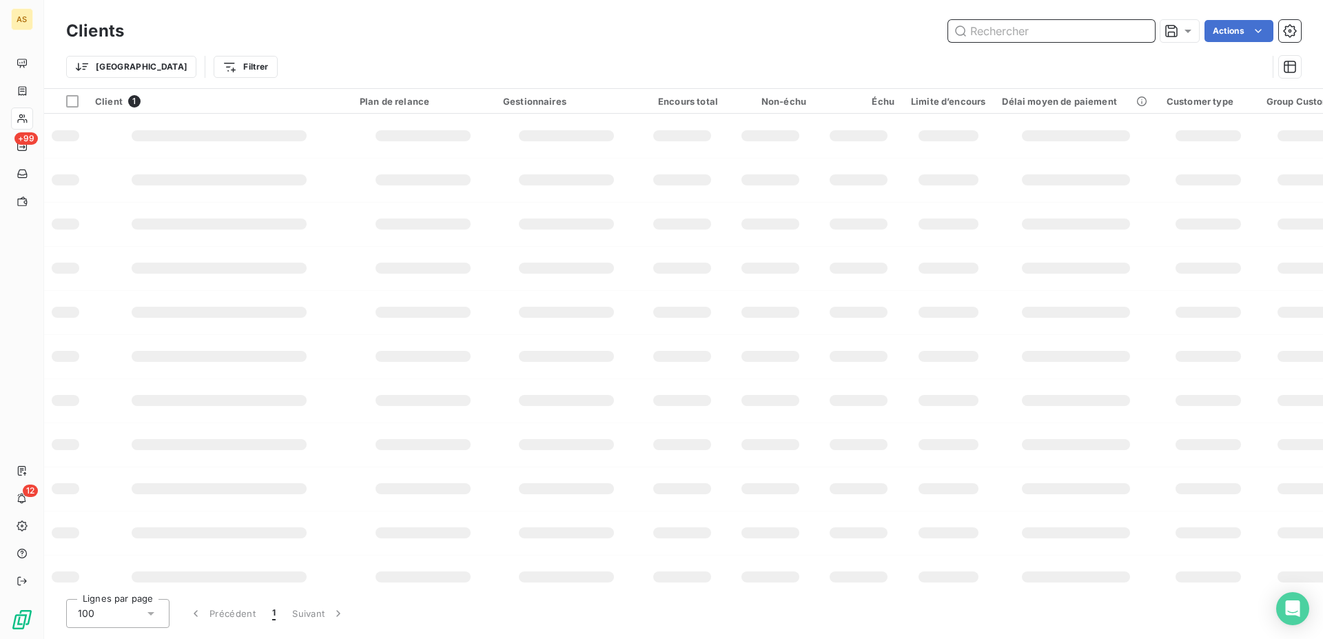
click at [1033, 34] on input "text" at bounding box center [1051, 31] width 207 height 22
paste input "FINANCIERE MESSINE"
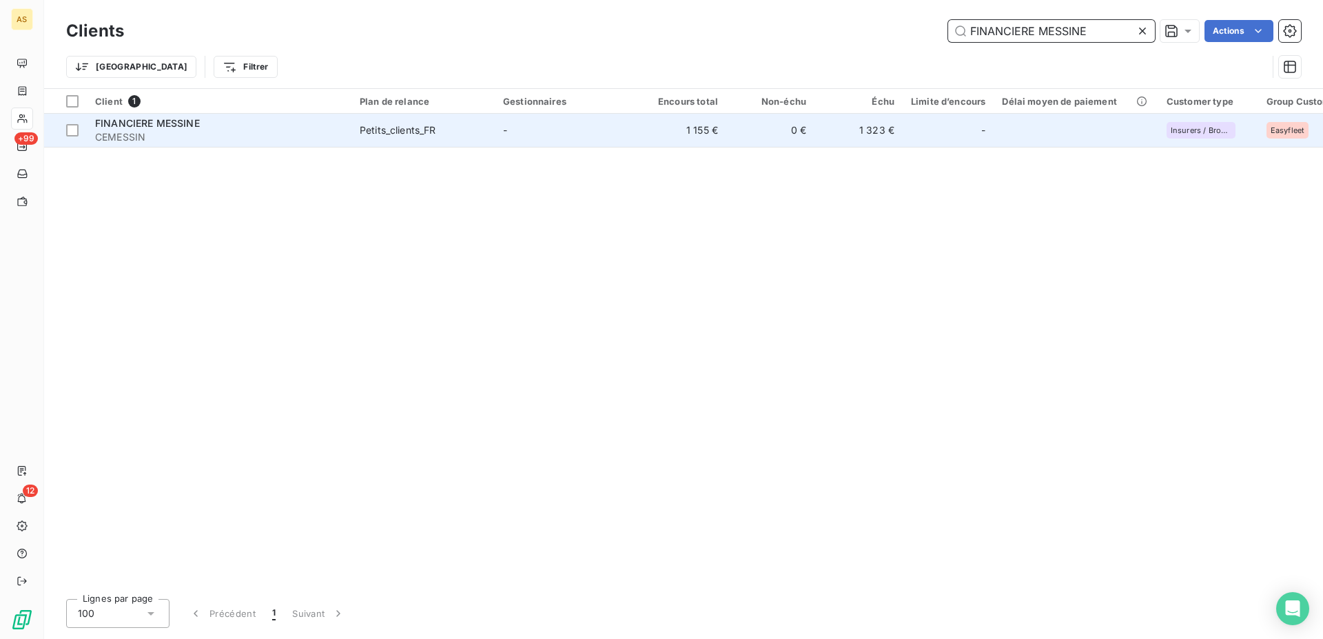
type input "FINANCIERE MESSINE"
click at [666, 132] on td "1 155 €" at bounding box center [682, 130] width 88 height 33
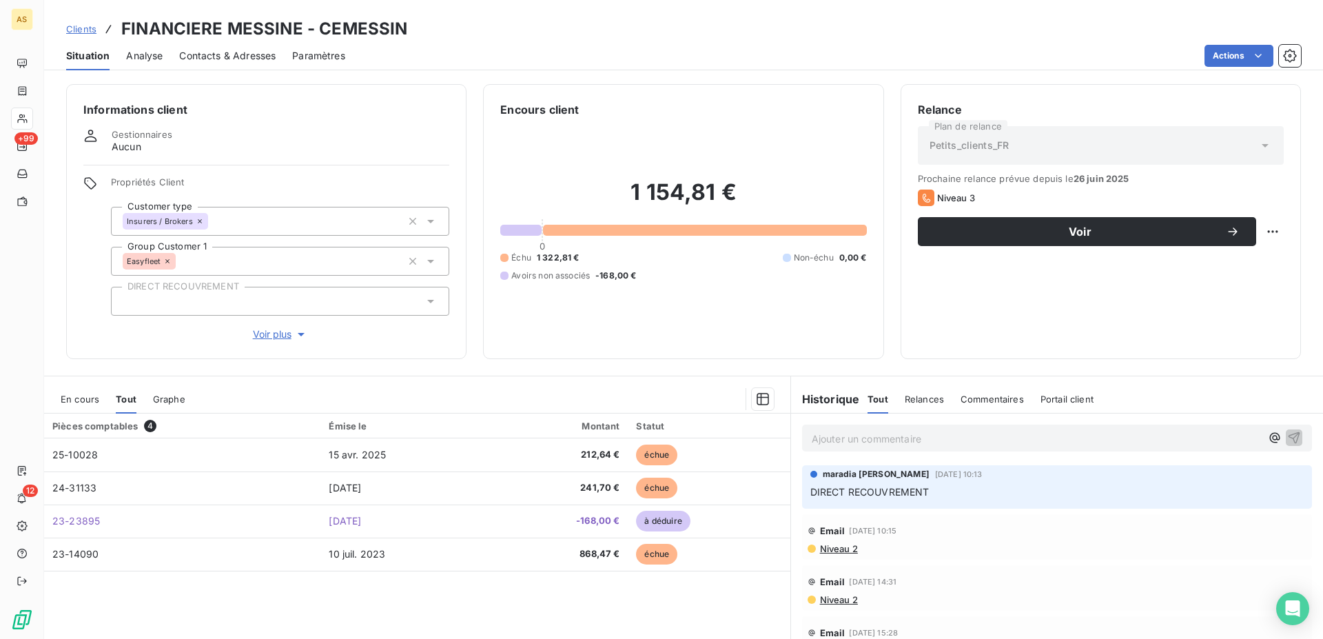
click at [215, 64] on div "Contacts & Adresses" at bounding box center [227, 55] width 97 height 29
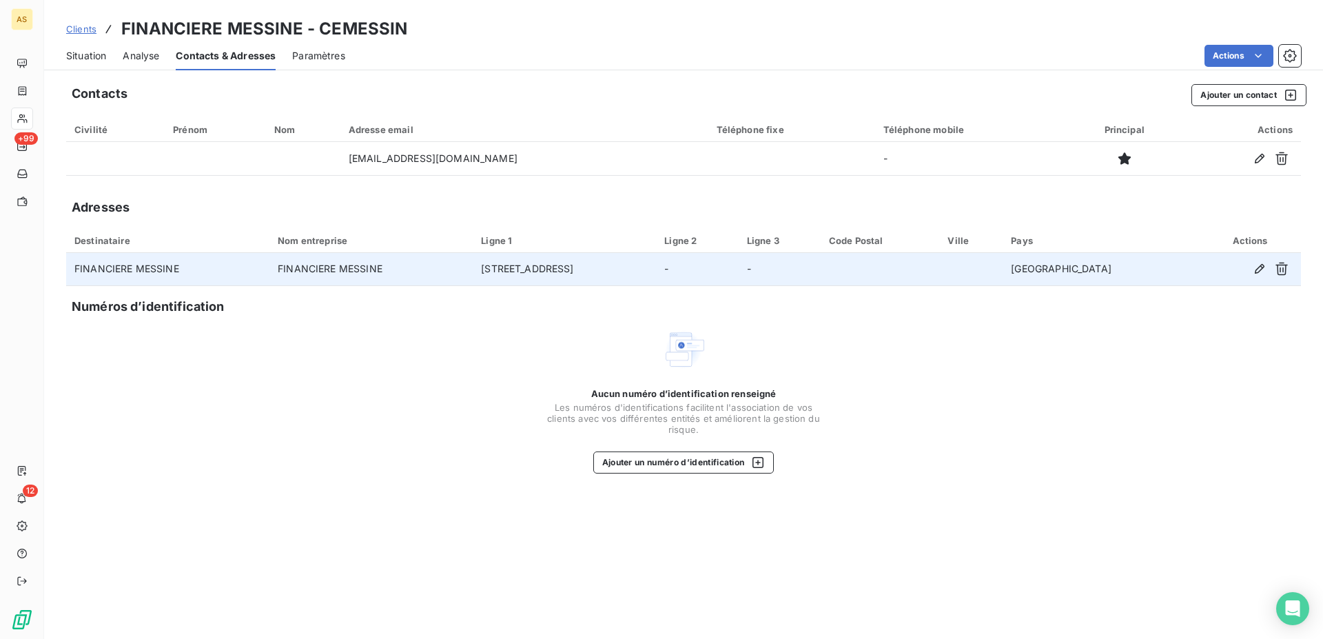
drag, startPoint x: 512, startPoint y: 274, endPoint x: 620, endPoint y: 276, distance: 107.6
click at [620, 276] on td "[STREET_ADDRESS]" at bounding box center [564, 269] width 183 height 33
copy td "[STREET_ADDRESS]"
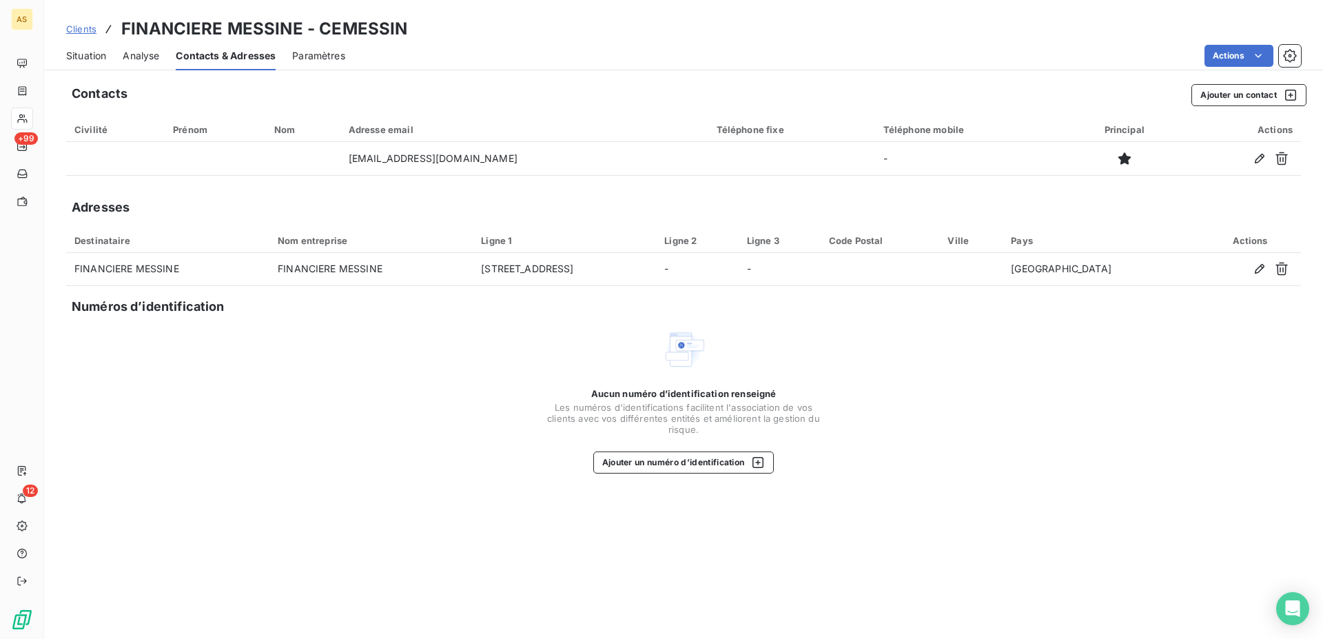
click at [77, 32] on span "Clients" at bounding box center [81, 28] width 30 height 11
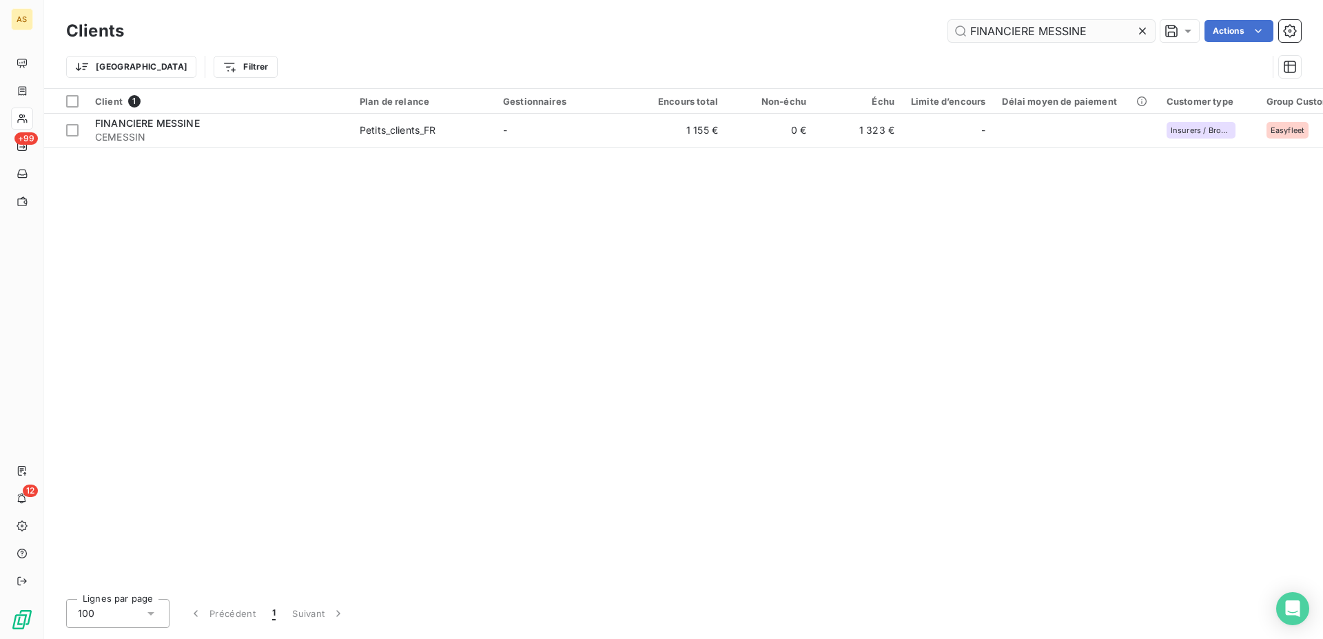
drag, startPoint x: 1093, startPoint y: 34, endPoint x: 932, endPoint y: 61, distance: 163.5
click at [948, 42] on input "FINANCIERE MESSINE" at bounding box center [1051, 31] width 207 height 22
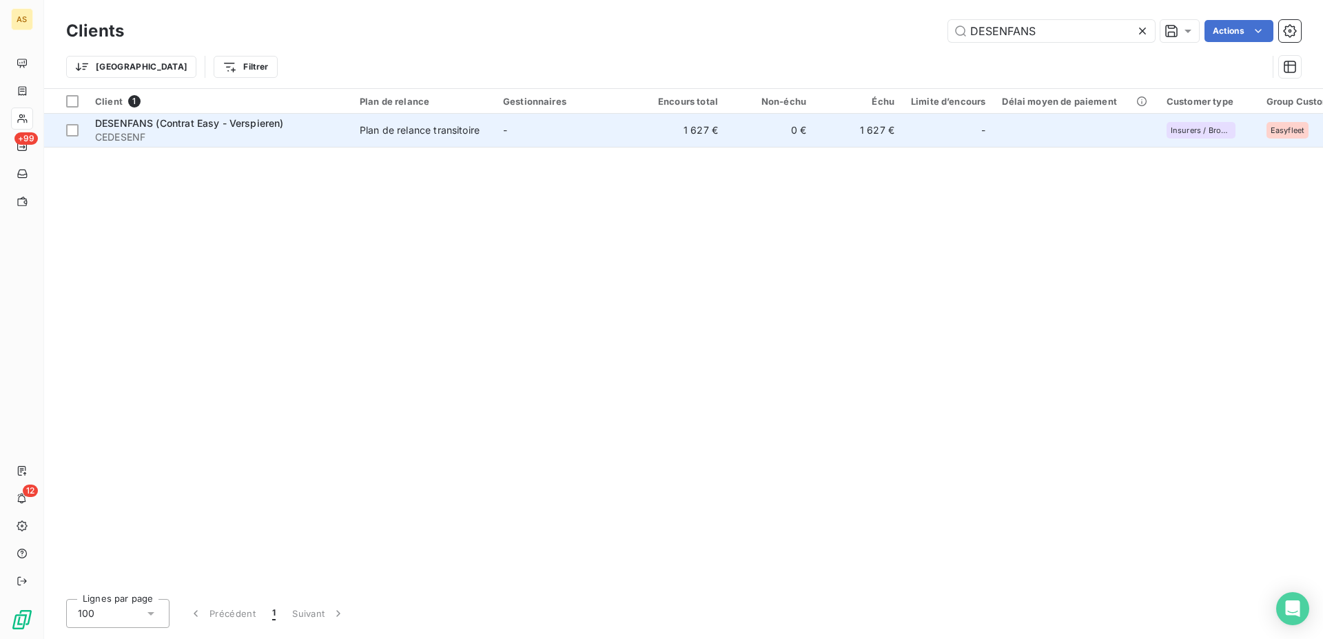
type input "DESENFANS"
click at [589, 132] on td "-" at bounding box center [566, 130] width 143 height 33
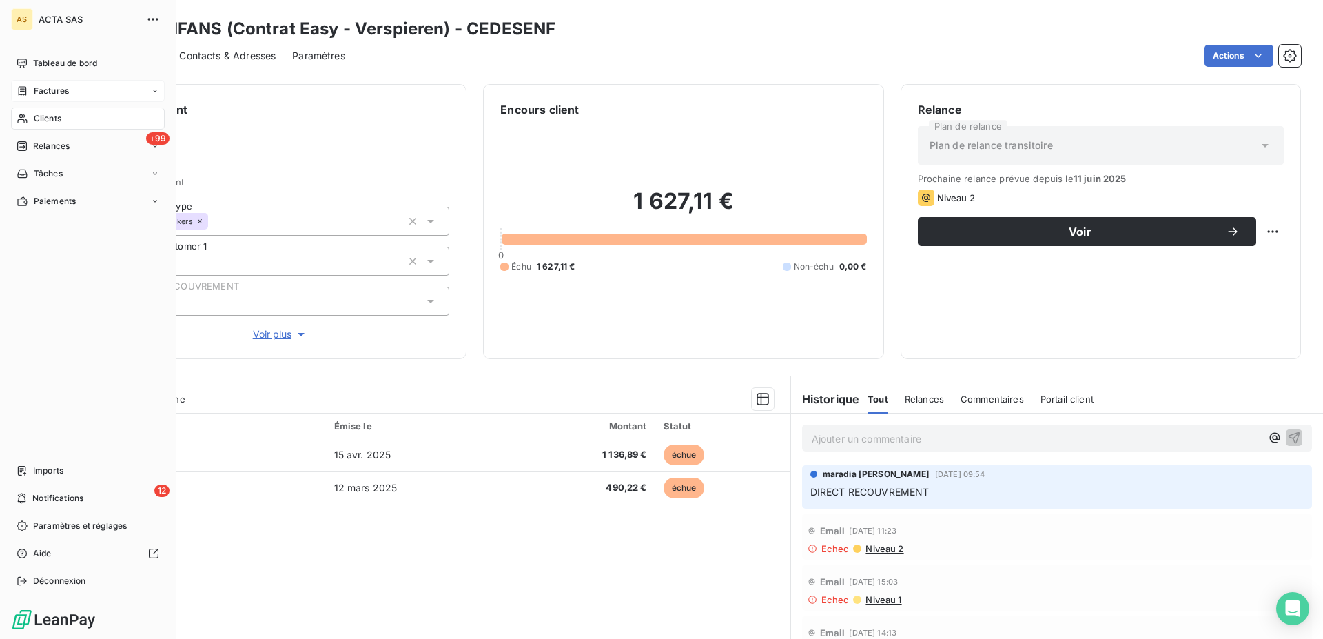
click at [27, 85] on div "Factures" at bounding box center [43, 91] width 52 height 12
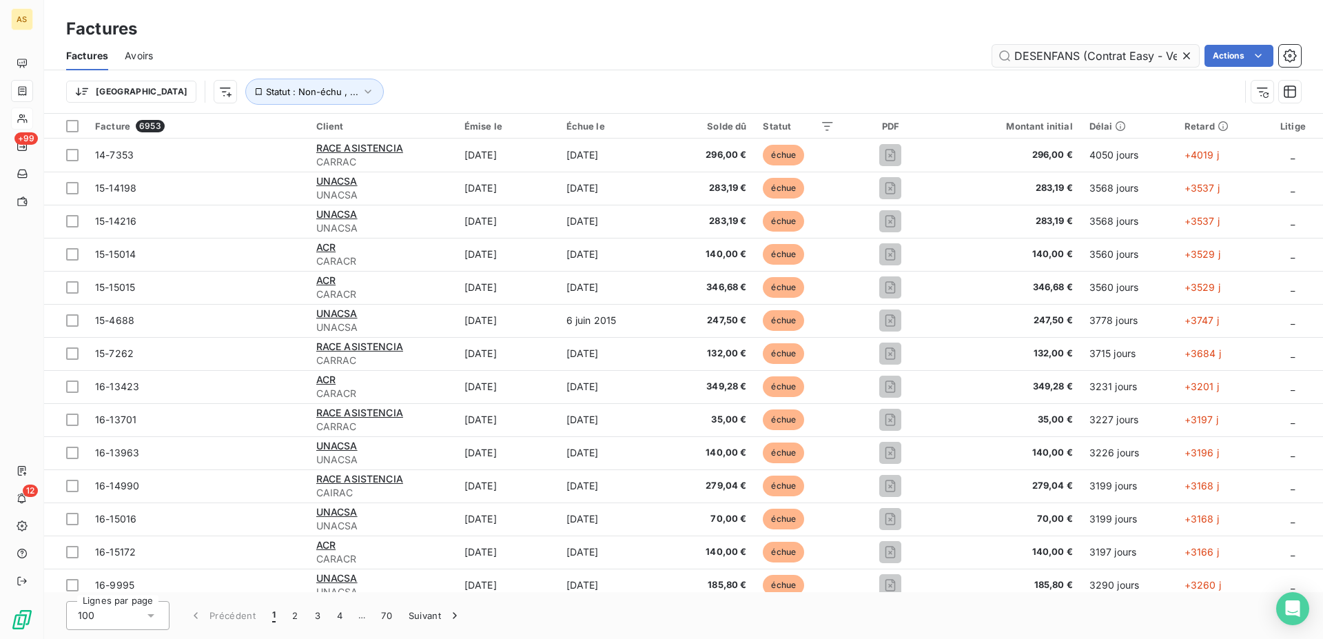
scroll to position [0, 48]
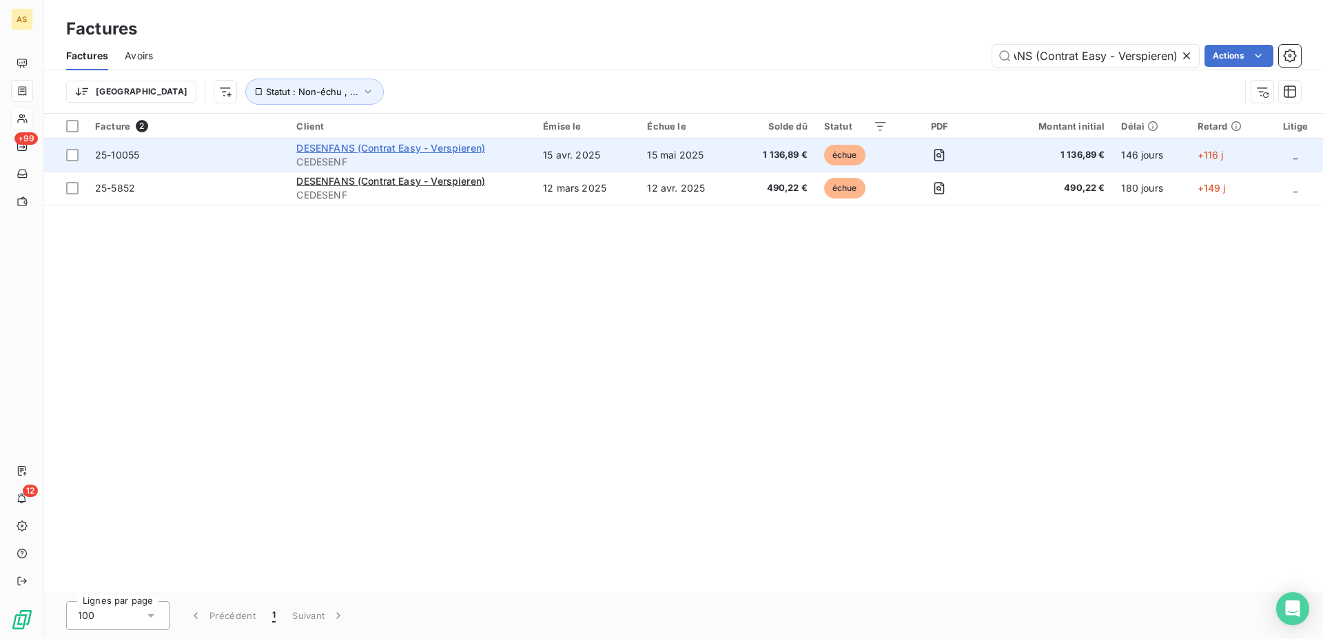
type input "DESENFANS (Contrat Easy - Verspieren)"
click at [379, 151] on span "DESENFANS (Contrat Easy - Verspieren)" at bounding box center [390, 148] width 189 height 12
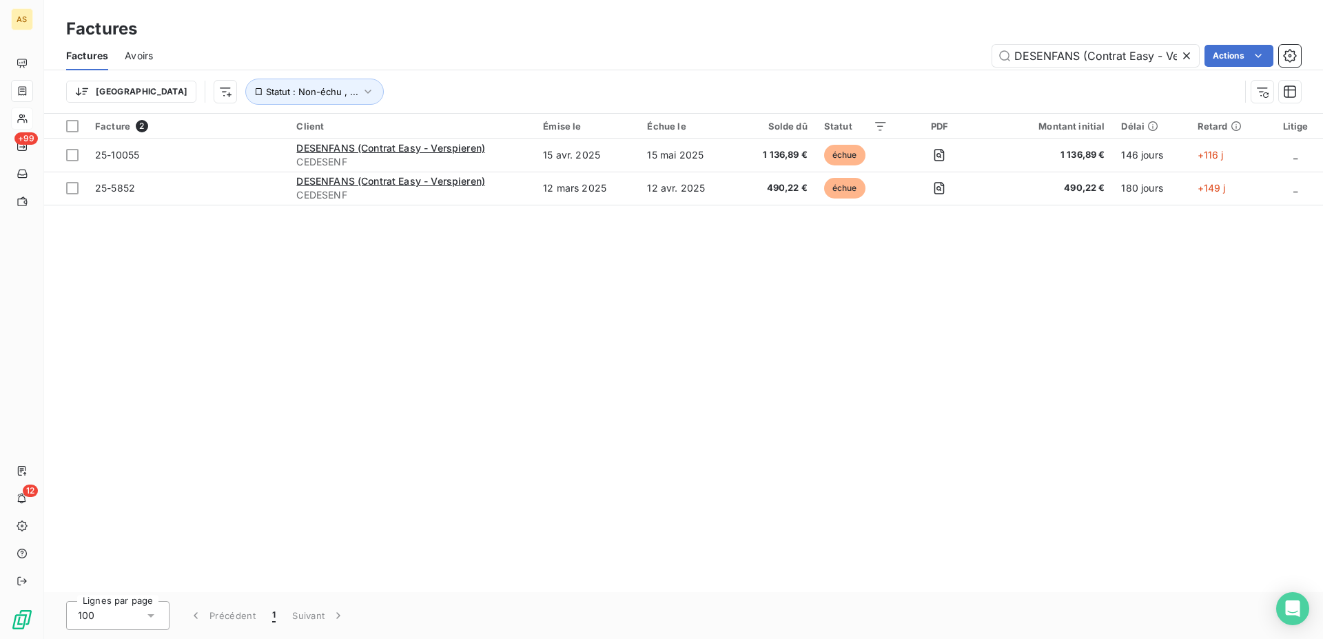
scroll to position [0, 48]
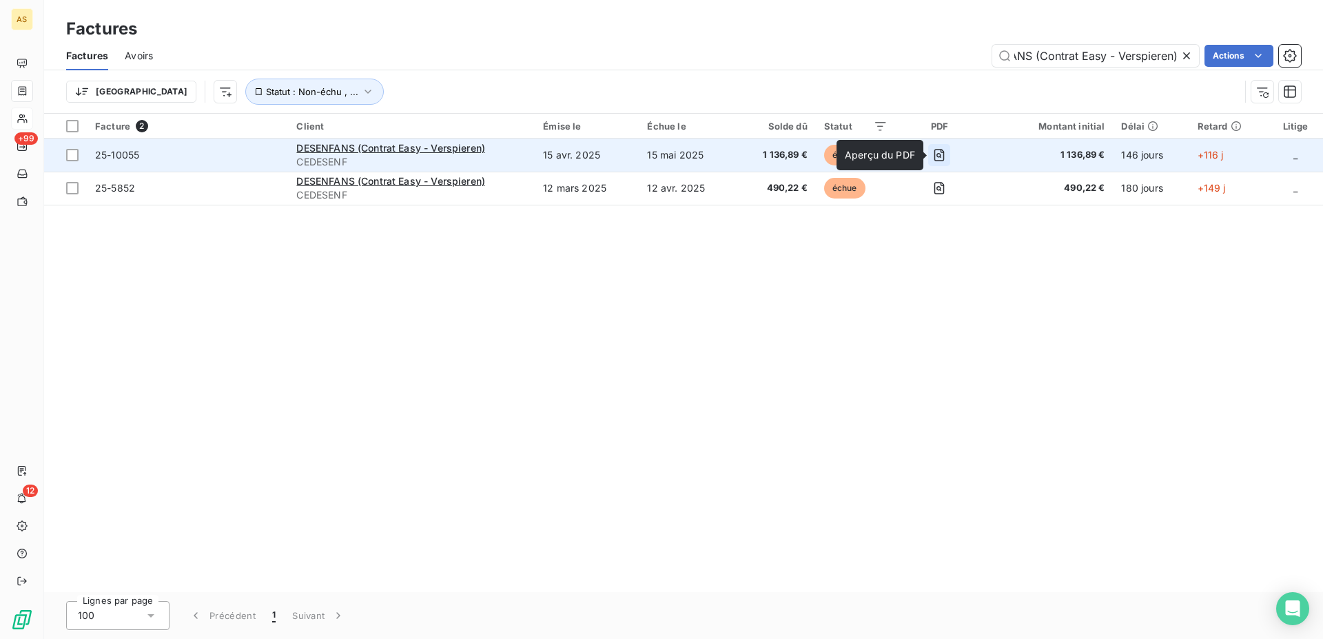
click at [938, 157] on icon "button" at bounding box center [940, 155] width 14 height 14
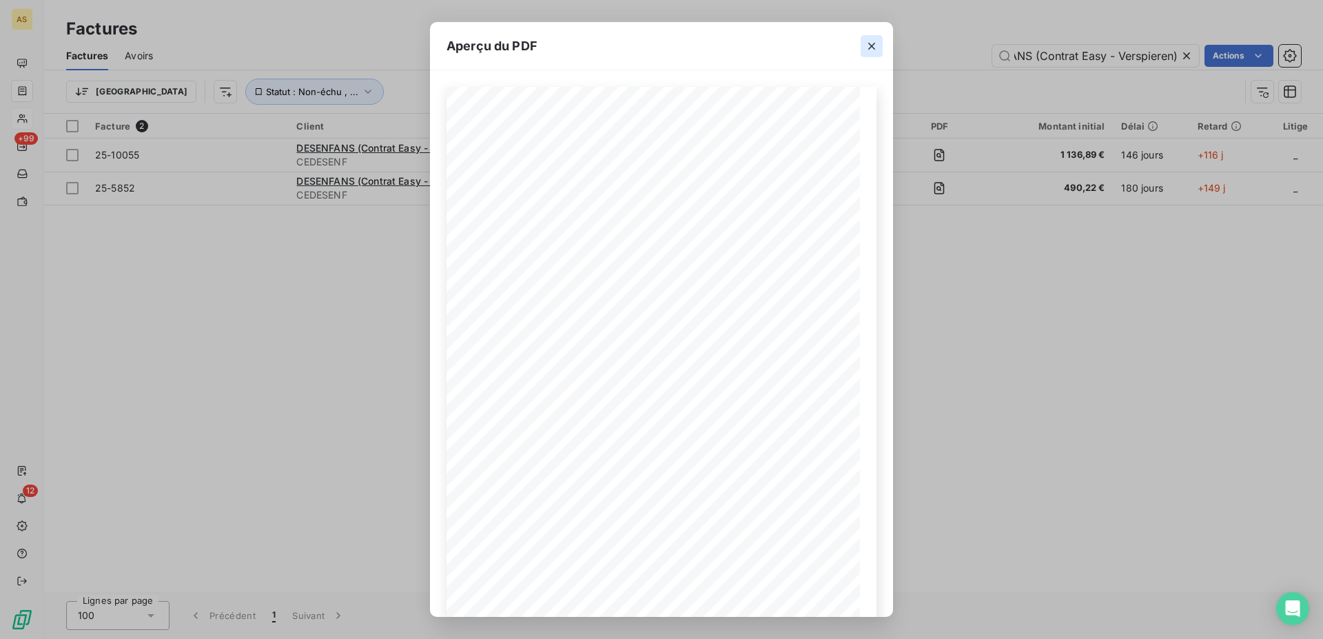
click at [871, 48] on icon "button" at bounding box center [872, 46] width 7 height 7
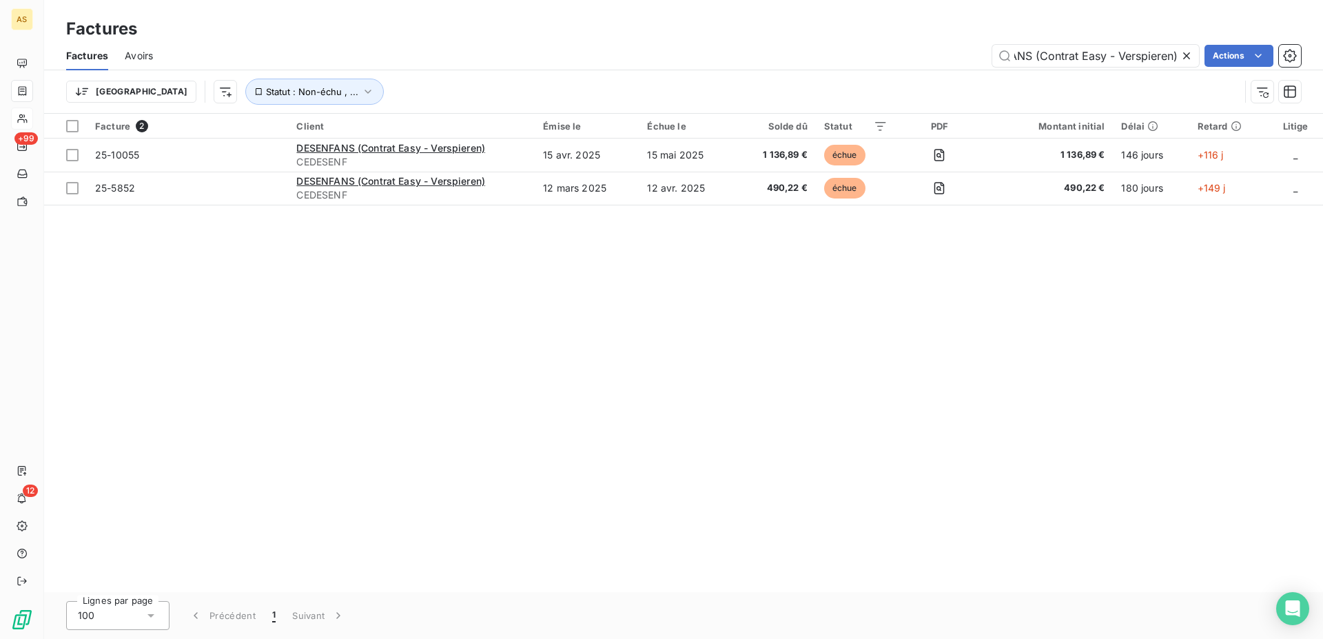
click at [691, 243] on div "Facture 2 Client Émise le Échue le Solde dû Statut PDF Montant initial Délai Re…" at bounding box center [683, 353] width 1279 height 478
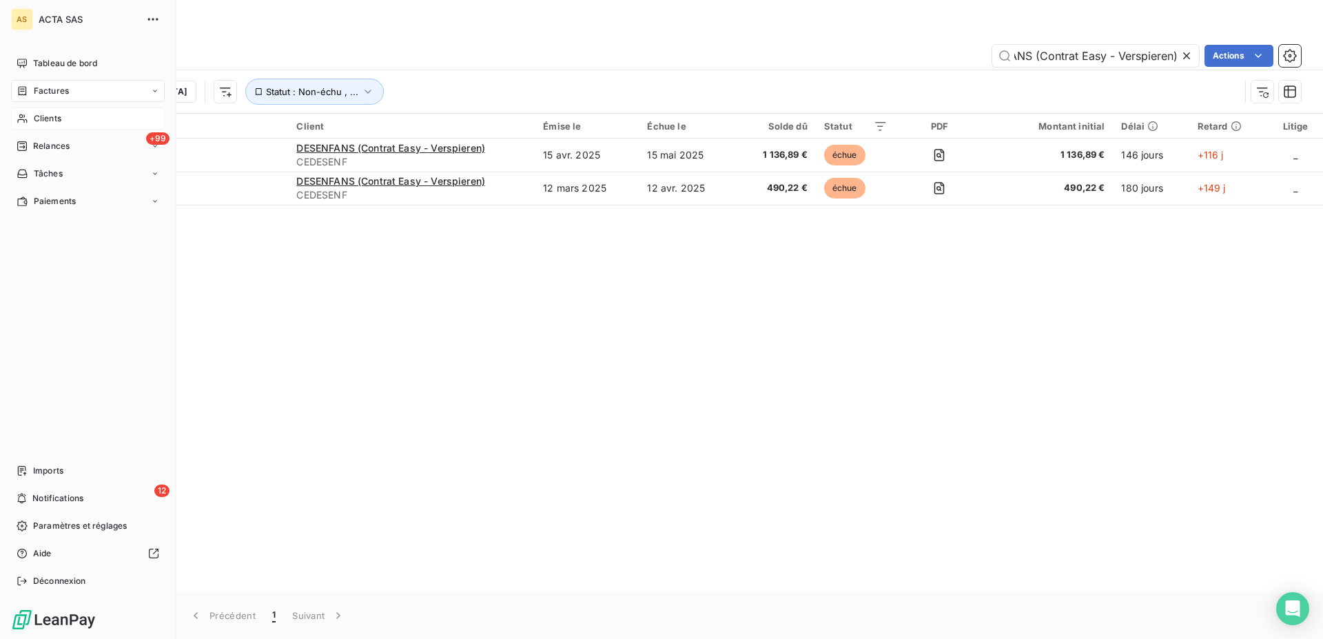
click at [57, 121] on span "Clients" at bounding box center [48, 118] width 28 height 12
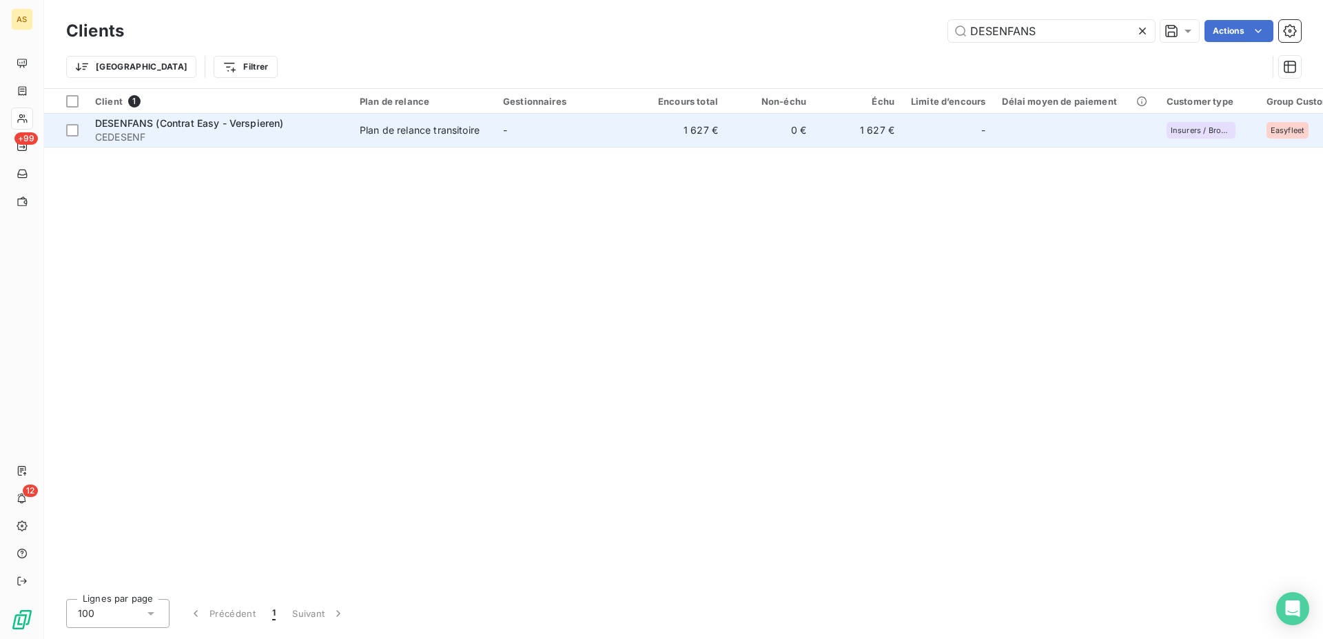
click at [618, 146] on td "-" at bounding box center [566, 130] width 143 height 33
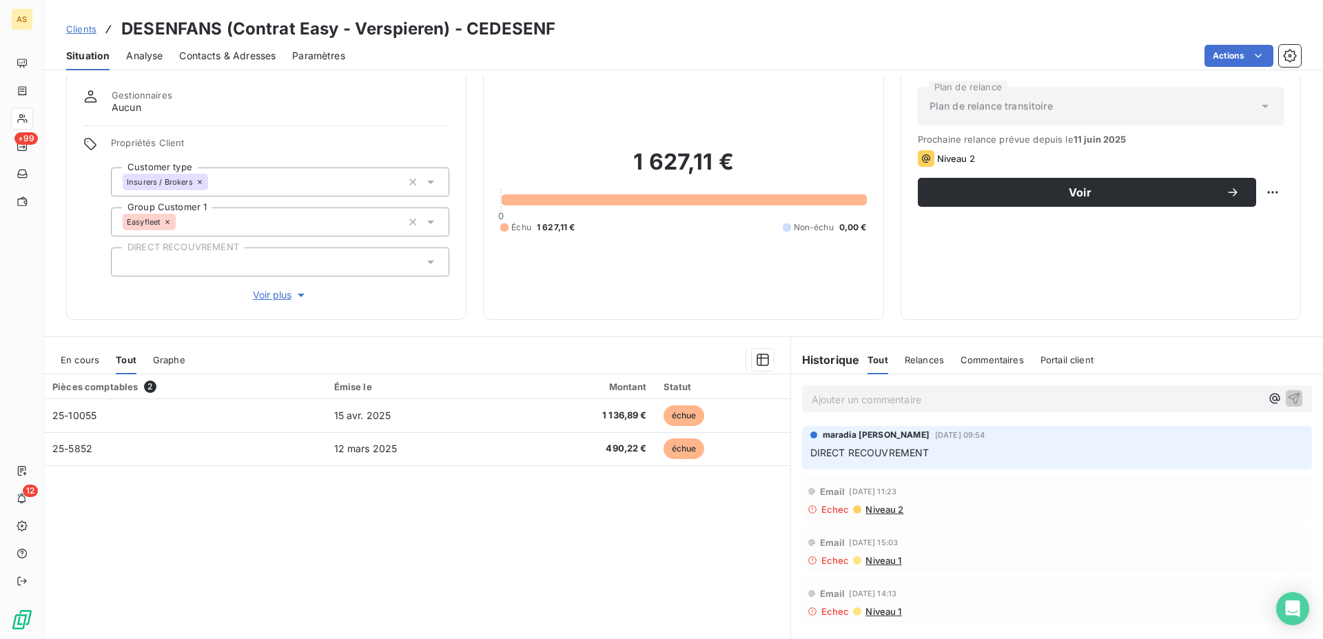
scroll to position [11, 0]
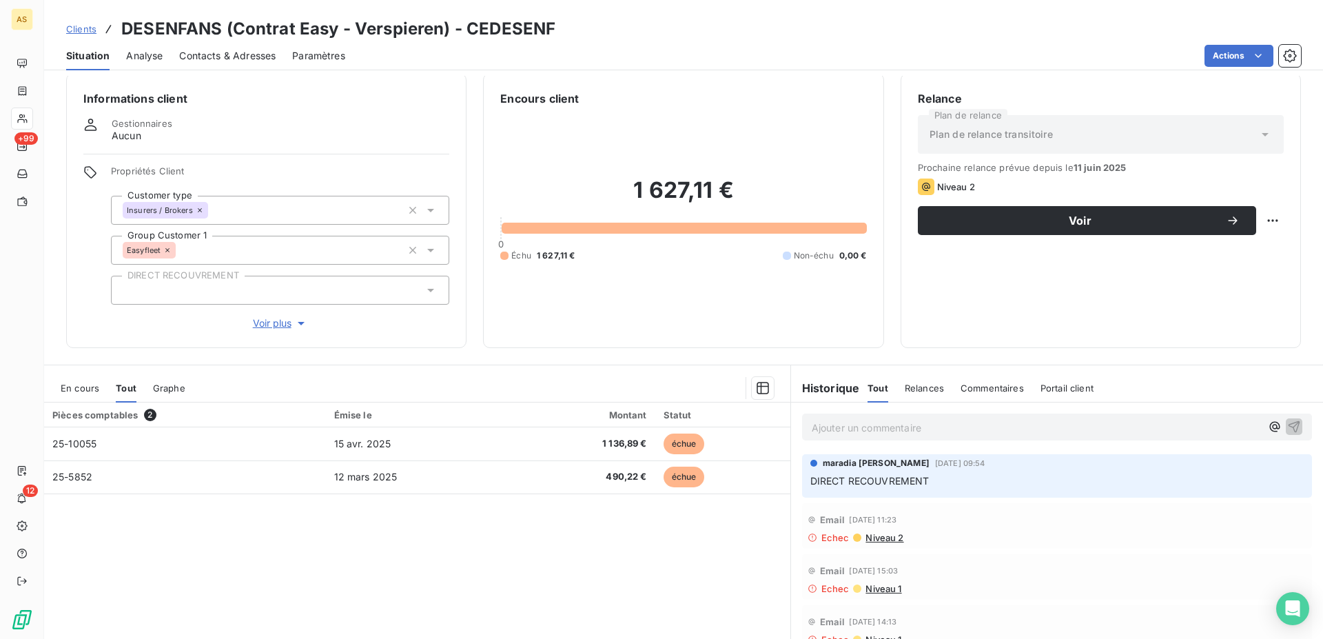
click at [263, 61] on span "Contacts & Adresses" at bounding box center [227, 56] width 97 height 14
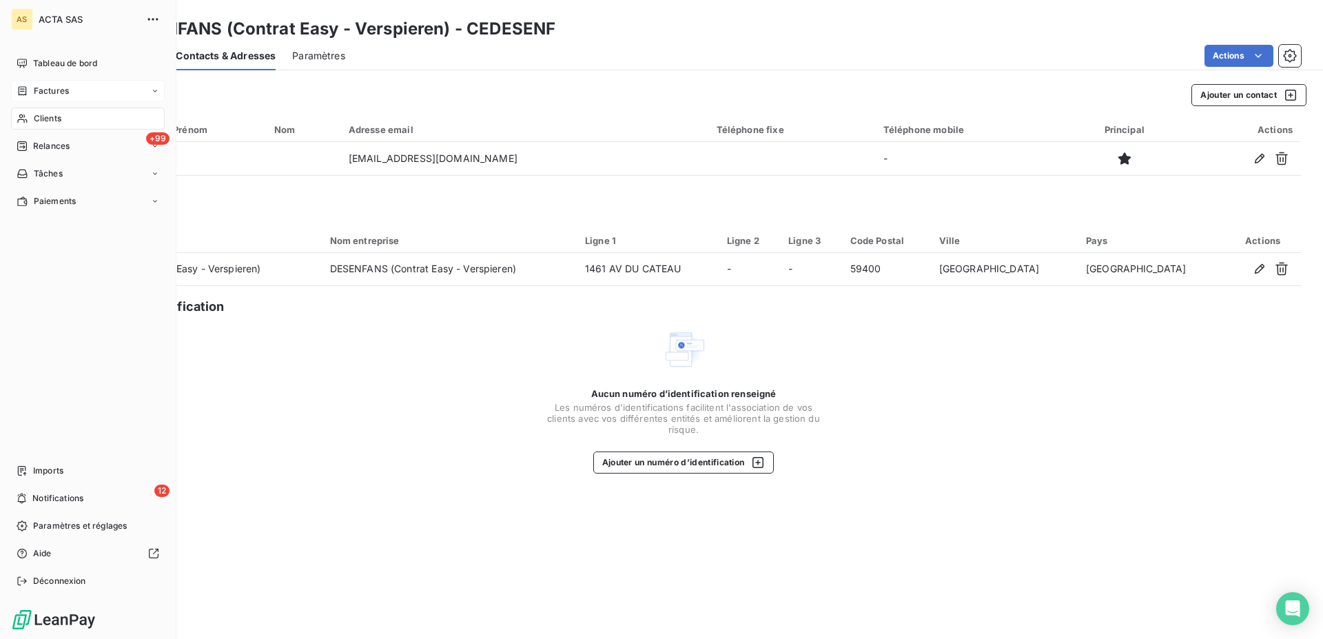
click at [40, 87] on span "Factures" at bounding box center [51, 91] width 35 height 12
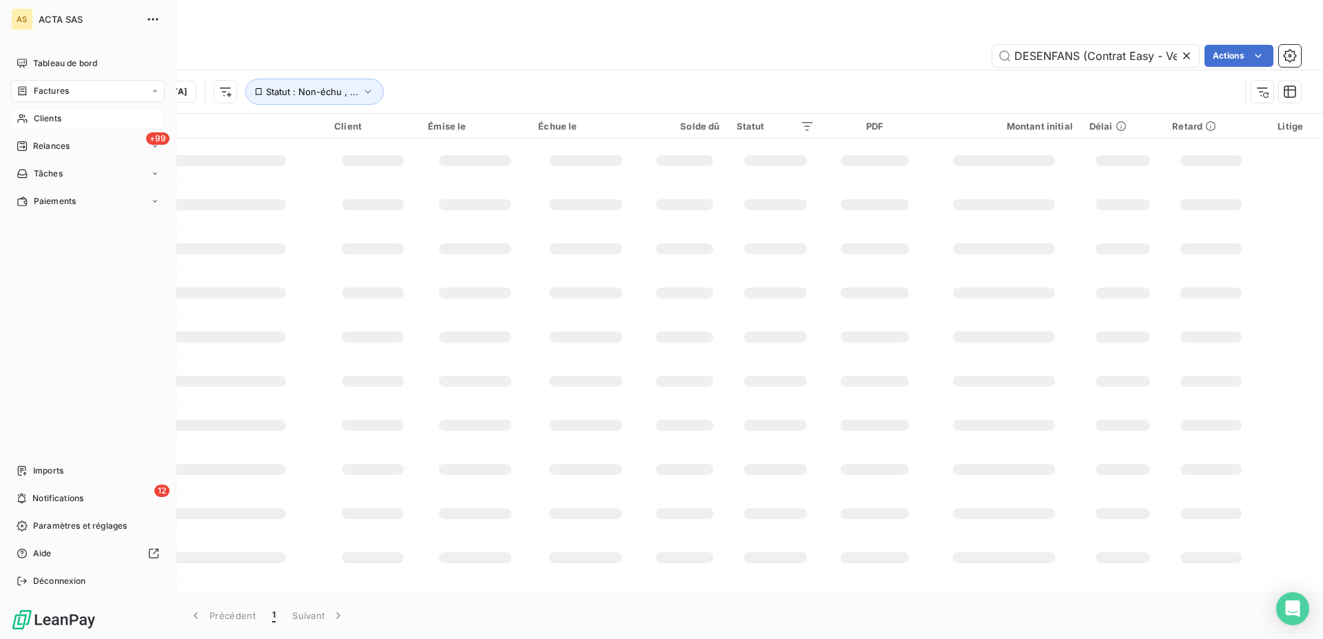
scroll to position [0, 48]
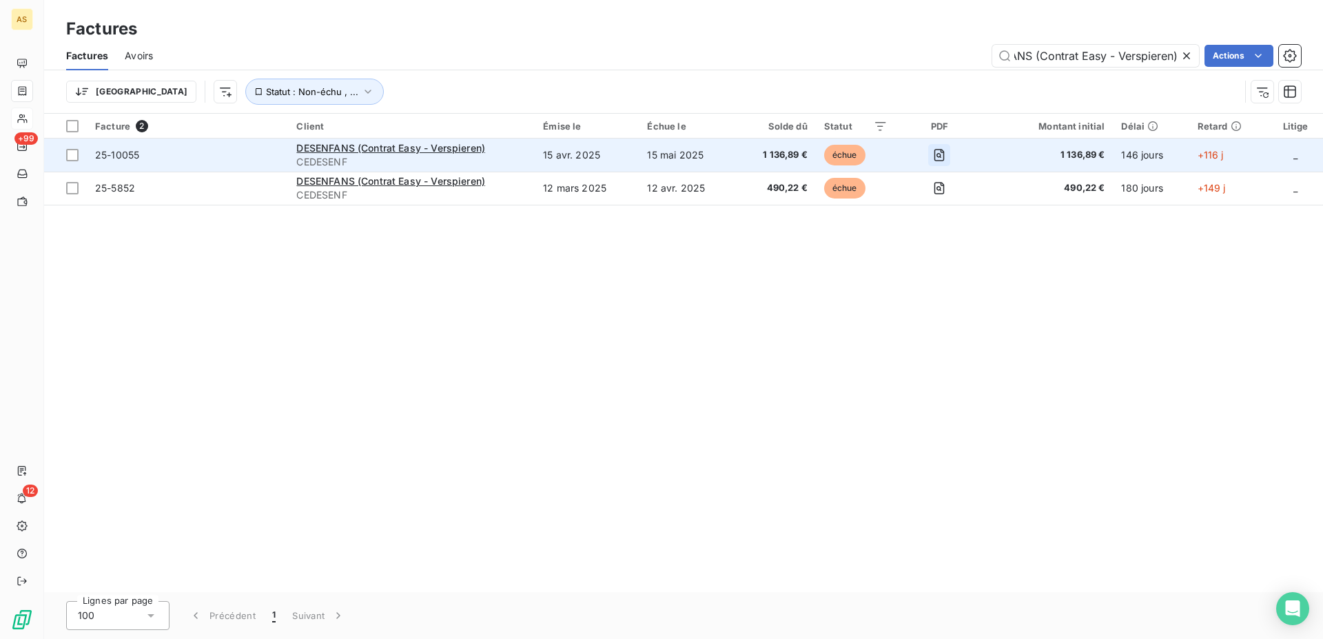
click at [948, 161] on button "button" at bounding box center [939, 155] width 22 height 22
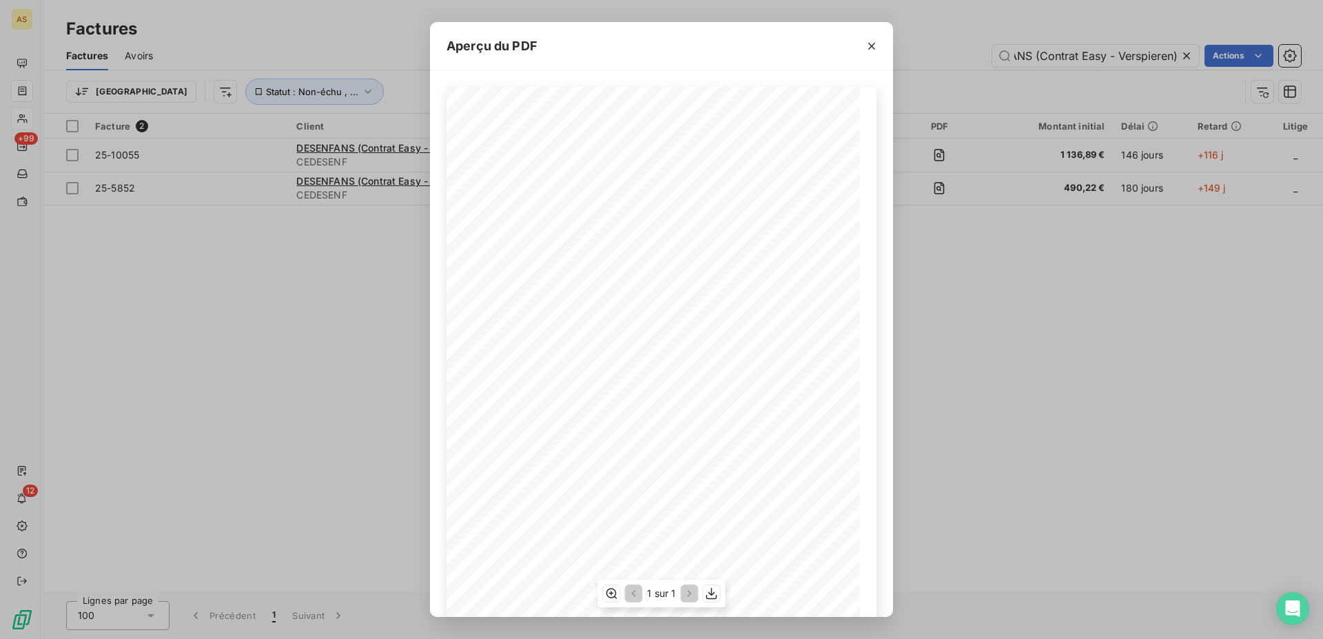
click at [684, 163] on div "FACTURE N° Date 25-10055 [DATE] DESENFANS (Contrat Easy-Verspieren) 1461 AV DU …" at bounding box center [662, 379] width 430 height 585
click at [707, 191] on span "[GEOGRAPHIC_DATA]" at bounding box center [727, 191] width 74 height 7
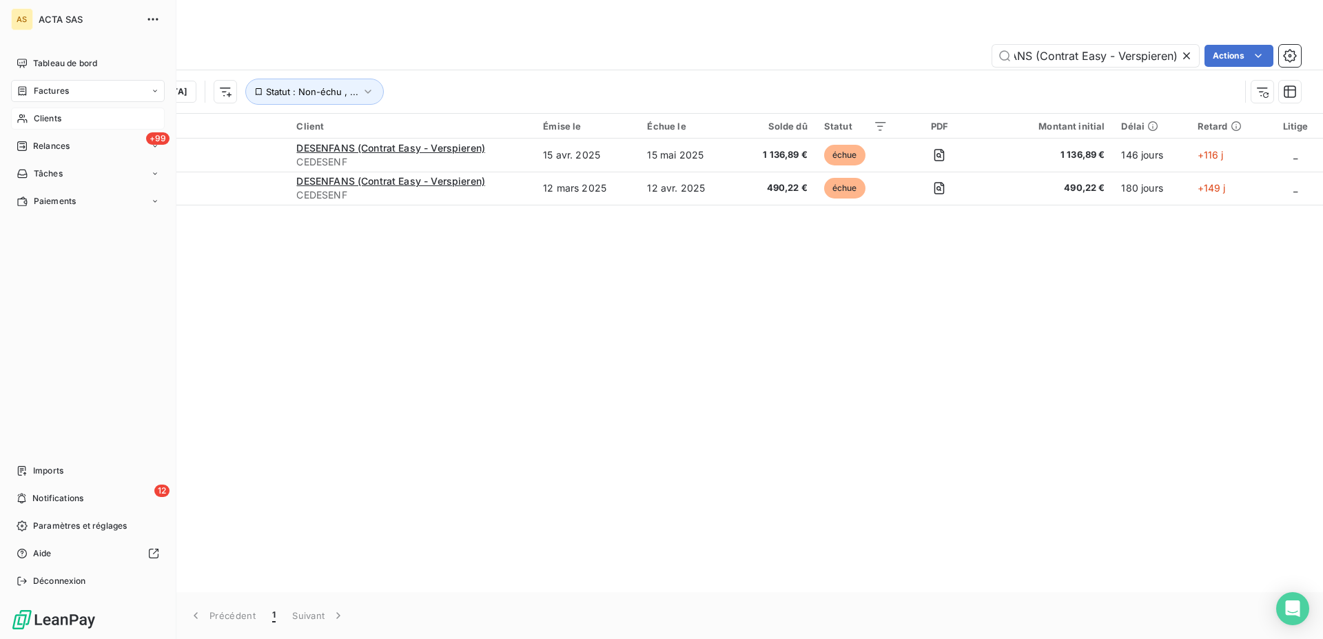
click at [61, 126] on div "Clients" at bounding box center [88, 119] width 154 height 22
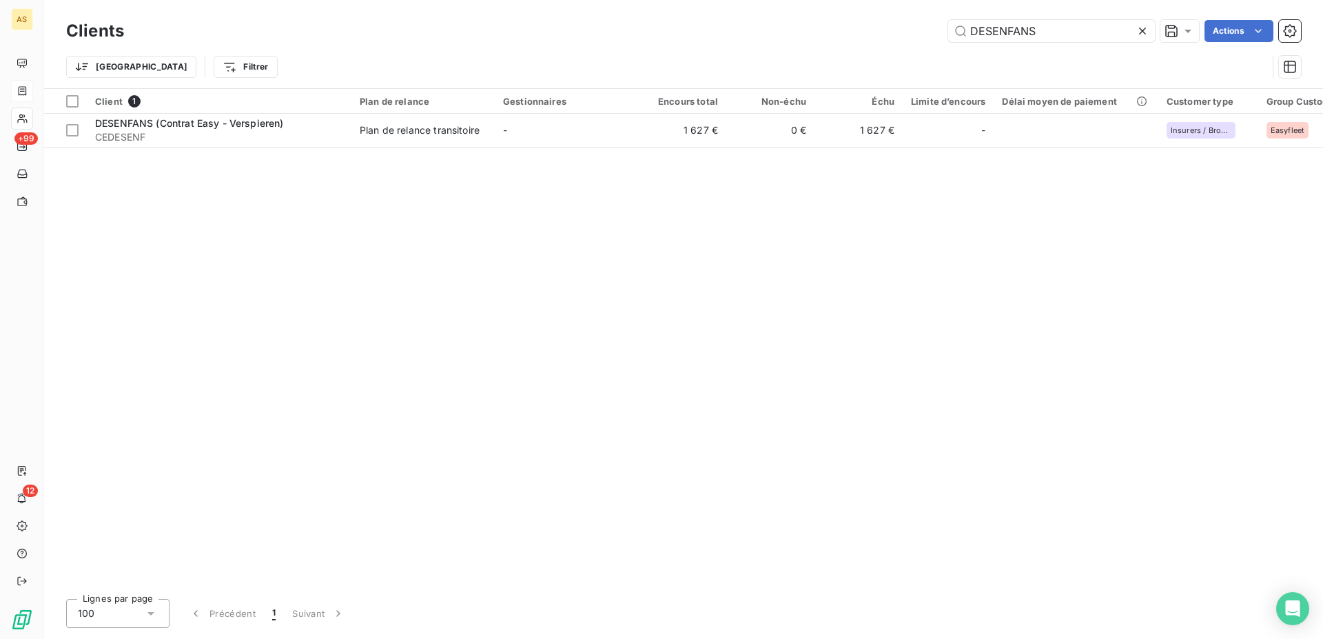
click at [104, 39] on h3 "Clients" at bounding box center [95, 31] width 58 height 25
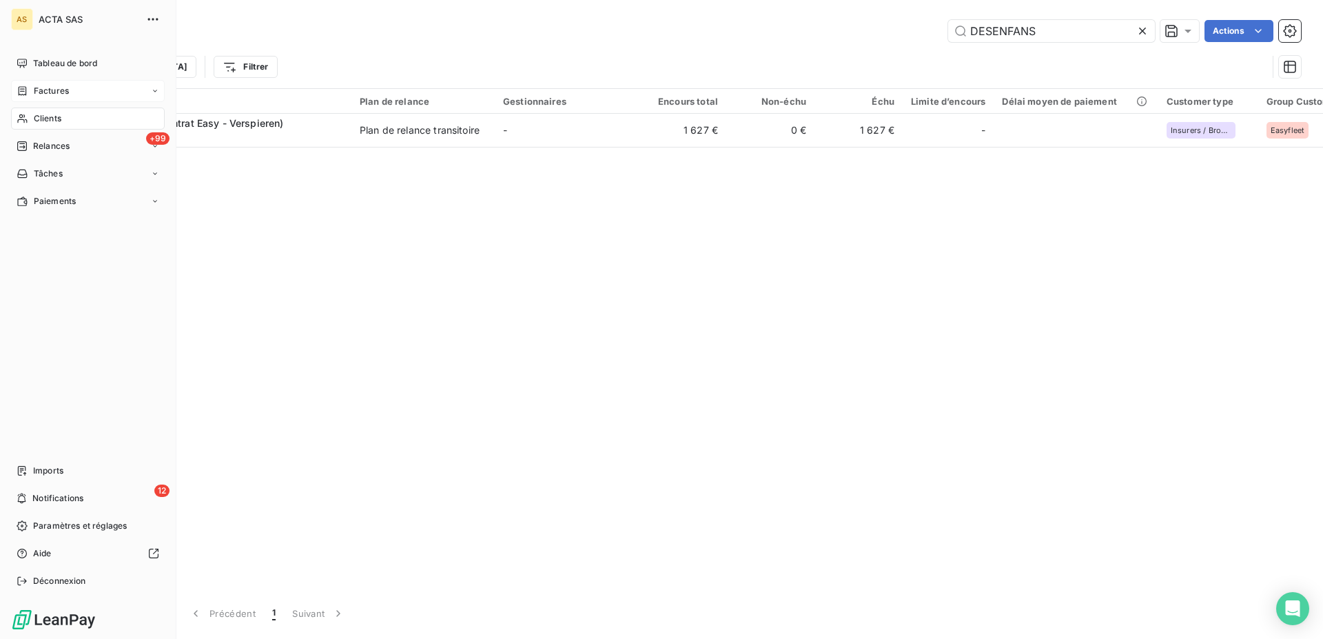
click at [61, 107] on nav "Tableau de bord Factures Clients +99 Relances Tâches Paiements" at bounding box center [88, 132] width 154 height 160
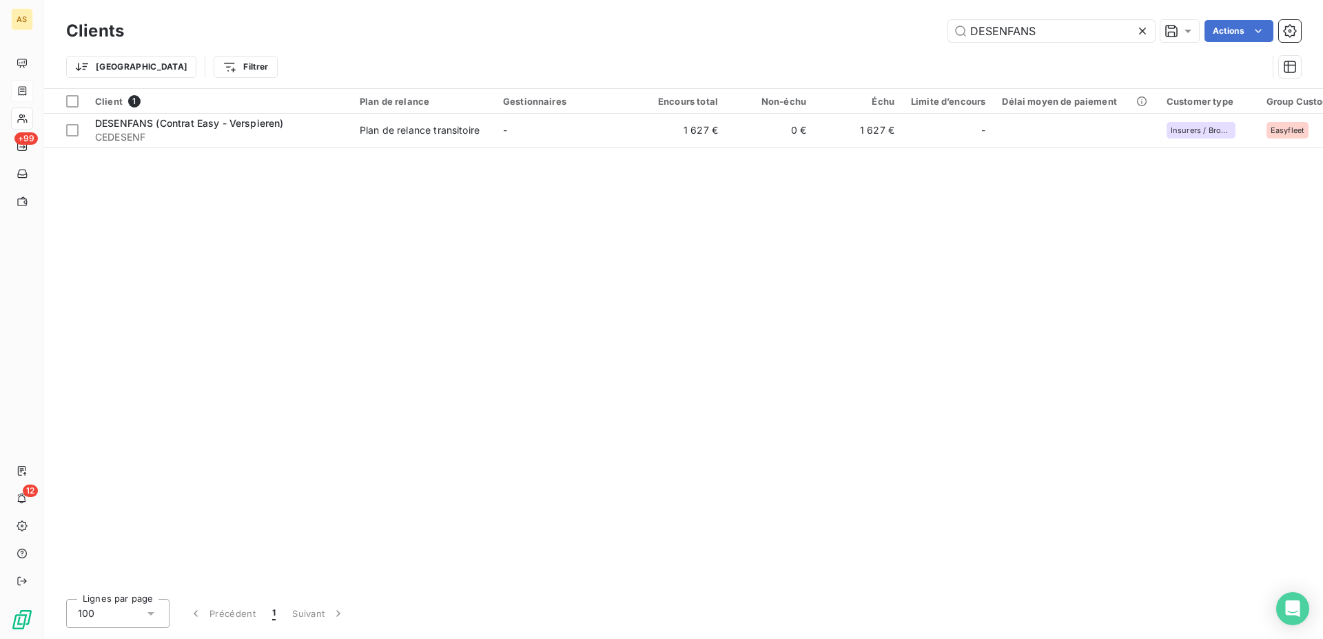
click at [726, 272] on div "Client 1 Plan de relance Gestionnaires Encours total Non-échu Échu Limite d’enc…" at bounding box center [683, 338] width 1279 height 499
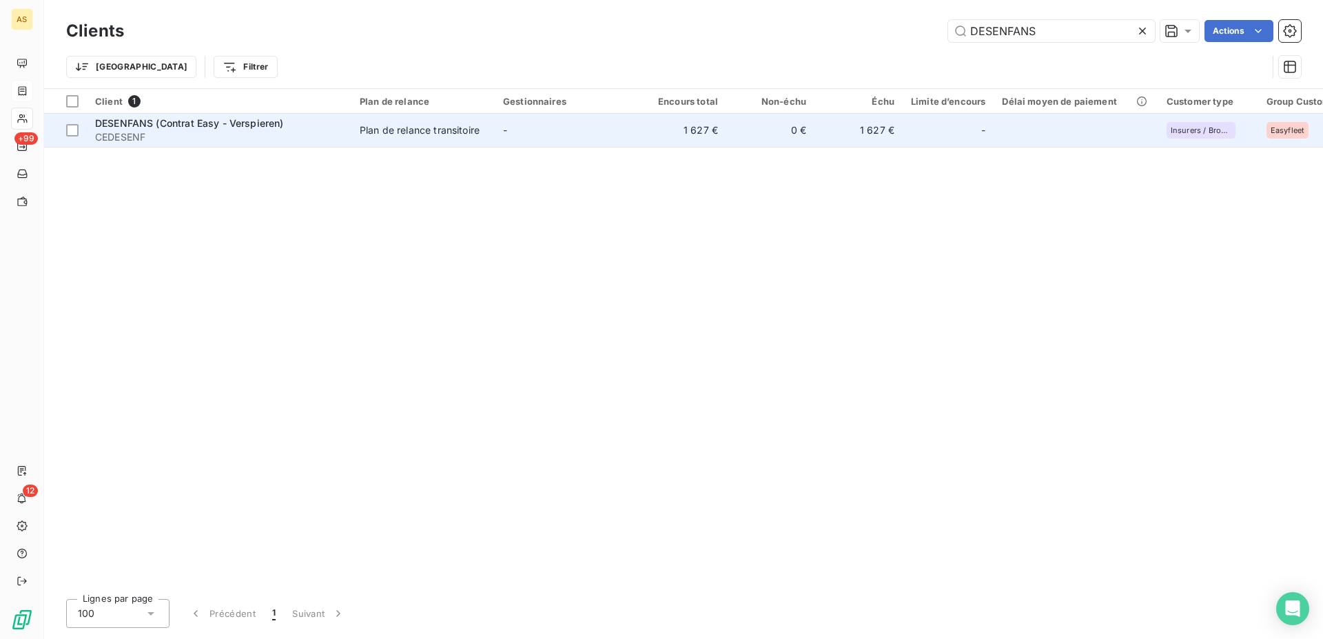
click at [367, 131] on div "Plan de relance transitoire" at bounding box center [420, 130] width 120 height 14
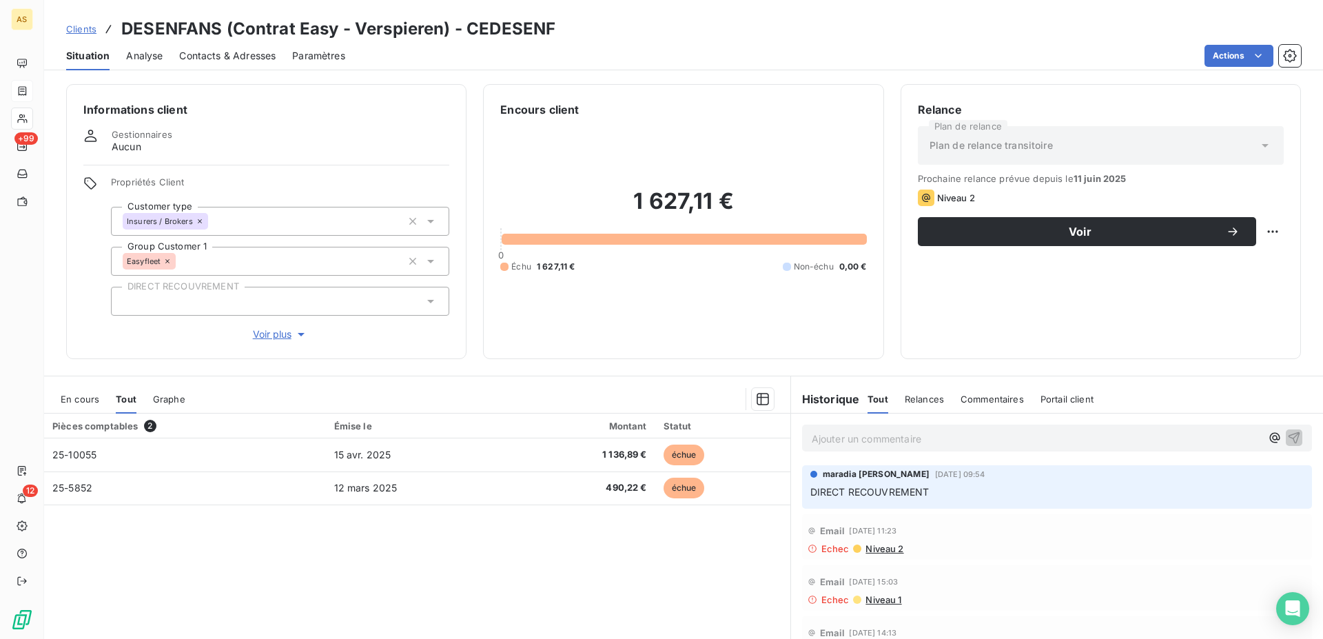
click at [233, 60] on span "Contacts & Adresses" at bounding box center [227, 56] width 97 height 14
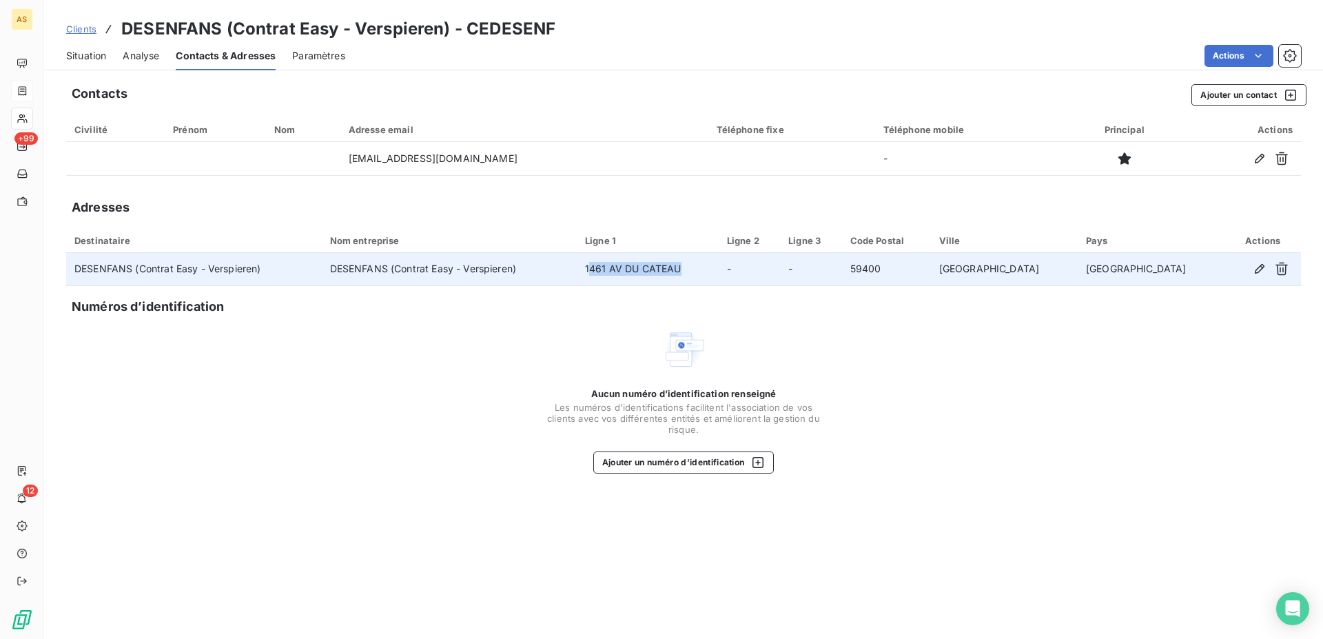
drag, startPoint x: 746, startPoint y: 261, endPoint x: 656, endPoint y: 264, distance: 89.7
click at [656, 264] on td "1461 AV DU CATEAU" at bounding box center [648, 269] width 142 height 33
drag, startPoint x: 751, startPoint y: 264, endPoint x: 629, endPoint y: 257, distance: 122.2
click at [629, 257] on tr "DESENFANS (Contrat Easy - Verspieren) DESENFANS (Contrat Easy - Verspieren) 146…" at bounding box center [683, 269] width 1235 height 33
copy tr "1461 AV DU CATEAU"
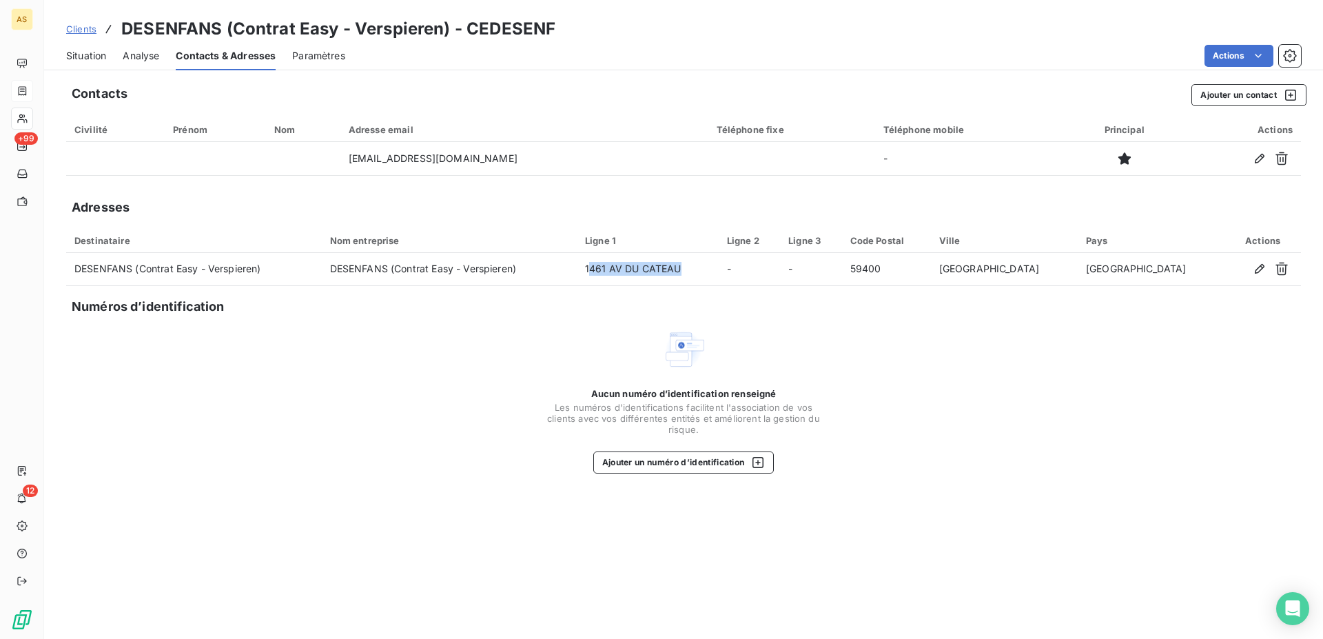
click at [86, 61] on span "Situation" at bounding box center [86, 56] width 40 height 14
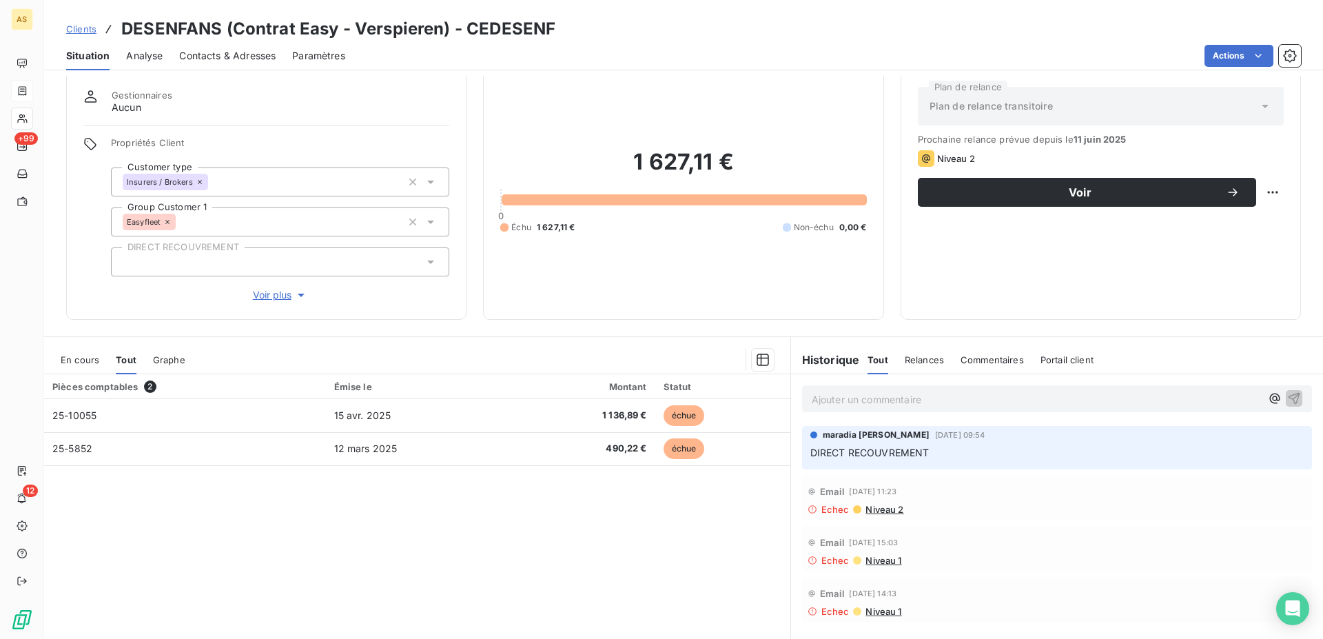
scroll to position [70, 0]
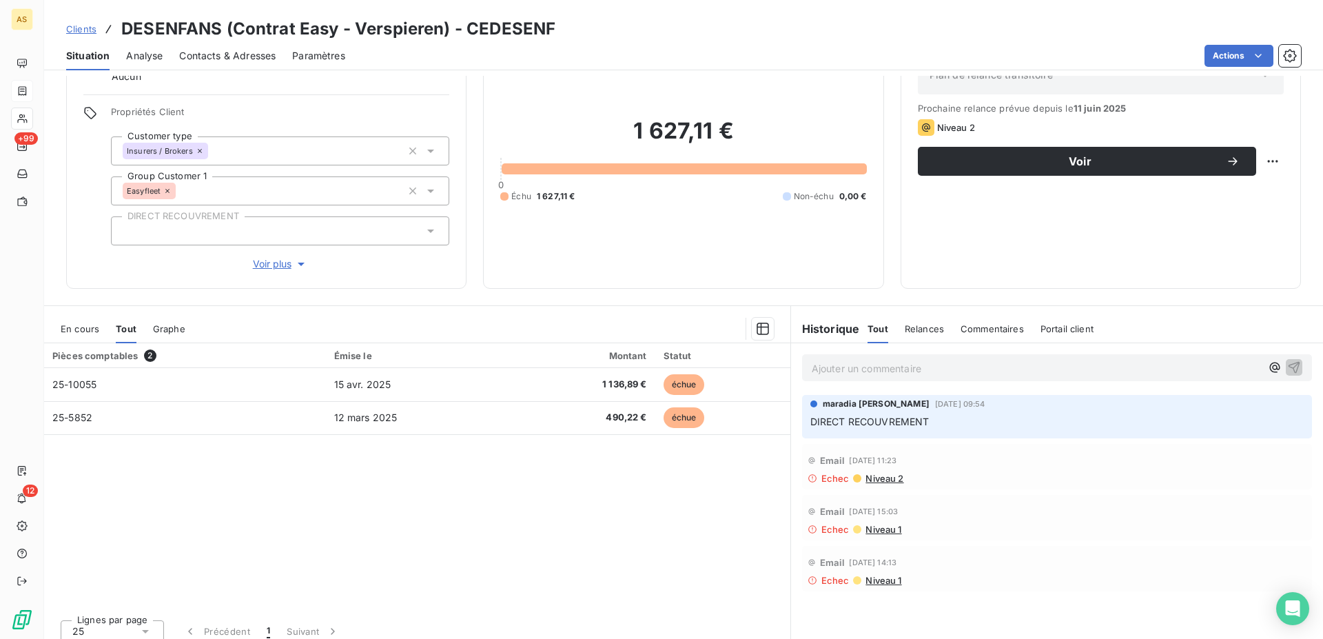
click at [875, 480] on span "Niveau 2" at bounding box center [883, 478] width 39 height 11
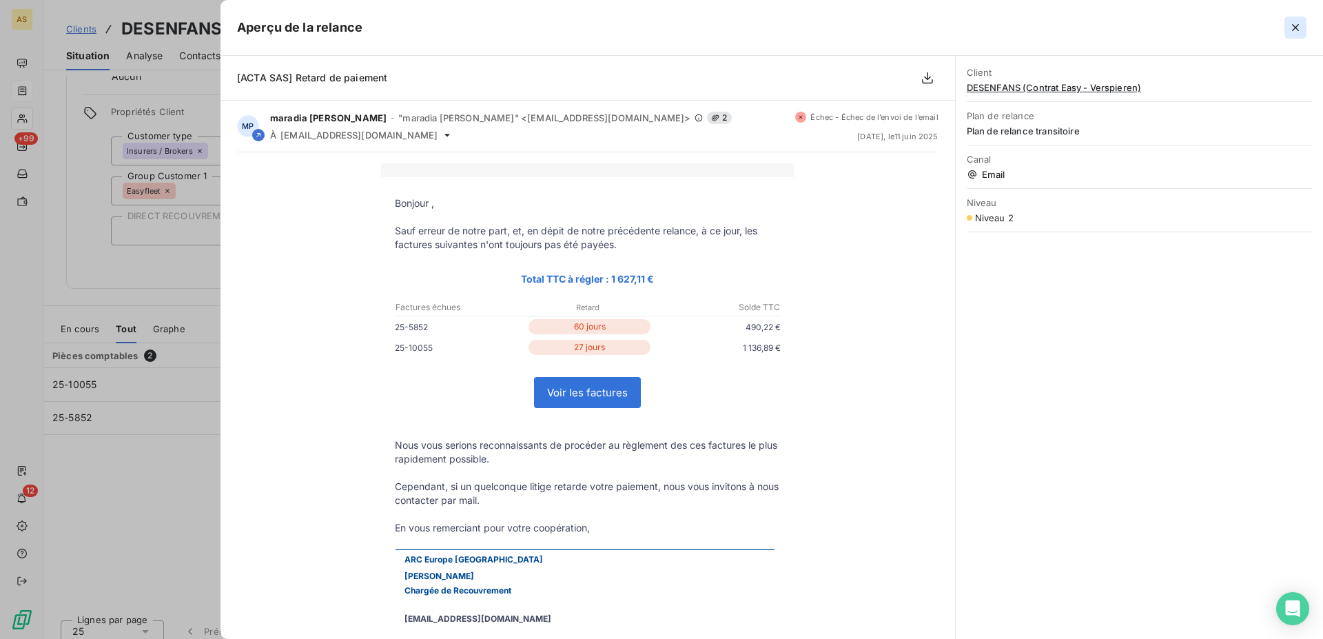
click at [1294, 26] on icon "button" at bounding box center [1296, 28] width 14 height 14
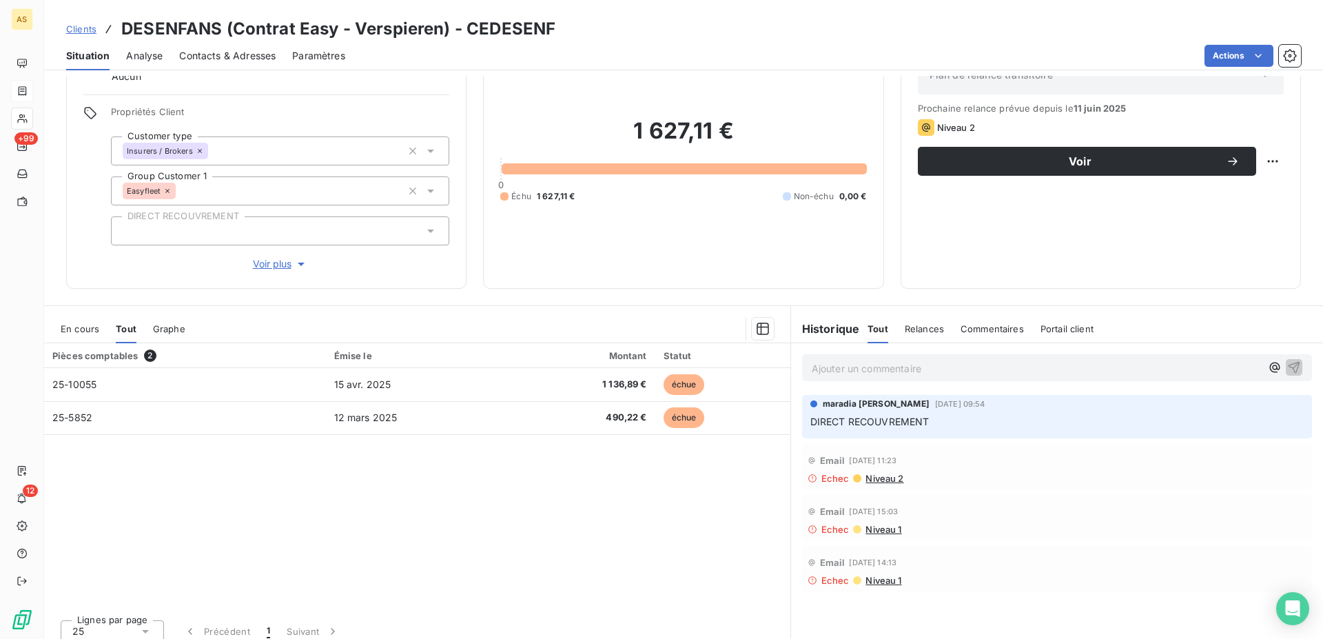
click at [239, 52] on span "Contacts & Adresses" at bounding box center [227, 56] width 97 height 14
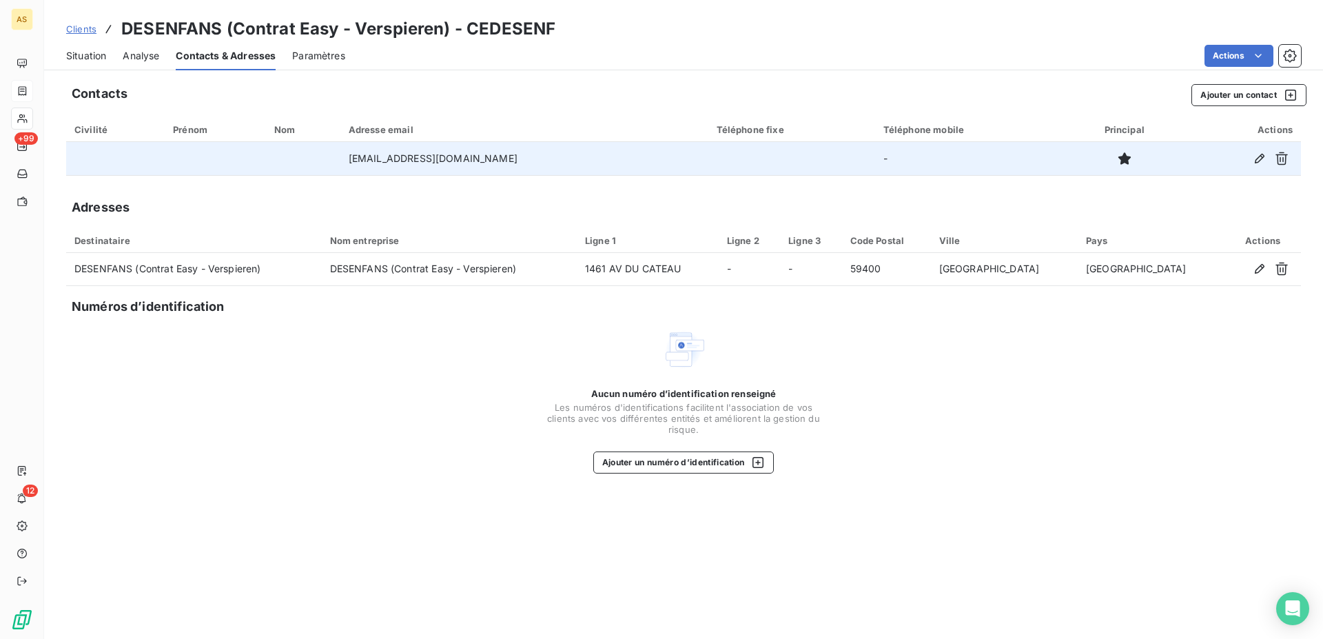
click at [511, 159] on td "[EMAIL_ADDRESS][DOMAIN_NAME]" at bounding box center [525, 158] width 368 height 33
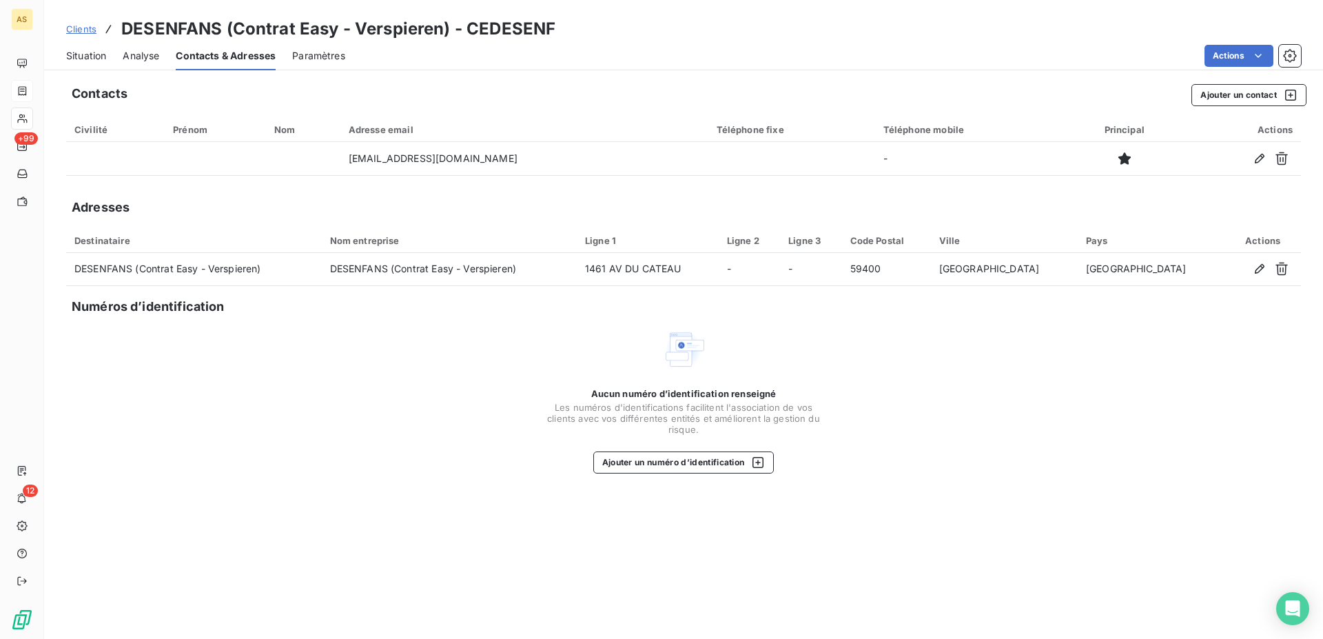
click at [80, 61] on span "Situation" at bounding box center [86, 56] width 40 height 14
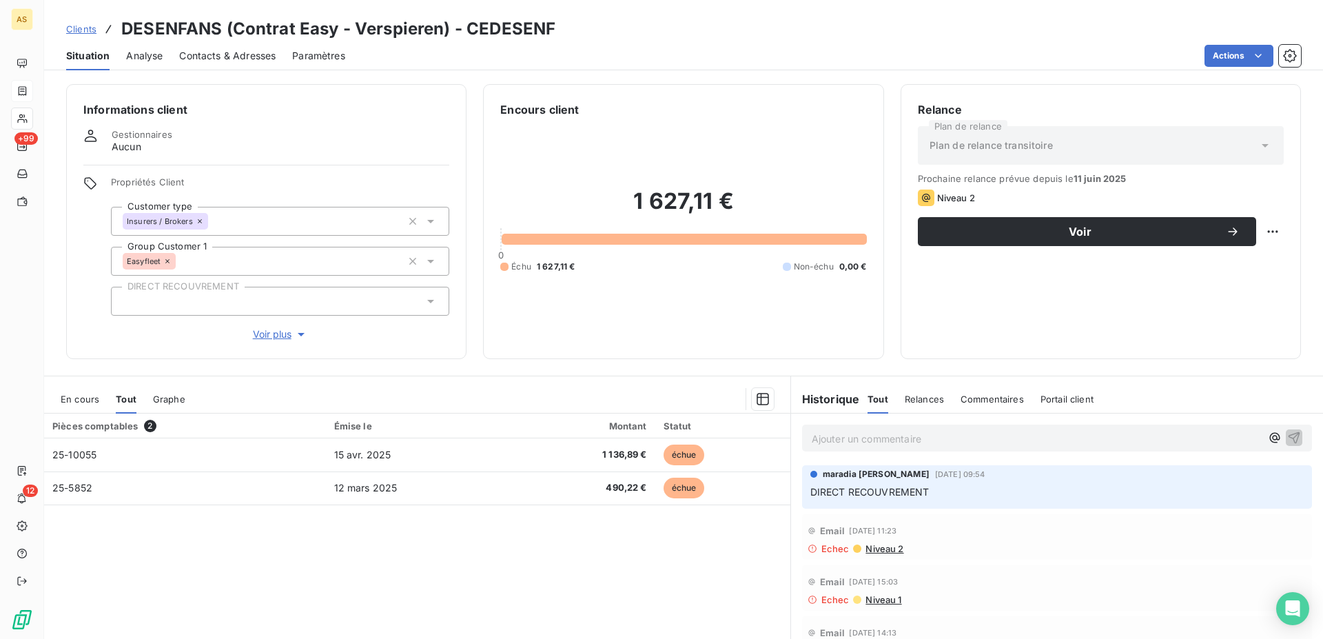
click at [219, 46] on div "Contacts & Adresses" at bounding box center [227, 55] width 97 height 29
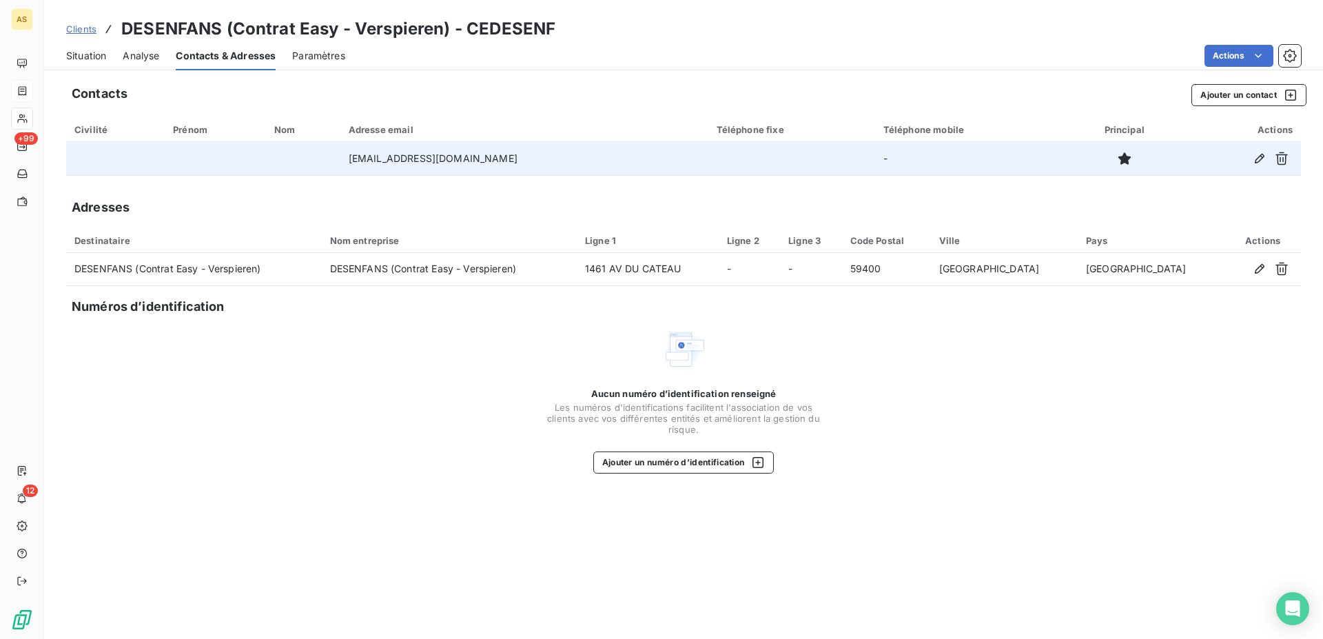
click at [385, 161] on td "[EMAIL_ADDRESS][DOMAIN_NAME]" at bounding box center [525, 158] width 368 height 33
drag, startPoint x: 505, startPoint y: 158, endPoint x: 348, endPoint y: 170, distance: 156.9
click at [348, 170] on td "[EMAIL_ADDRESS][DOMAIN_NAME]" at bounding box center [525, 158] width 368 height 33
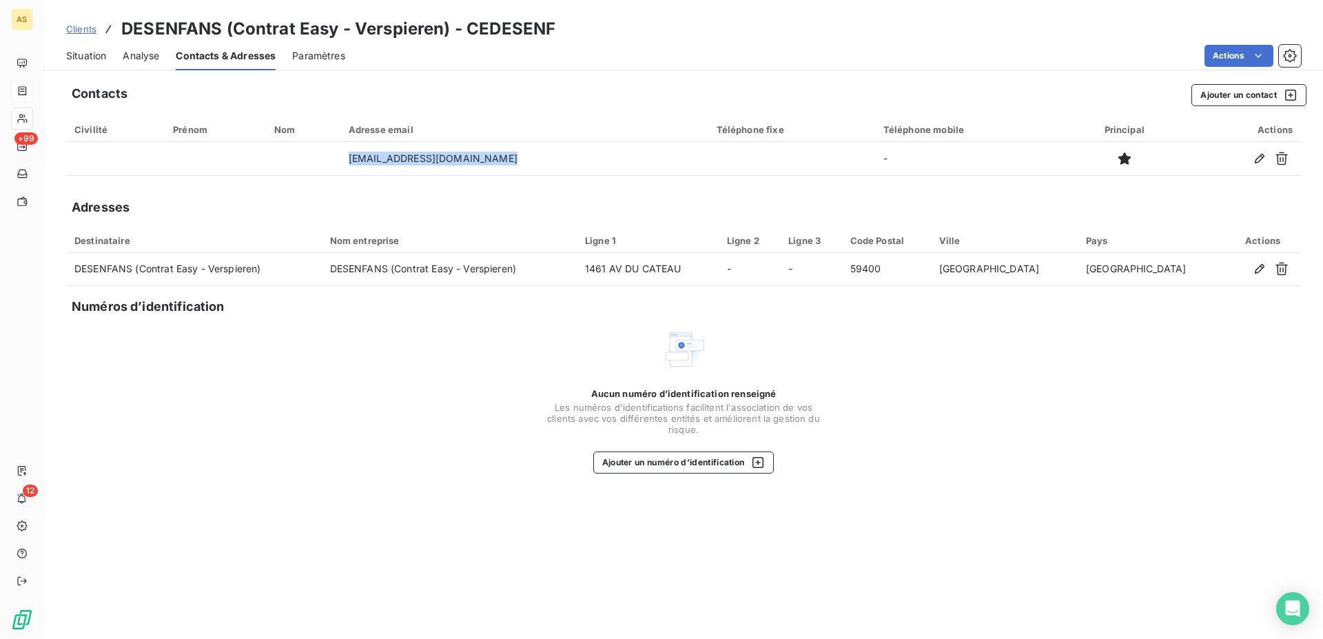
copy td "[EMAIL_ADDRESS][DOMAIN_NAME]"
click at [89, 52] on span "Situation" at bounding box center [86, 56] width 40 height 14
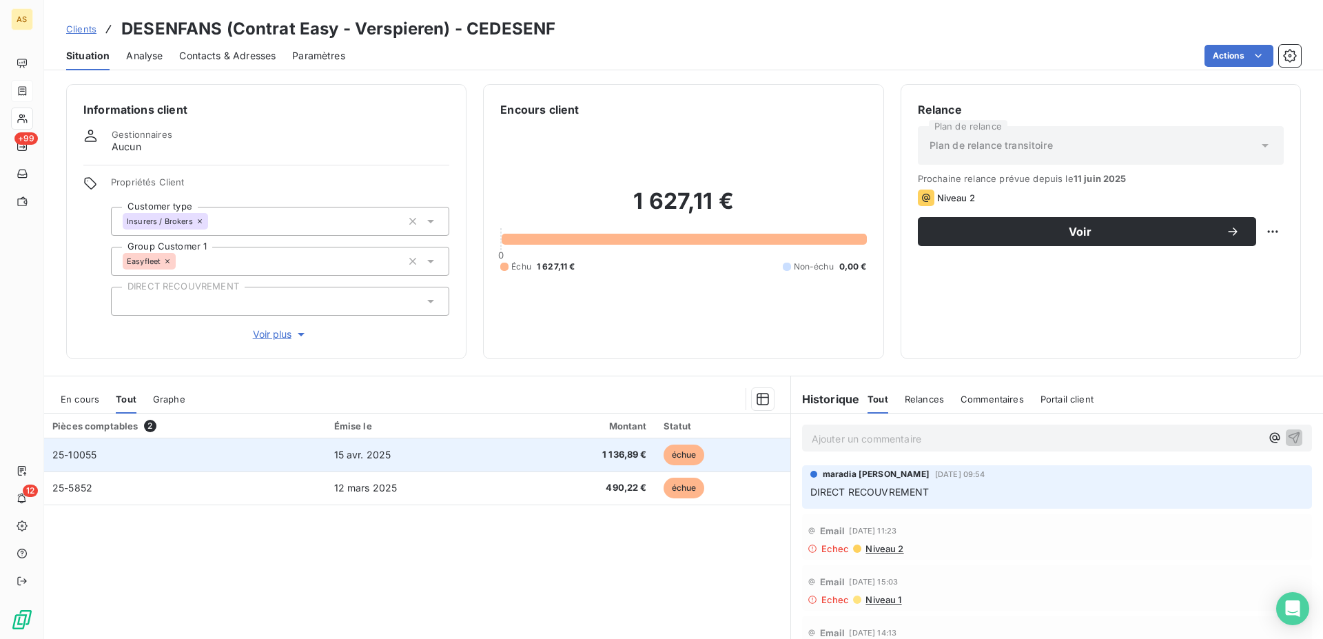
click at [513, 464] on td "1 136,89 €" at bounding box center [584, 454] width 143 height 33
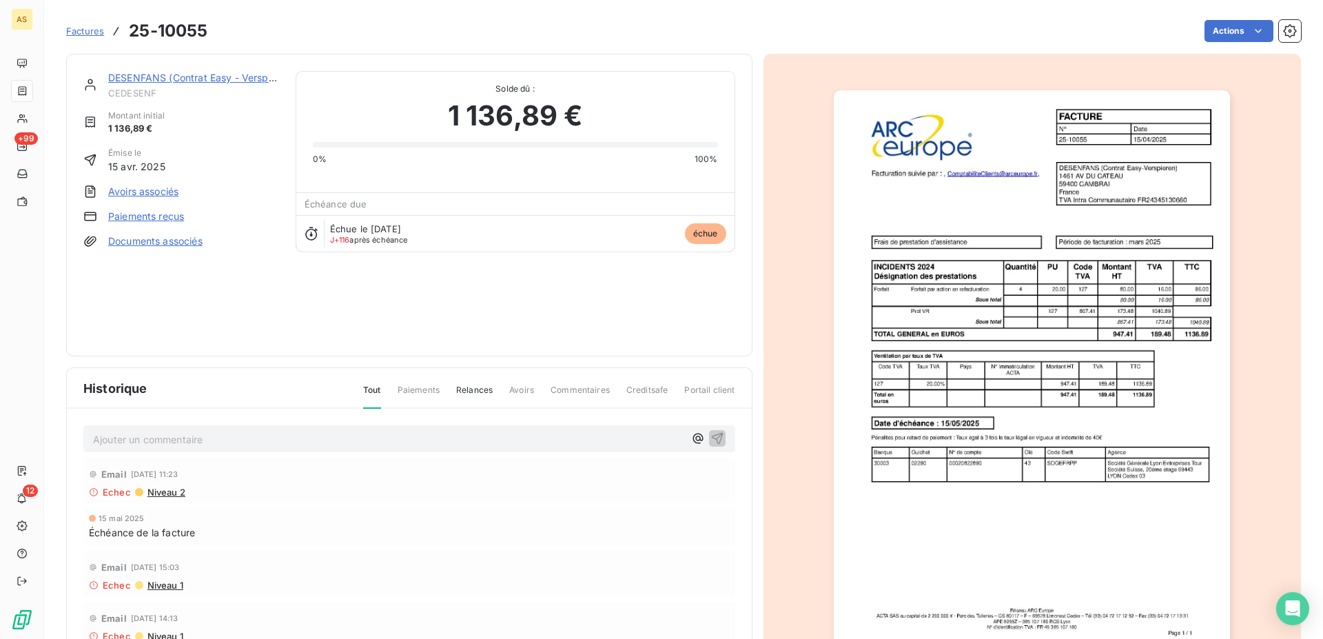
click at [1068, 346] on img "button" at bounding box center [1032, 370] width 396 height 561
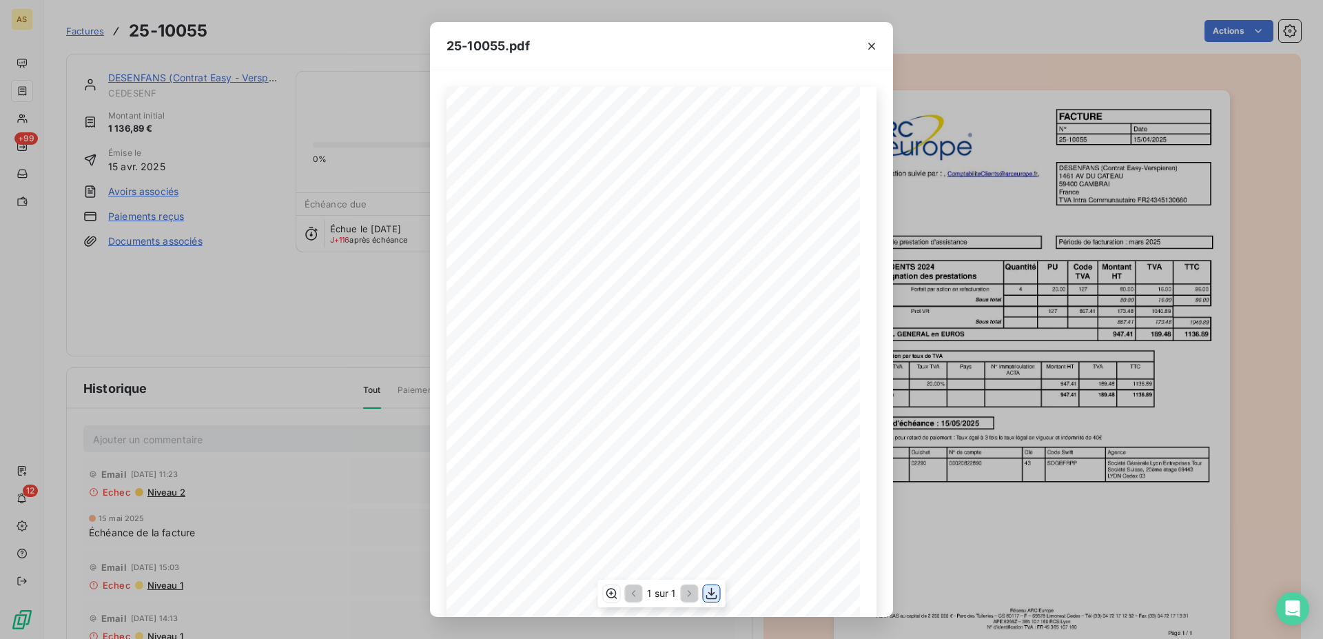
click at [714, 591] on icon "button" at bounding box center [712, 594] width 14 height 14
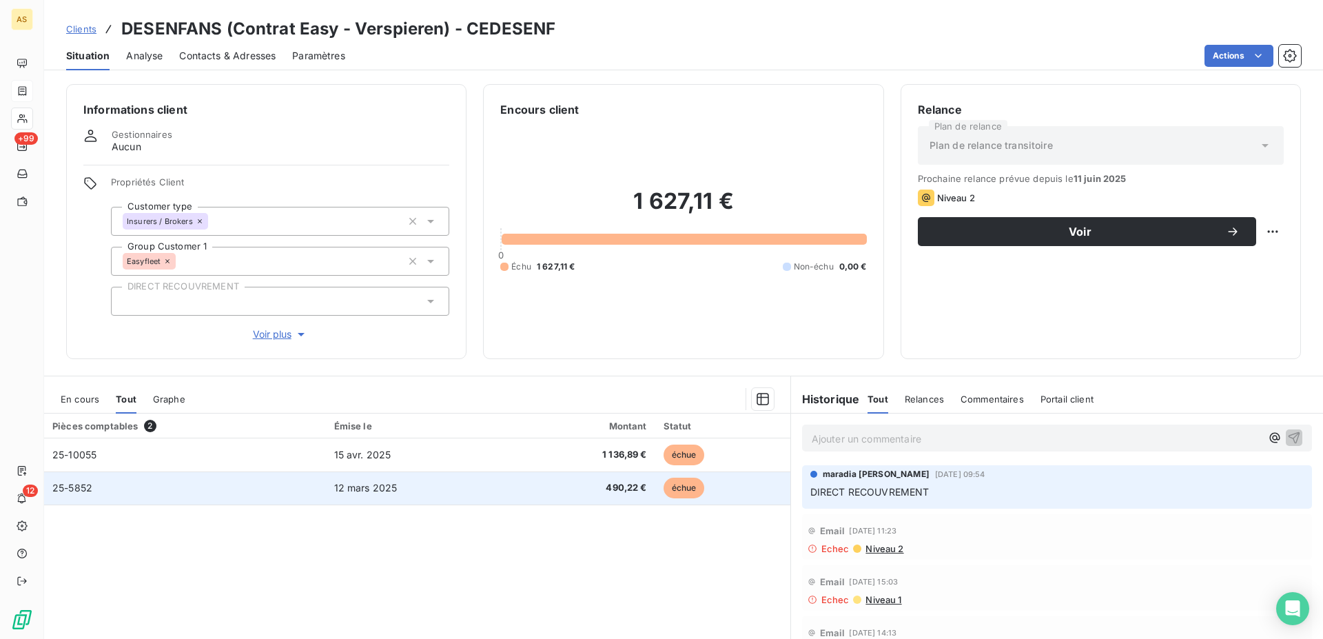
click at [413, 488] on td "12 mars 2025" at bounding box center [419, 487] width 187 height 33
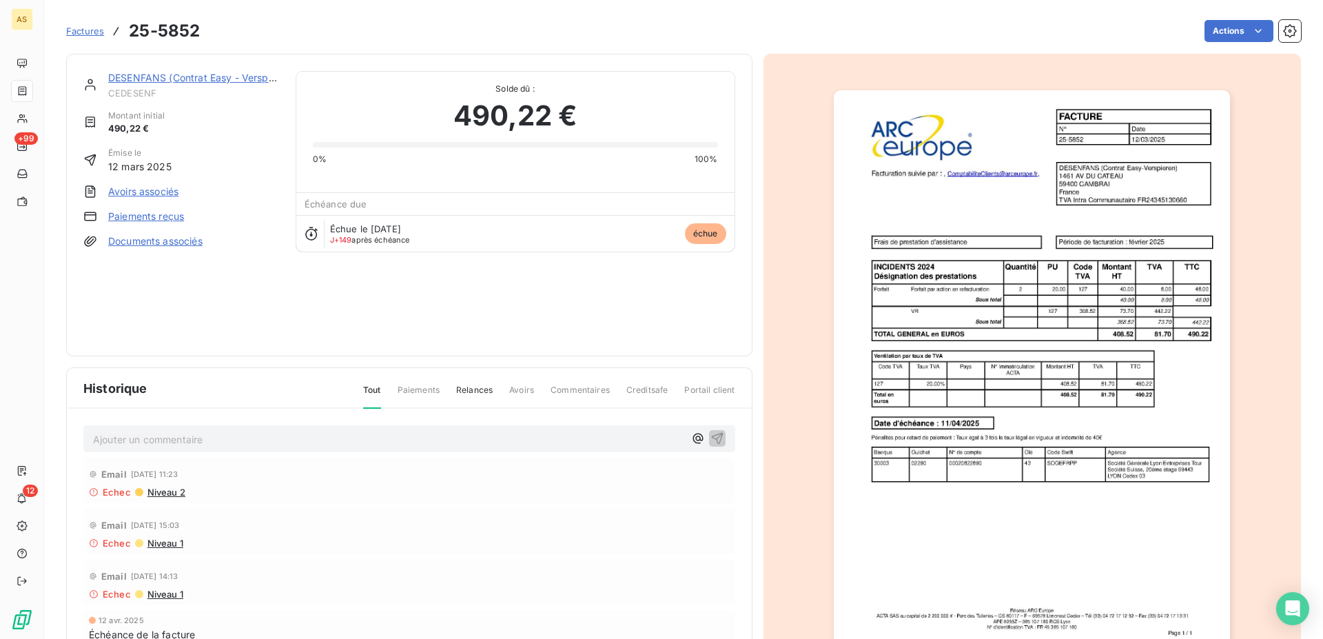
click at [1043, 386] on img "button" at bounding box center [1032, 370] width 396 height 561
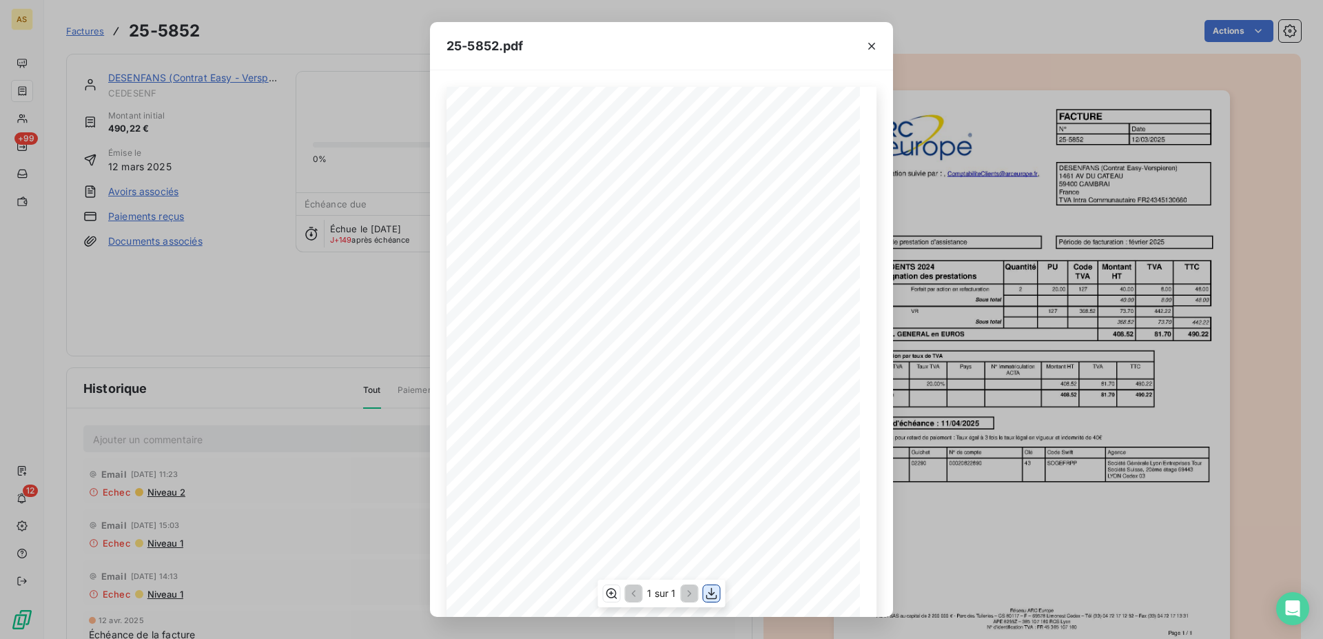
click at [712, 596] on icon "button" at bounding box center [712, 594] width 14 height 14
click at [873, 51] on icon "button" at bounding box center [872, 46] width 14 height 14
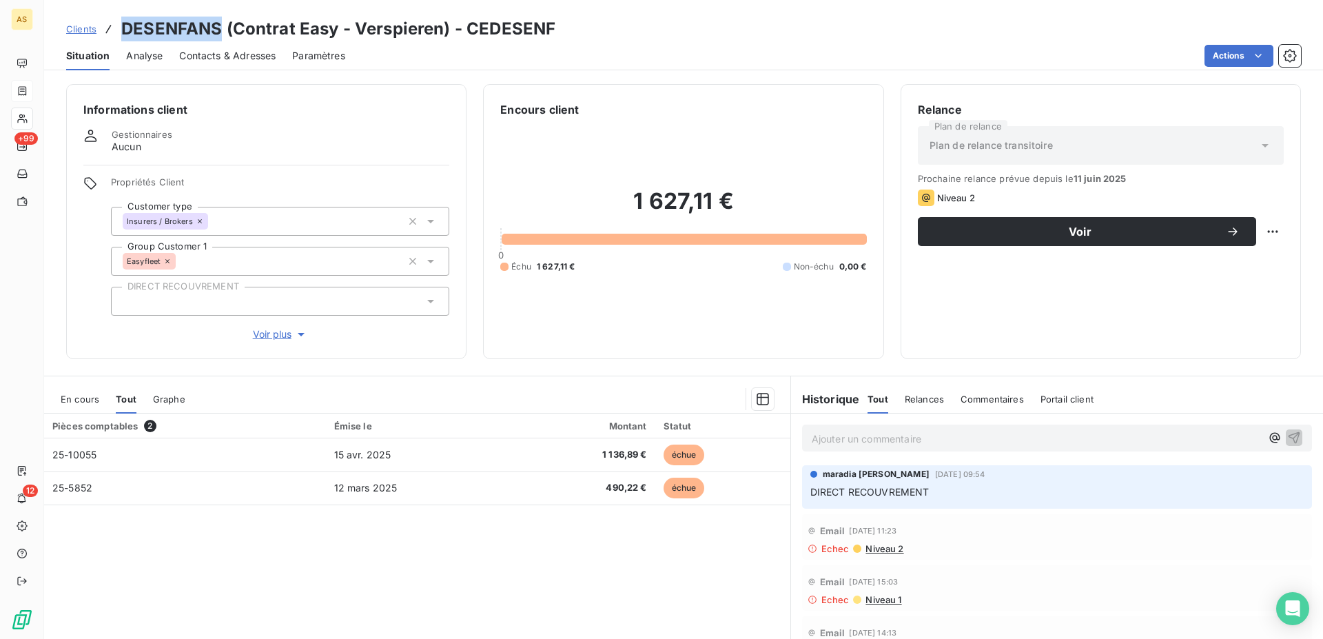
drag, startPoint x: 219, startPoint y: 27, endPoint x: 124, endPoint y: 34, distance: 95.4
click at [124, 34] on h3 "DESENFANS (Contrat Easy - Verspieren) - CEDESENF" at bounding box center [338, 29] width 434 height 25
copy h3 "DESENFANS"
click at [85, 26] on span "Clients" at bounding box center [81, 28] width 30 height 11
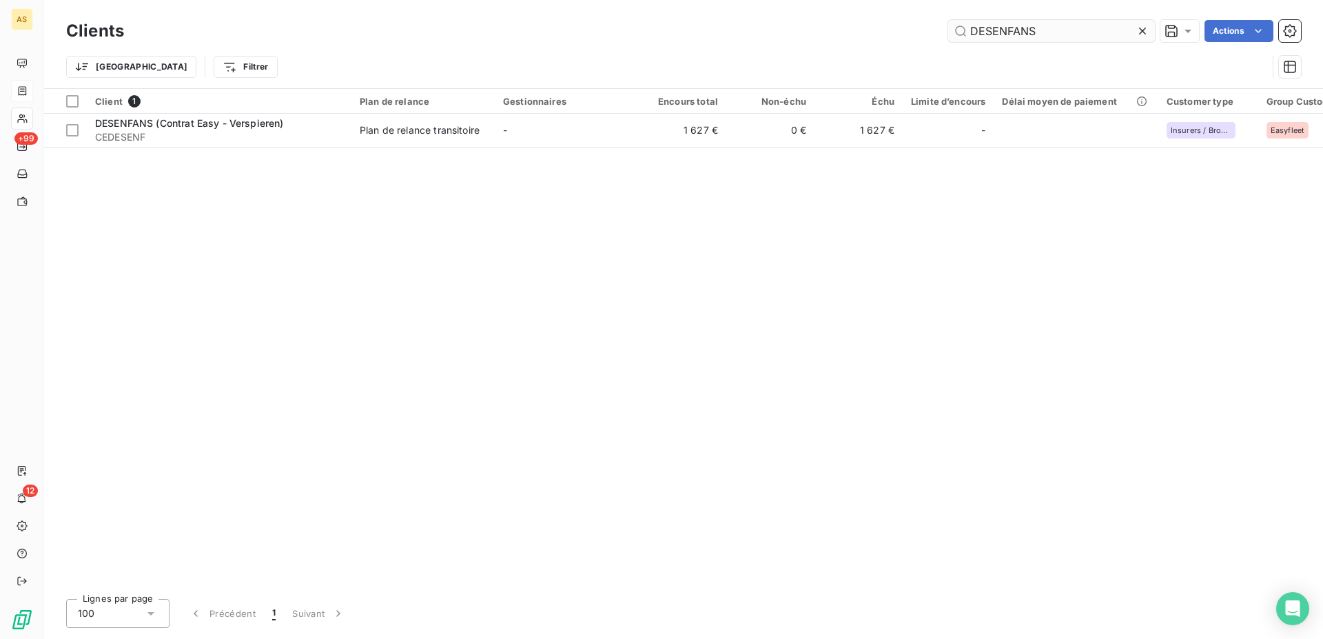
drag, startPoint x: 1051, startPoint y: 33, endPoint x: 704, endPoint y: 53, distance: 348.0
click at [948, 42] on input "DESENFANS" at bounding box center [1051, 31] width 207 height 22
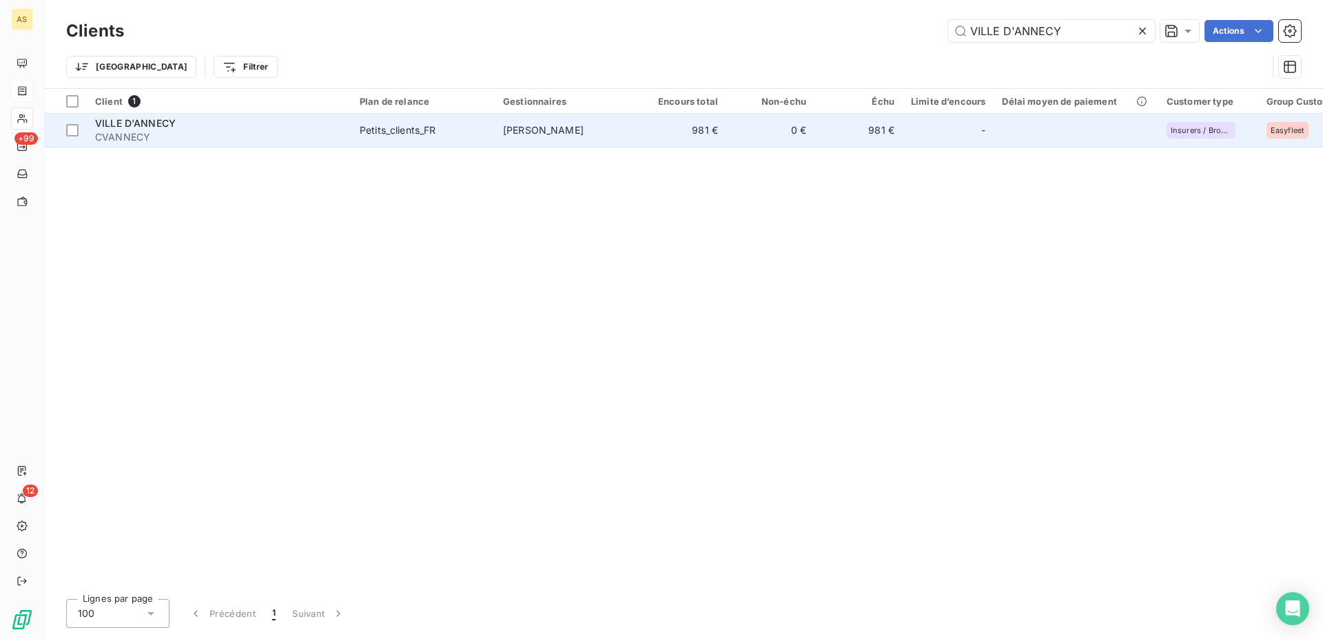
type input "VILLE D'ANNECY"
click at [684, 132] on td "981 €" at bounding box center [682, 130] width 88 height 33
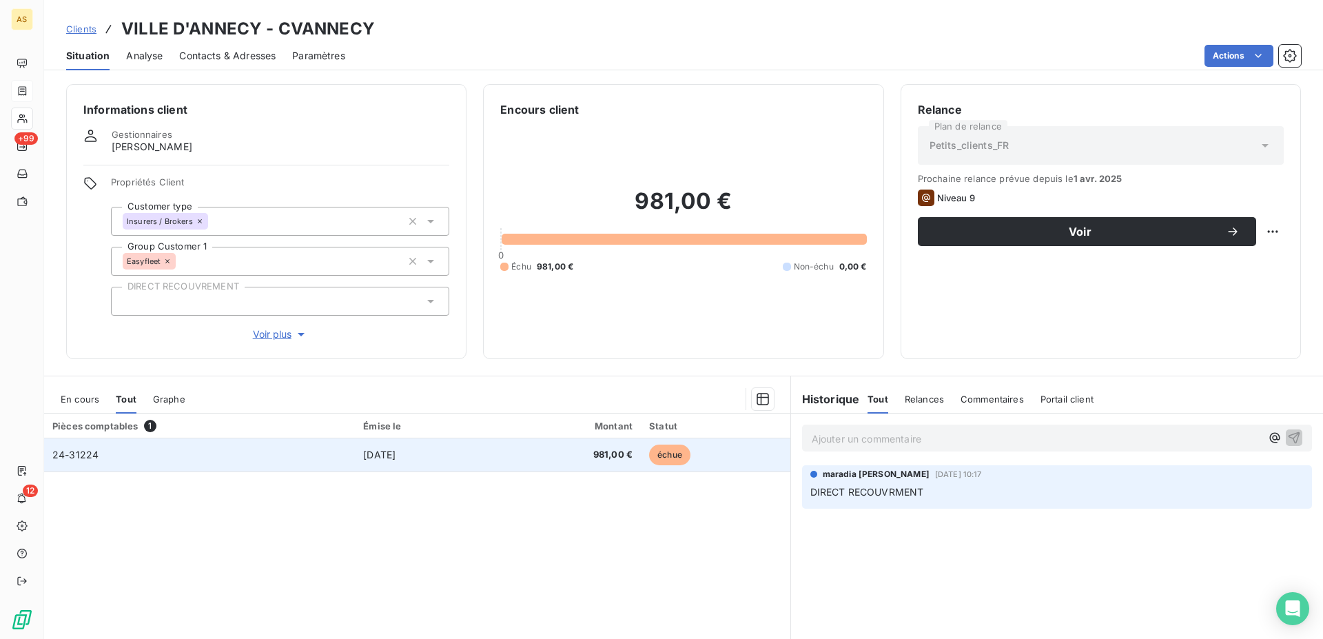
click at [493, 464] on td "[DATE]" at bounding box center [425, 454] width 141 height 33
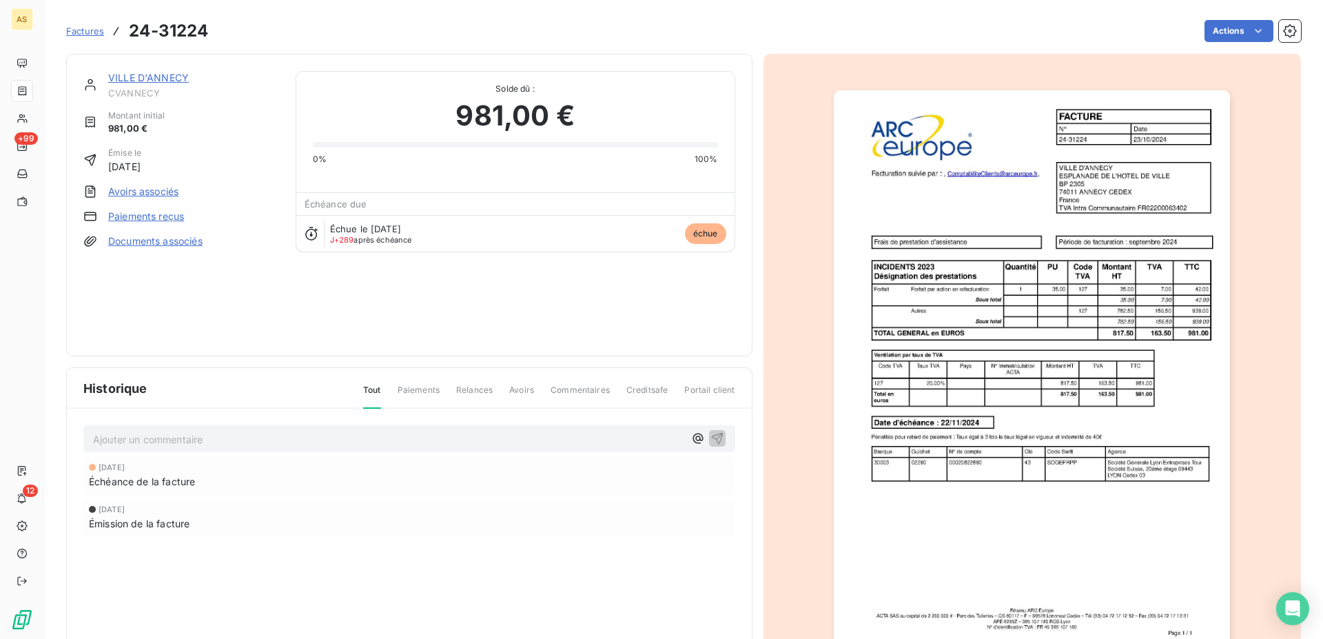
click at [92, 28] on span "Factures" at bounding box center [85, 31] width 38 height 11
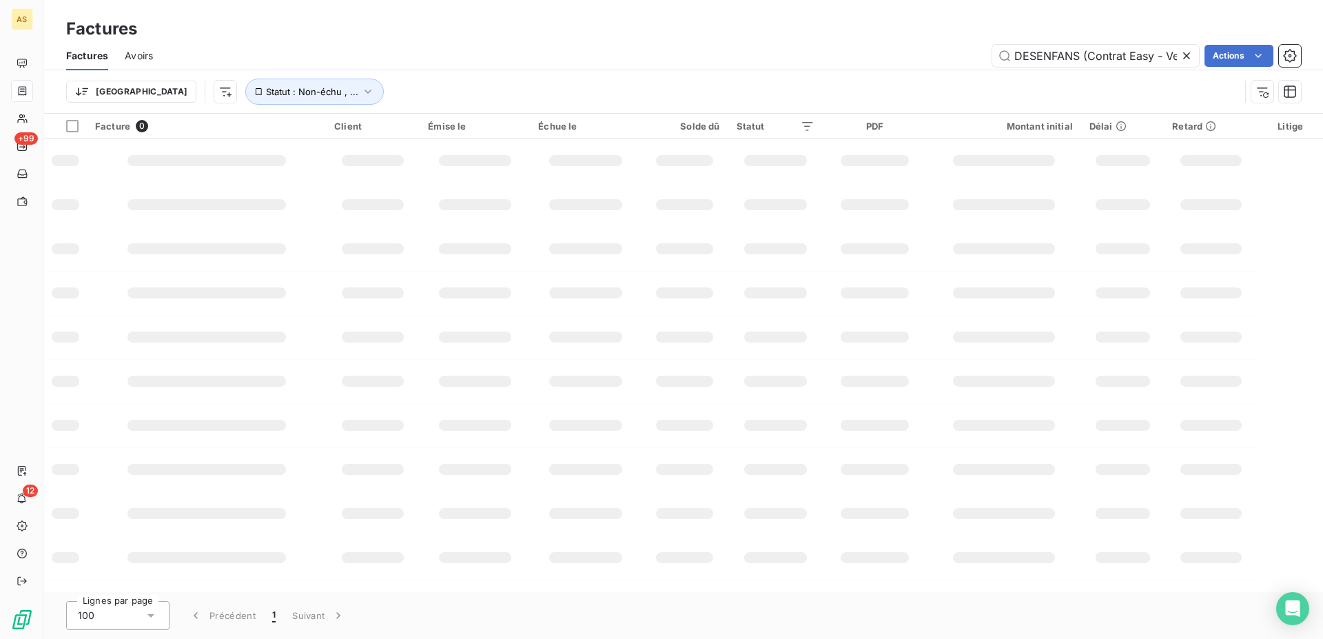
scroll to position [0, 48]
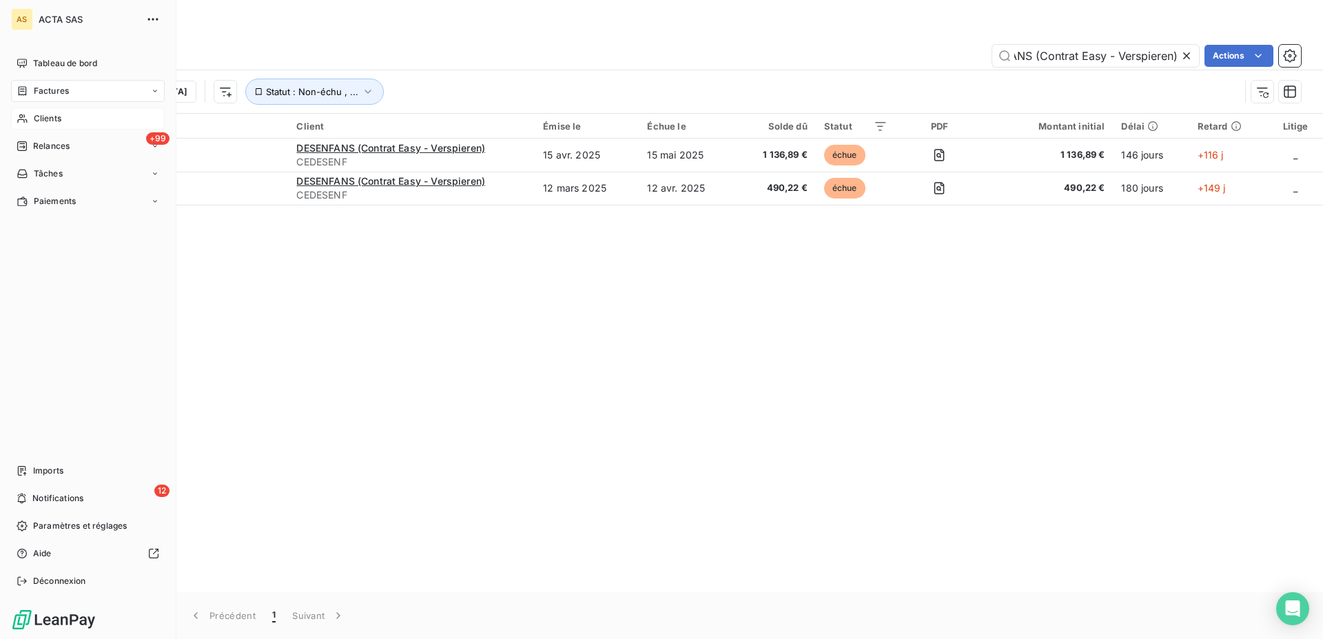
click at [48, 125] on div "Clients" at bounding box center [88, 119] width 154 height 22
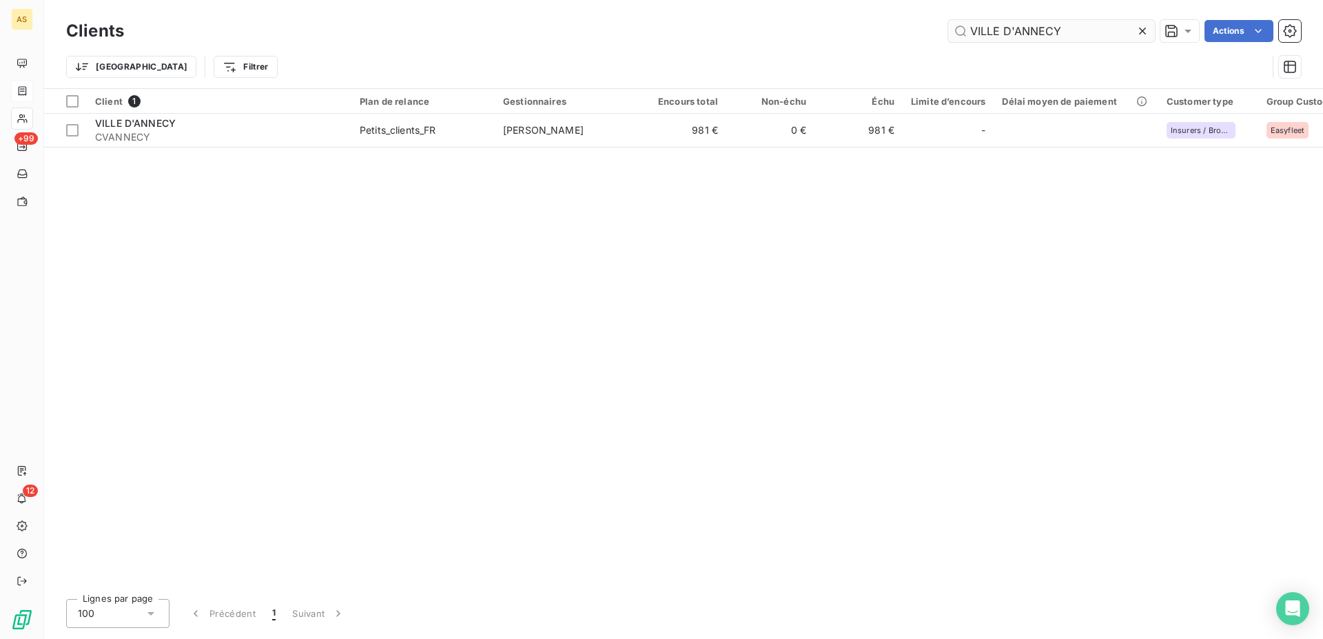
drag, startPoint x: 1071, startPoint y: 28, endPoint x: 576, endPoint y: -9, distance: 496.3
click at [948, 20] on input "VILLE D'ANNECY" at bounding box center [1051, 31] width 207 height 22
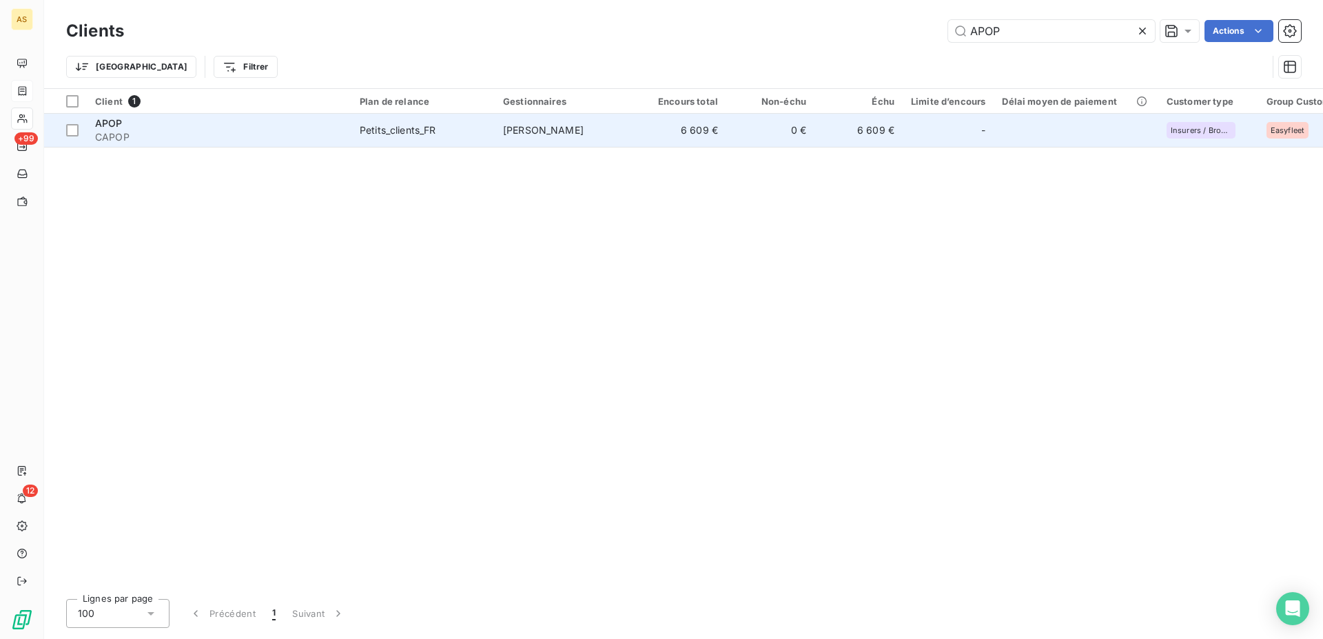
type input "APOP"
click at [105, 128] on span "APOP" at bounding box center [109, 123] width 28 height 12
